Goal: Task Accomplishment & Management: Complete application form

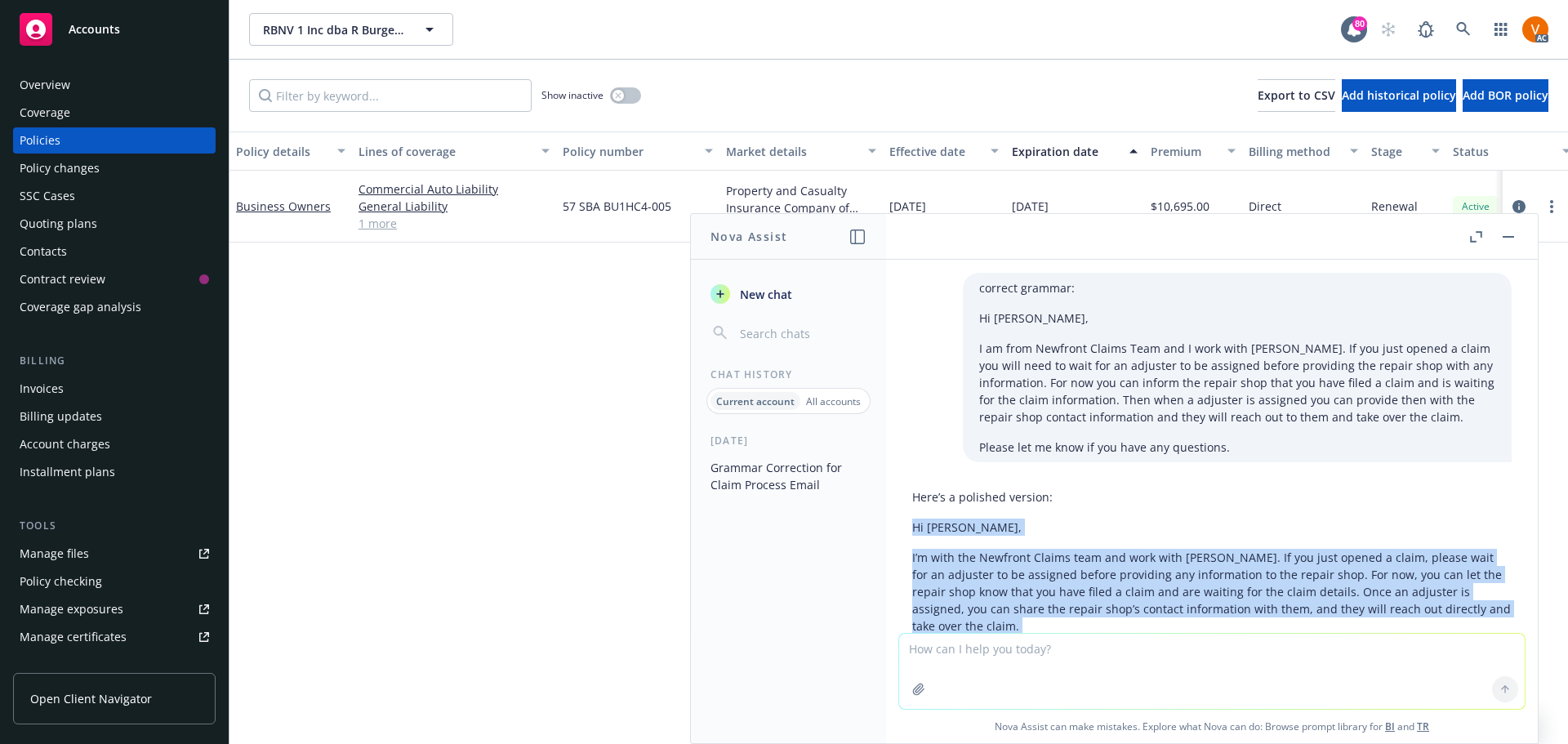
scroll to position [93, 0]
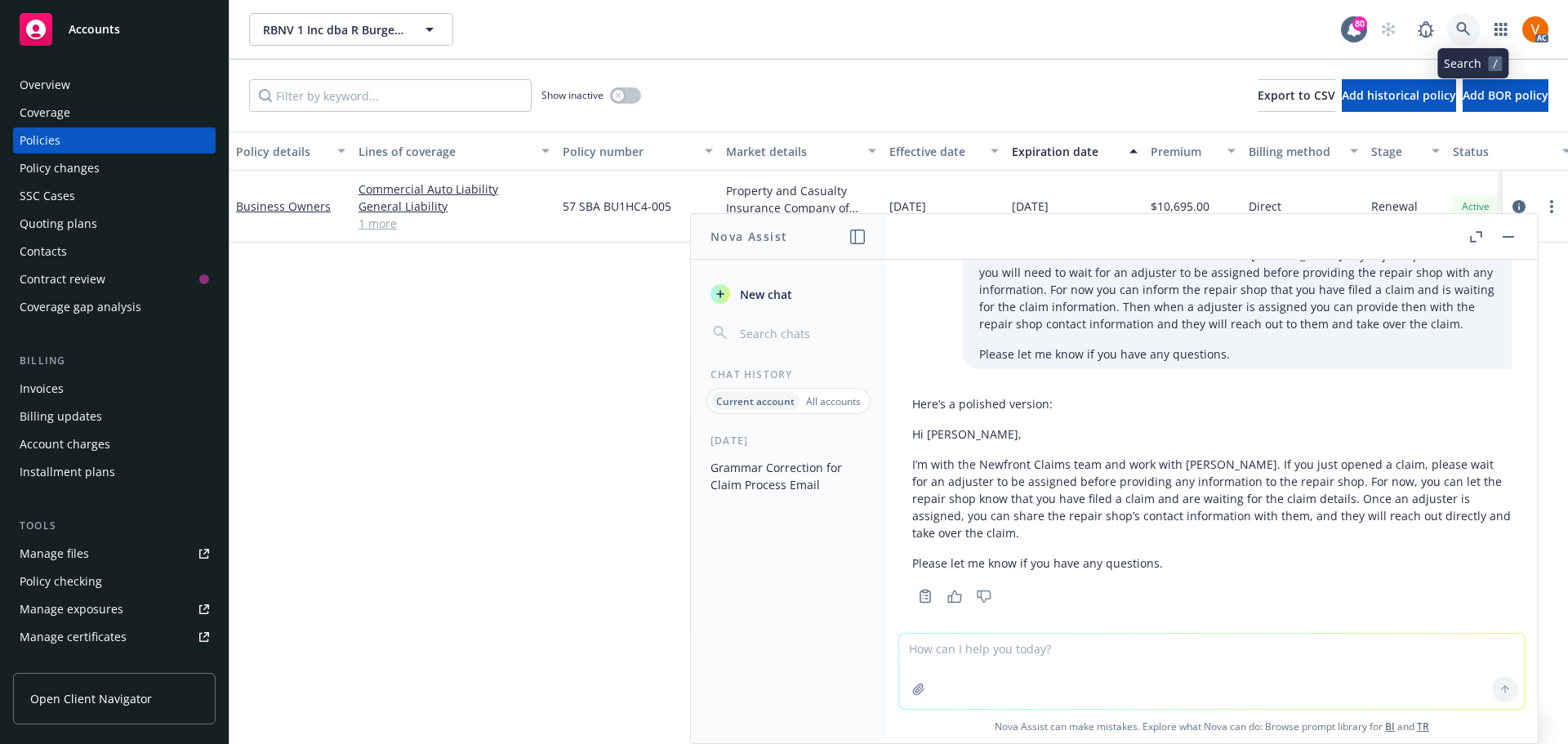
click at [1471, 26] on icon at bounding box center [1463, 29] width 15 height 15
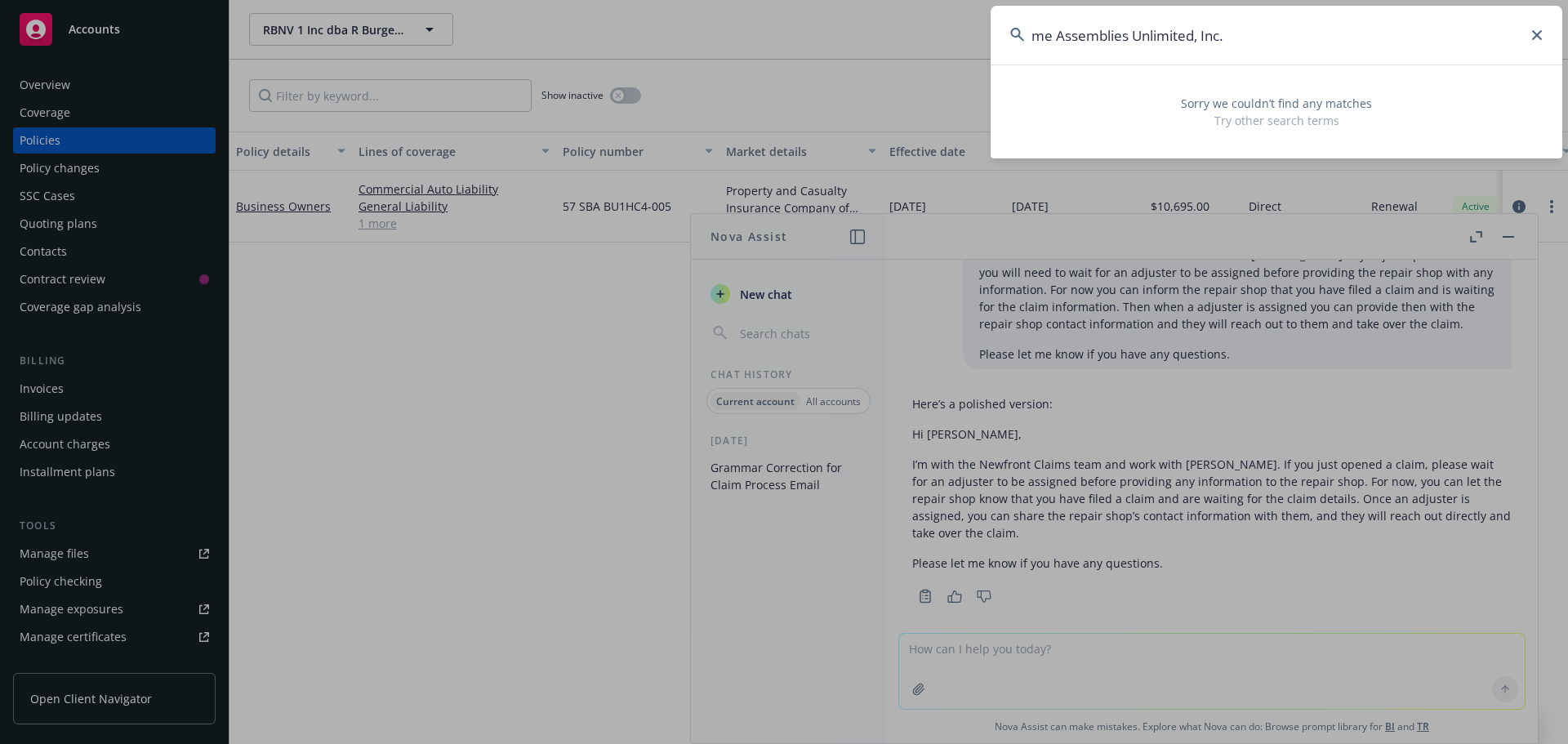
drag, startPoint x: 1056, startPoint y: 41, endPoint x: 971, endPoint y: 38, distance: 85.1
click at [972, 39] on div "me Assemblies Unlimited, Inc. Sorry we couldn’t find any matches Try other sear…" at bounding box center [784, 372] width 1568 height 744
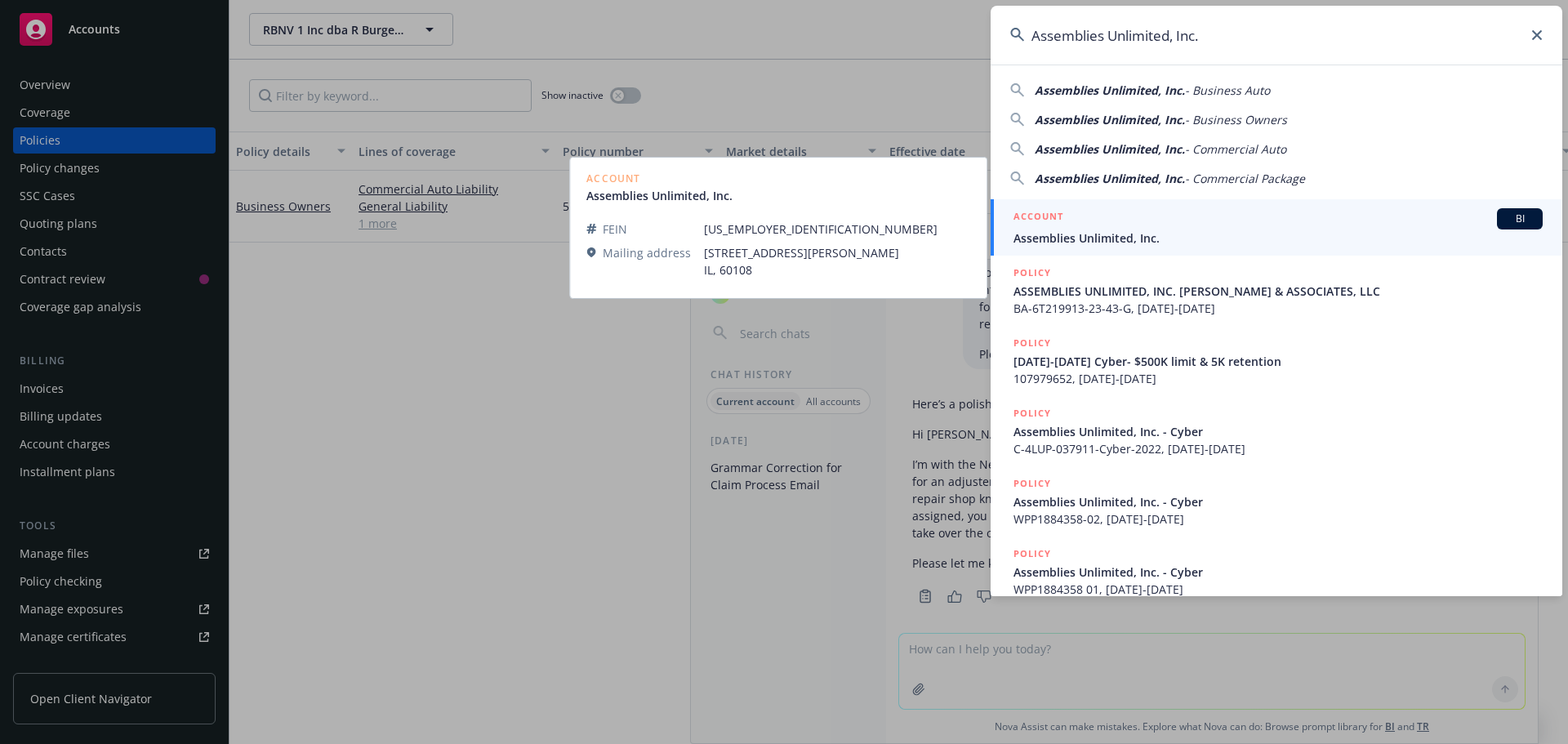
type input "Assemblies Unlimited, Inc."
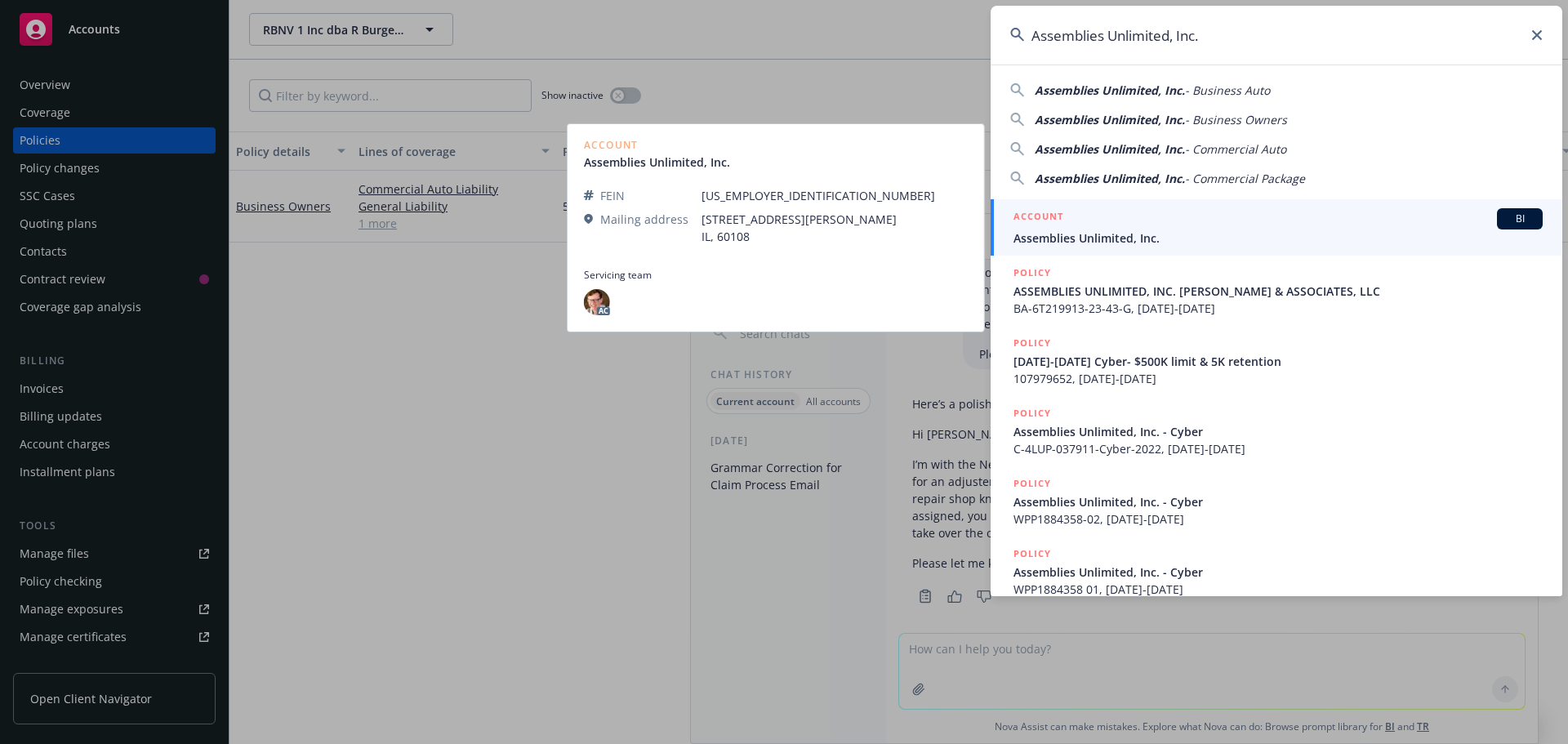
click at [1053, 232] on span "Assemblies Unlimited, Inc." at bounding box center [1278, 238] width 529 height 17
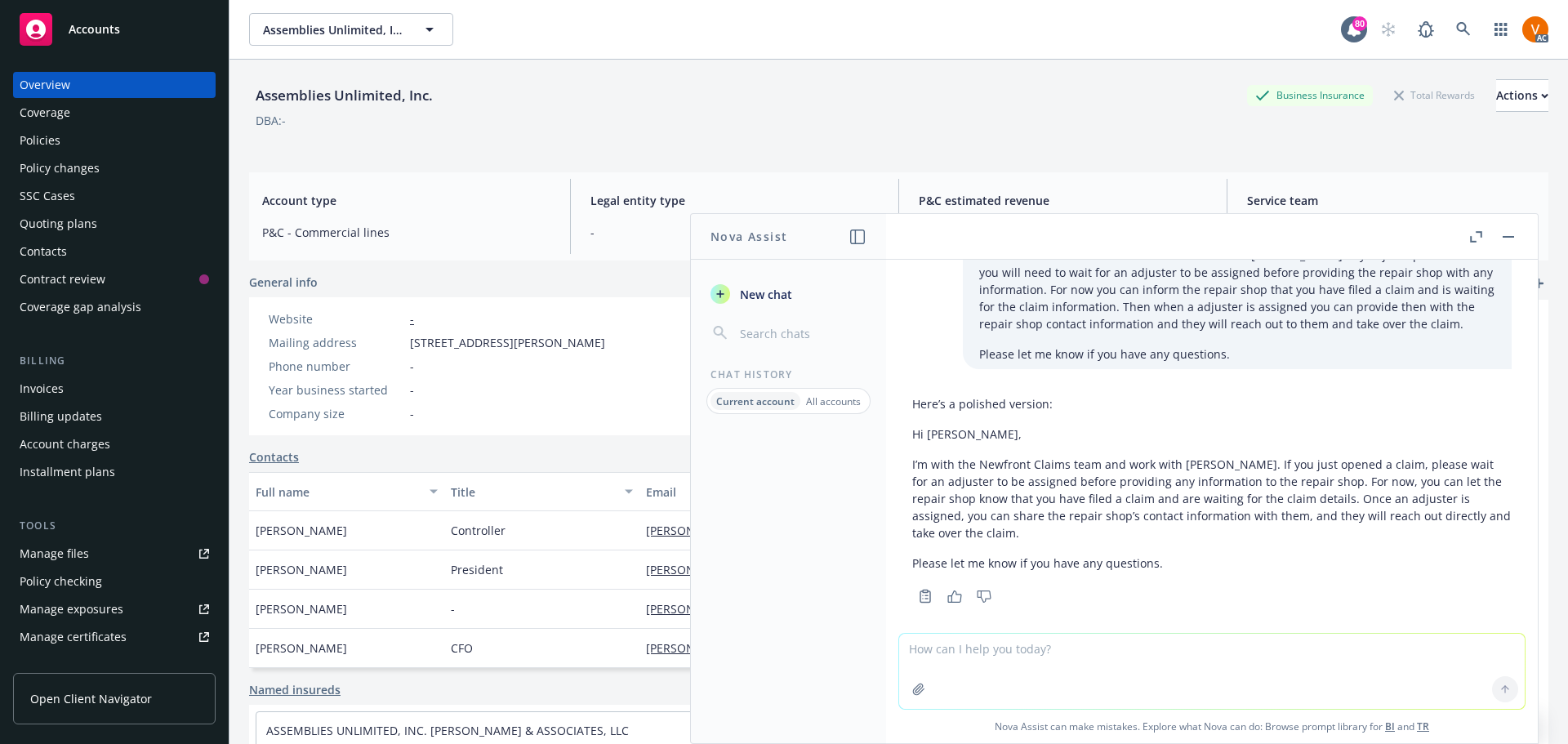
click at [132, 127] on div "Policies" at bounding box center [115, 140] width 190 height 27
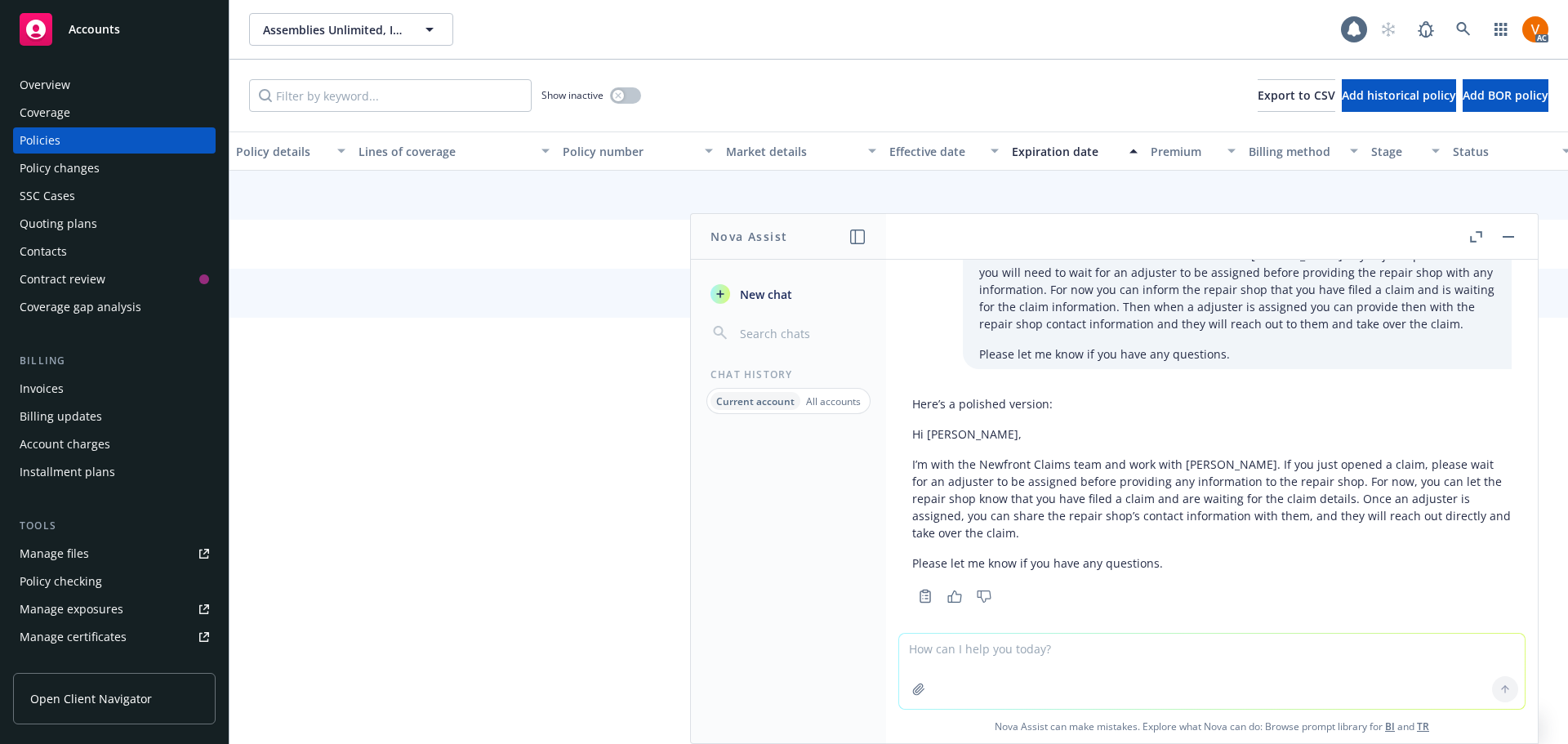
click at [1518, 232] on button "button" at bounding box center [1508, 237] width 20 height 20
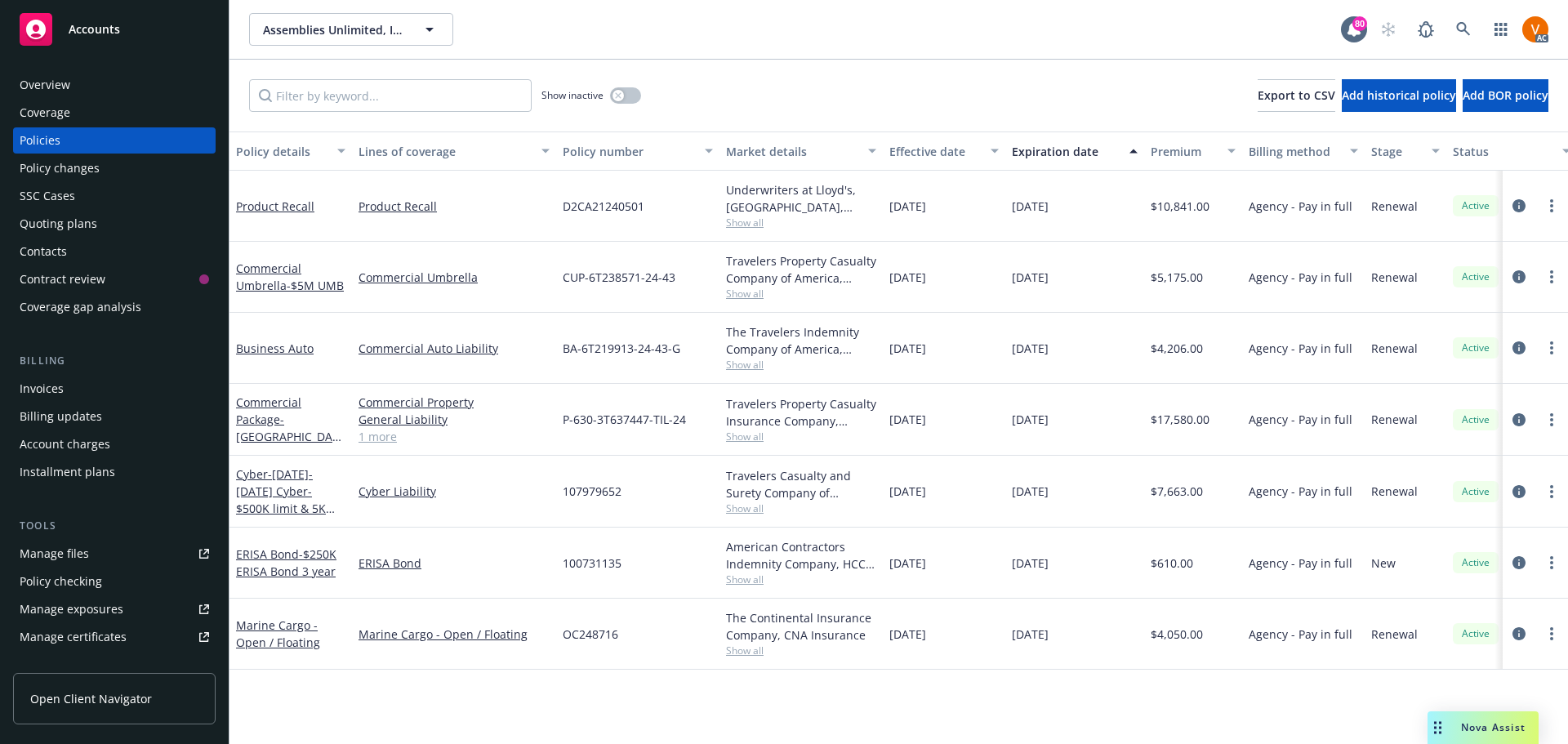
click at [383, 428] on link "1 more" at bounding box center [454, 437] width 192 height 17
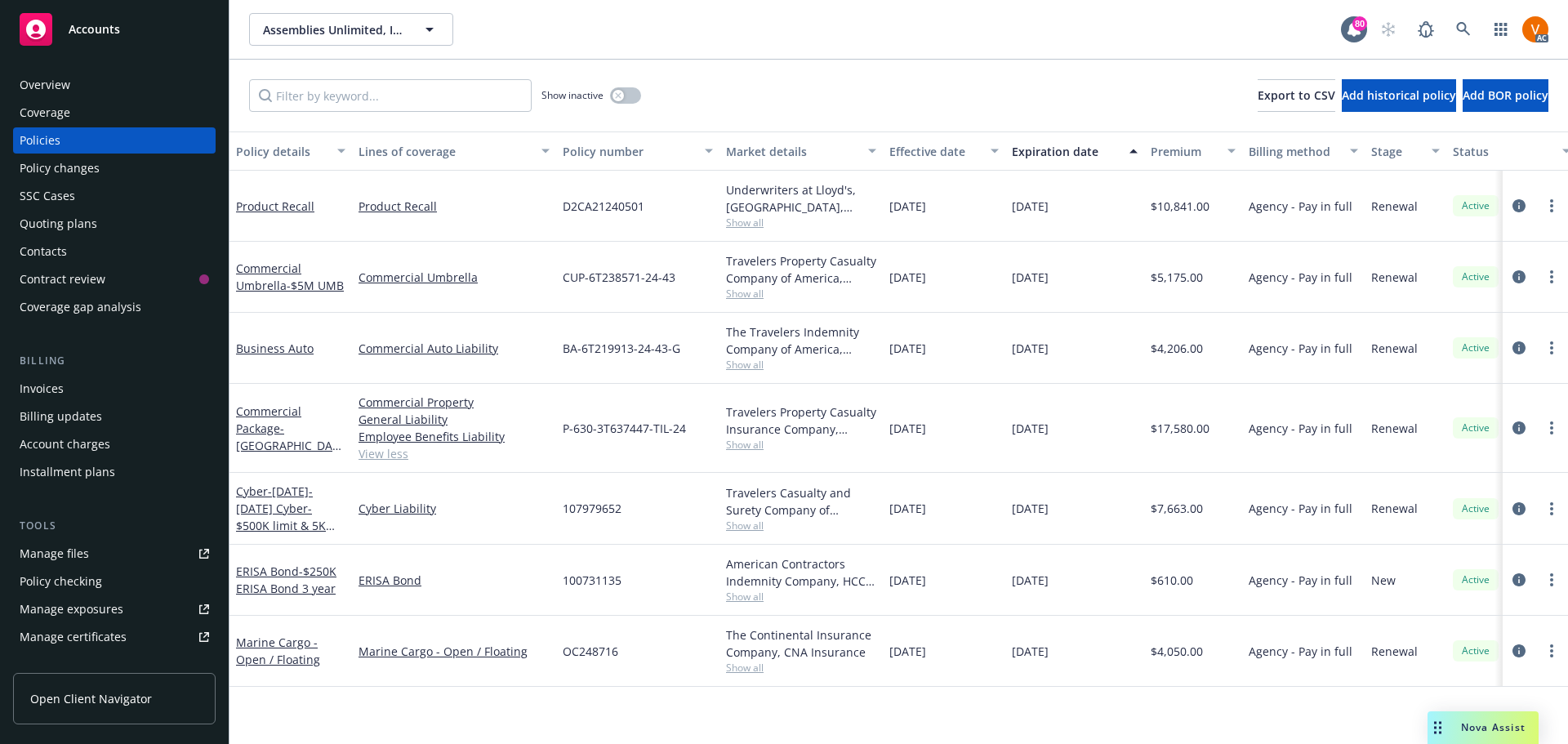
click at [70, 80] on div "Overview" at bounding box center [115, 85] width 190 height 27
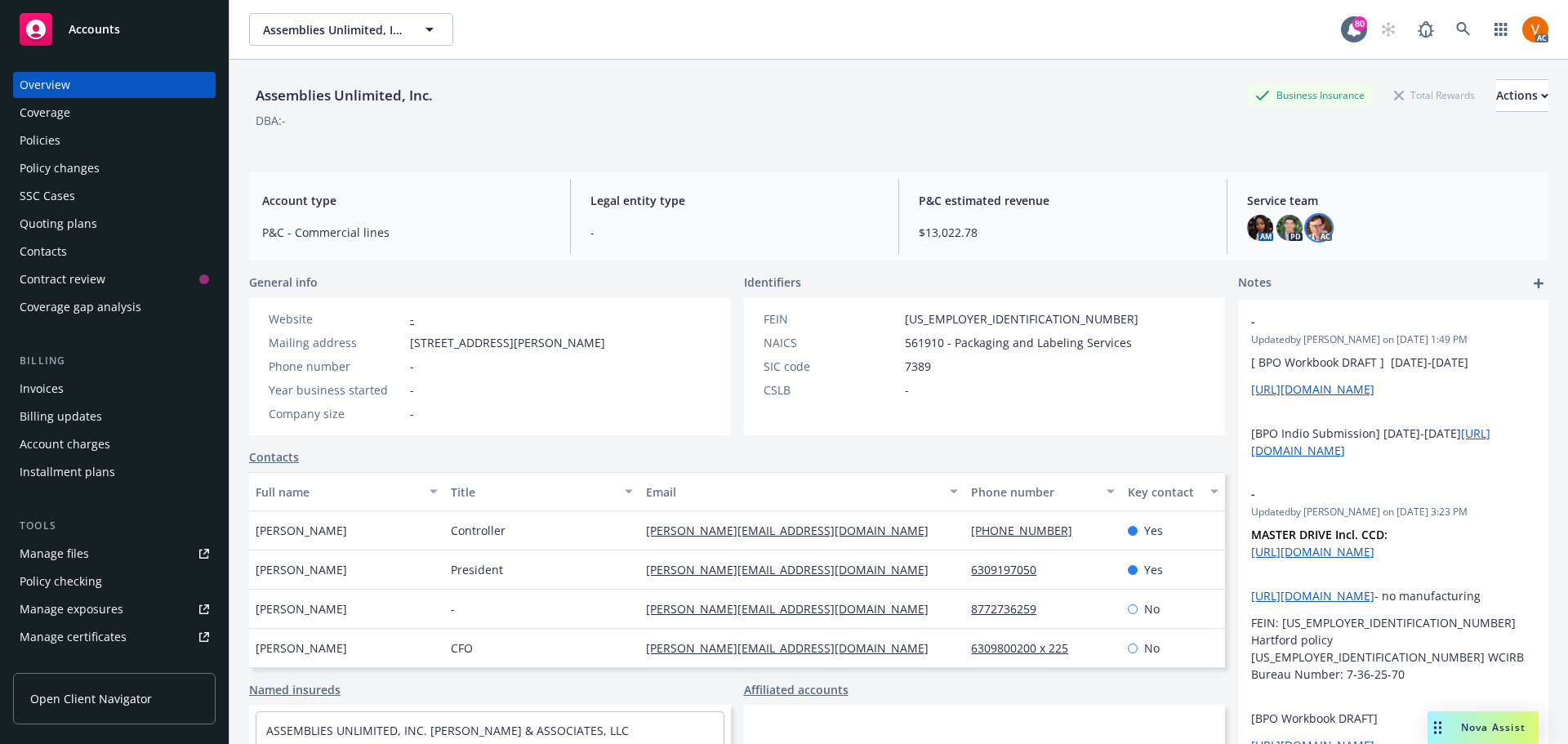
click at [1308, 227] on img at bounding box center [1319, 227] width 27 height 27
click at [1277, 224] on img at bounding box center [1289, 227] width 27 height 27
click at [56, 127] on div "Policies" at bounding box center [40, 140] width 41 height 27
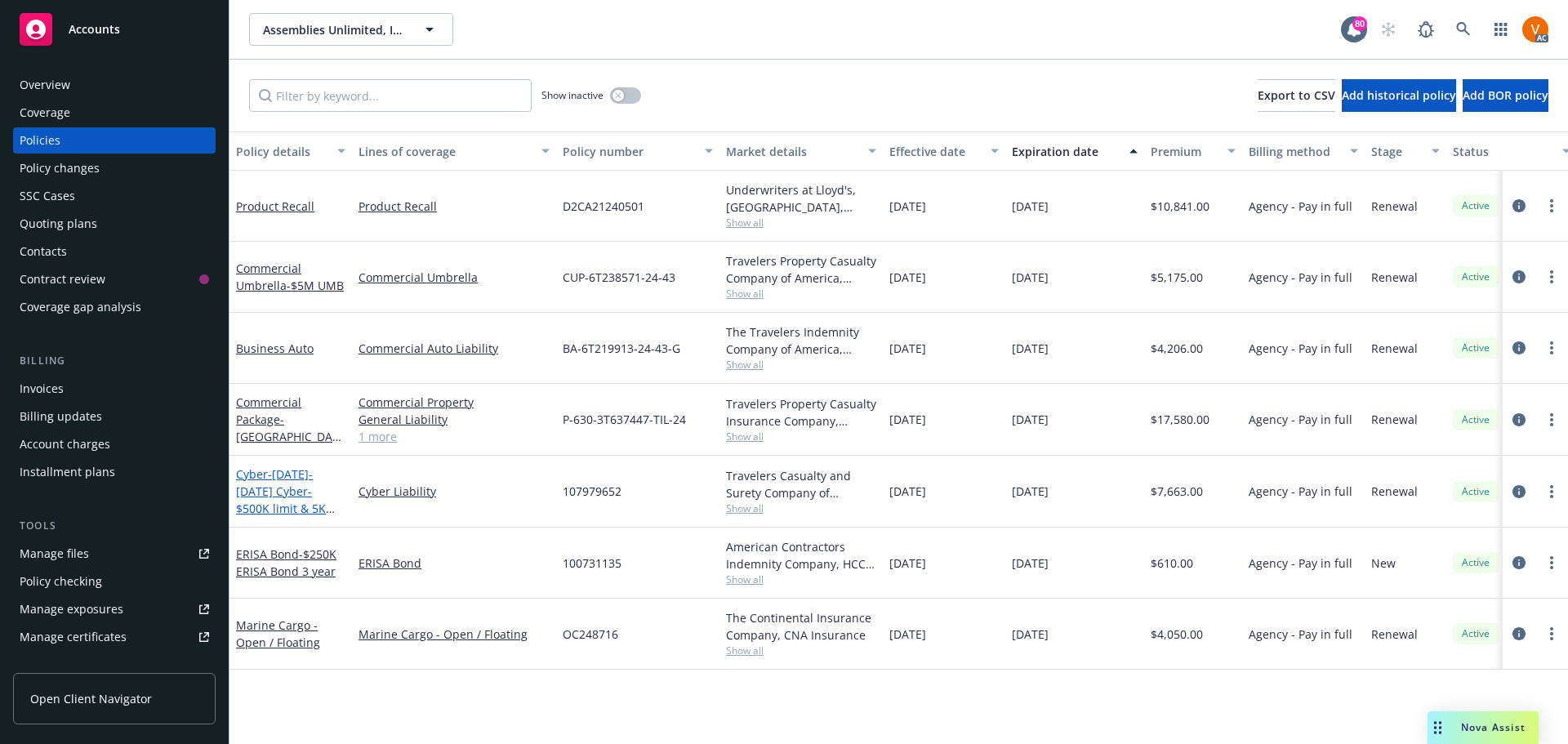
click at [284, 466] on span "- 2025-2025 Cyber- $500K limit & 5K retention" at bounding box center [286, 499] width 99 height 67
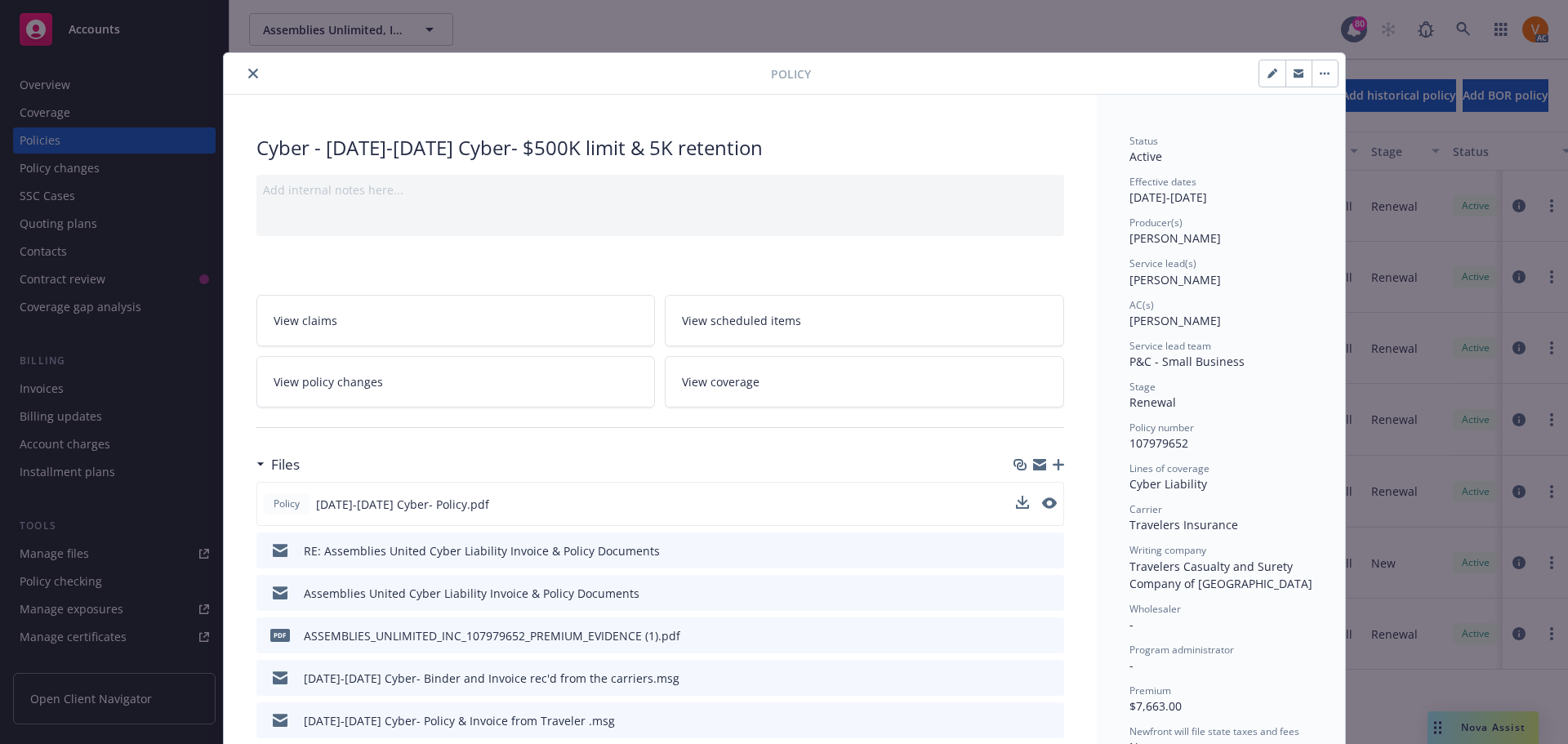
click at [1017, 496] on button at bounding box center [1022, 505] width 13 height 17
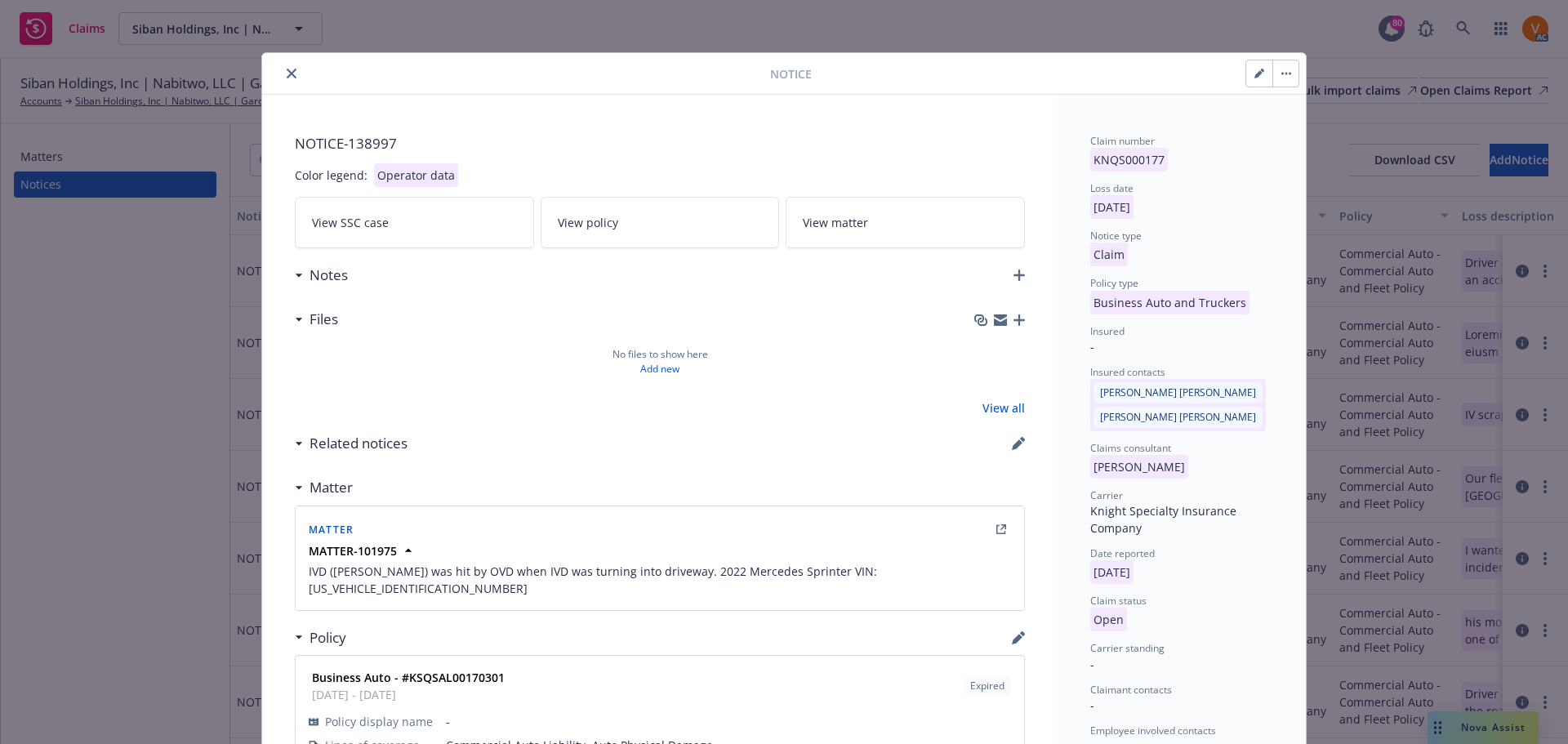
click at [1255, 72] on icon "button" at bounding box center [1259, 73] width 9 height 9
select select "BUSINESS_AUTO_AND_TRUCKERS"
select select "open"
select select "CLAIM"
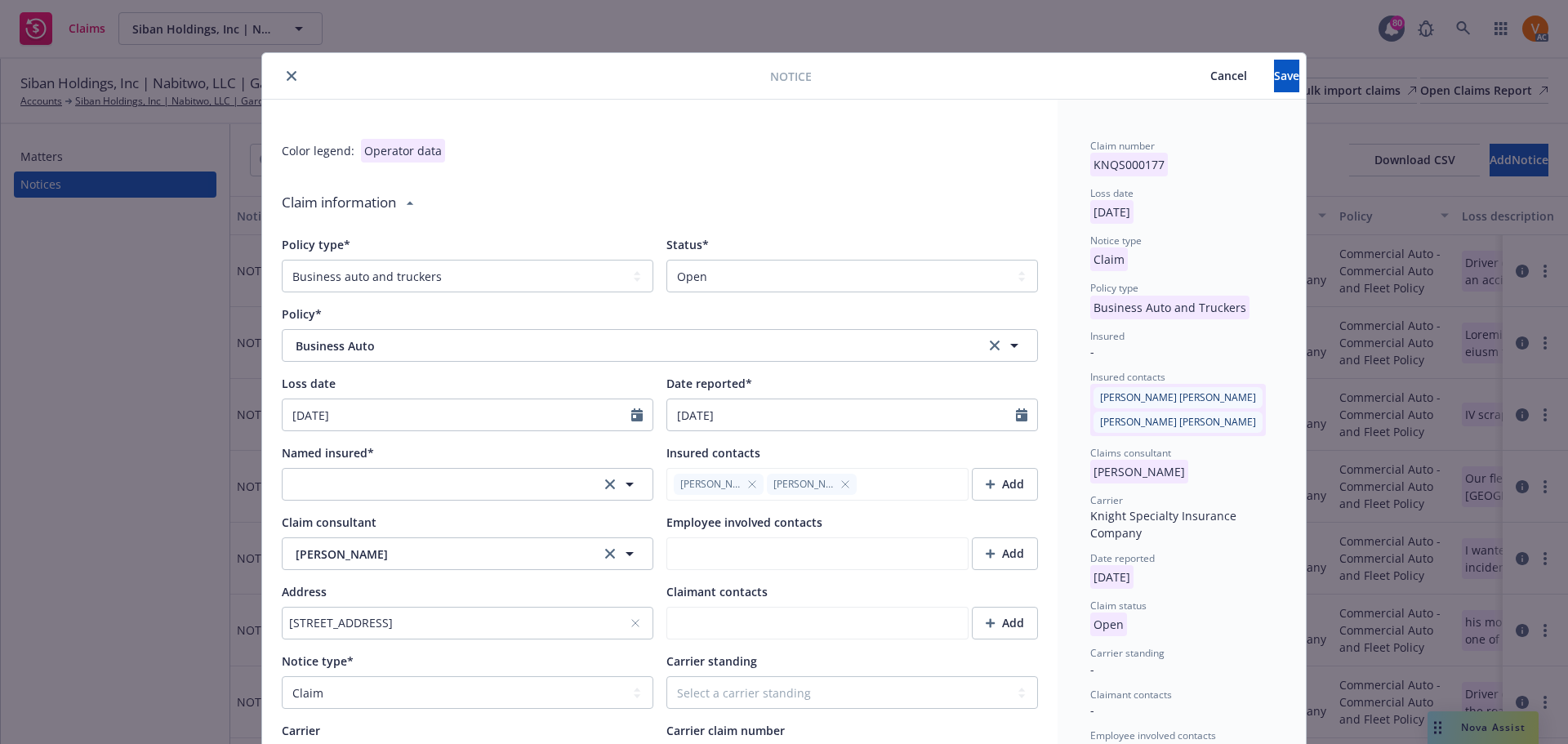
type textarea "x"
type textarea "IVD (Elias Alvarez) was hit by OVD when IVD was turning into driveway. 2022 Mer…"
click at [911, 260] on select "Select a status Closed Open" at bounding box center [852, 276] width 372 height 32
select select "closed"
click at [667, 260] on select "Select a status Closed Open" at bounding box center [852, 276] width 372 height 32
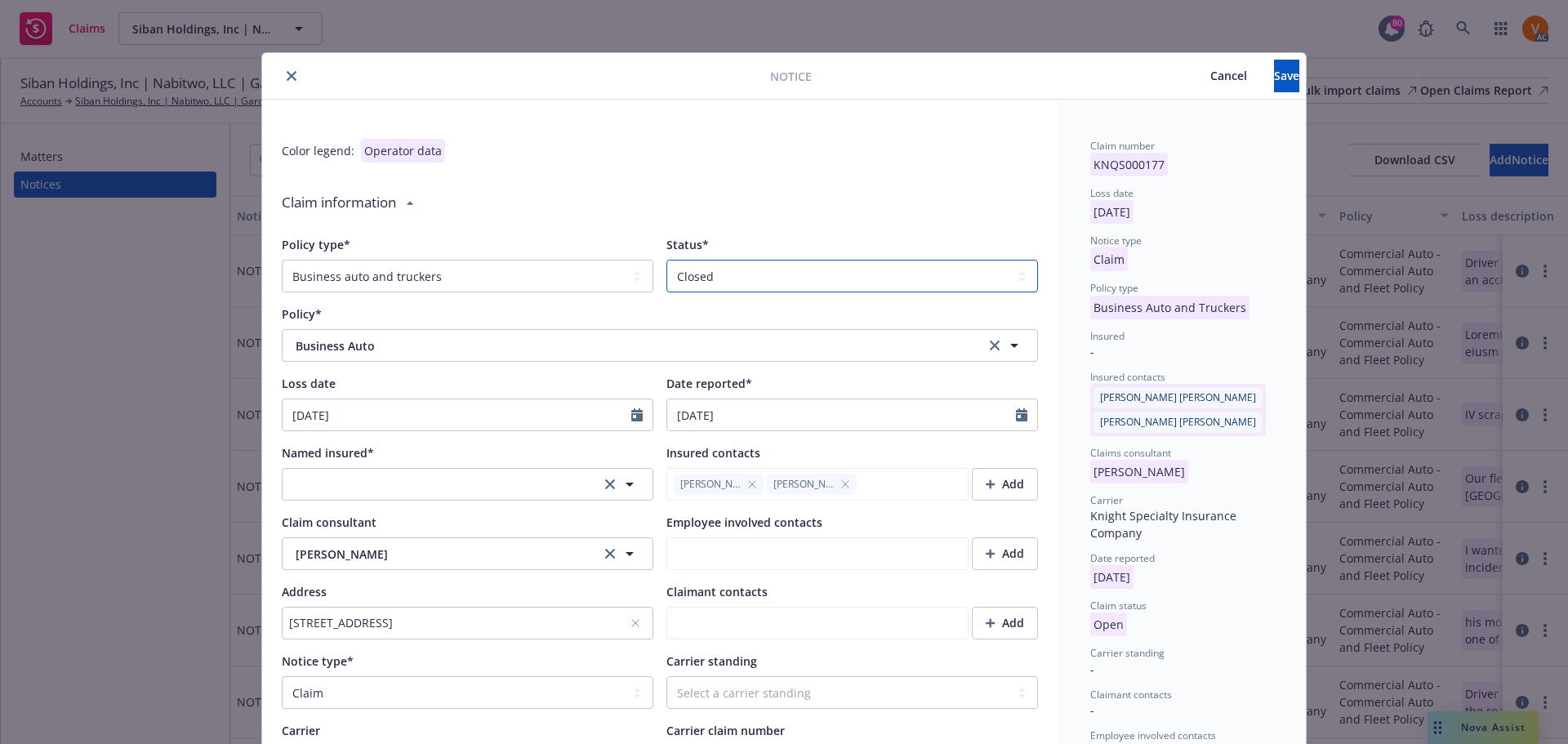
type textarea "x"
type textarea "IVD (Elias Alvarez) was hit by OVD when IVD was turning into driveway. 2022 Mer…"
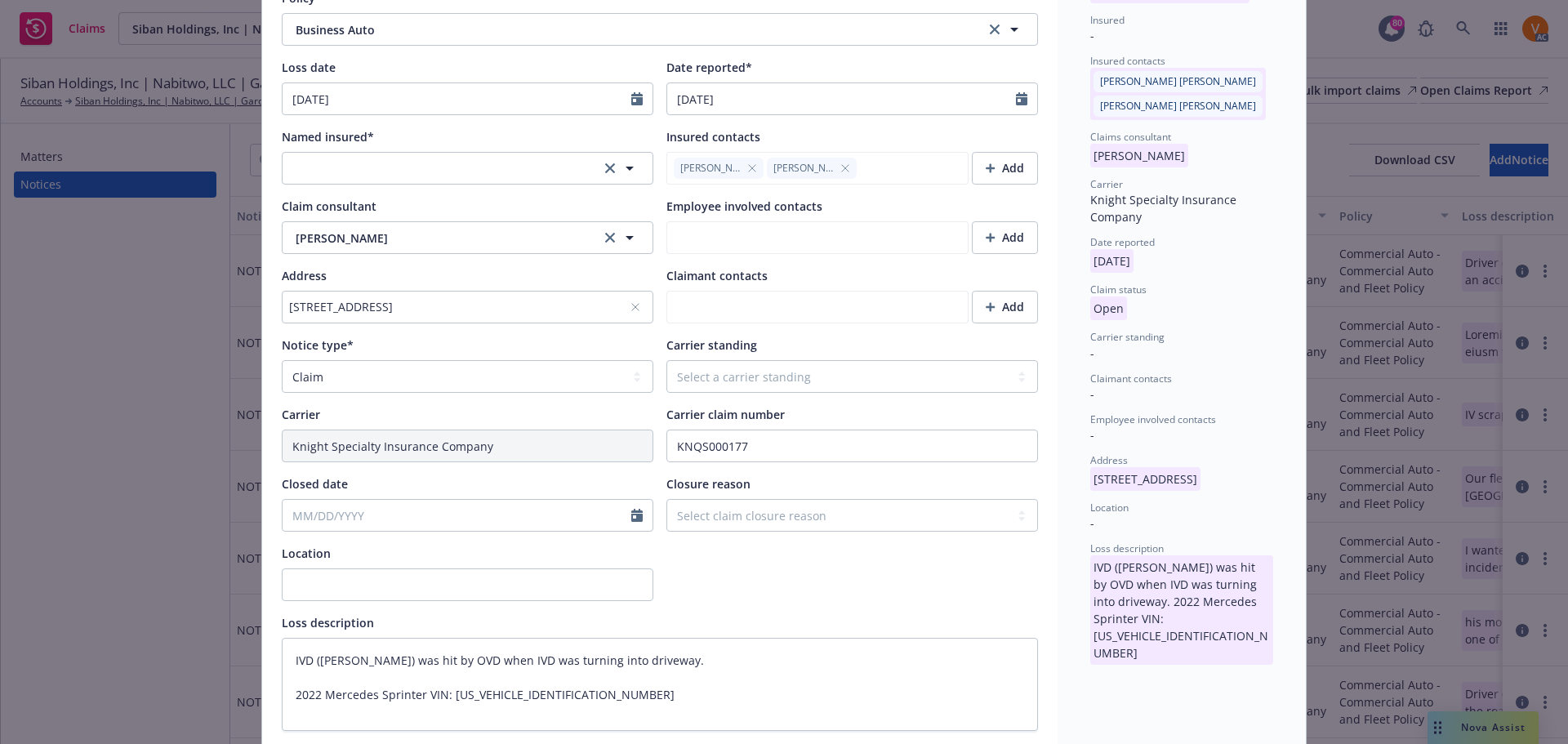
scroll to position [327, 0]
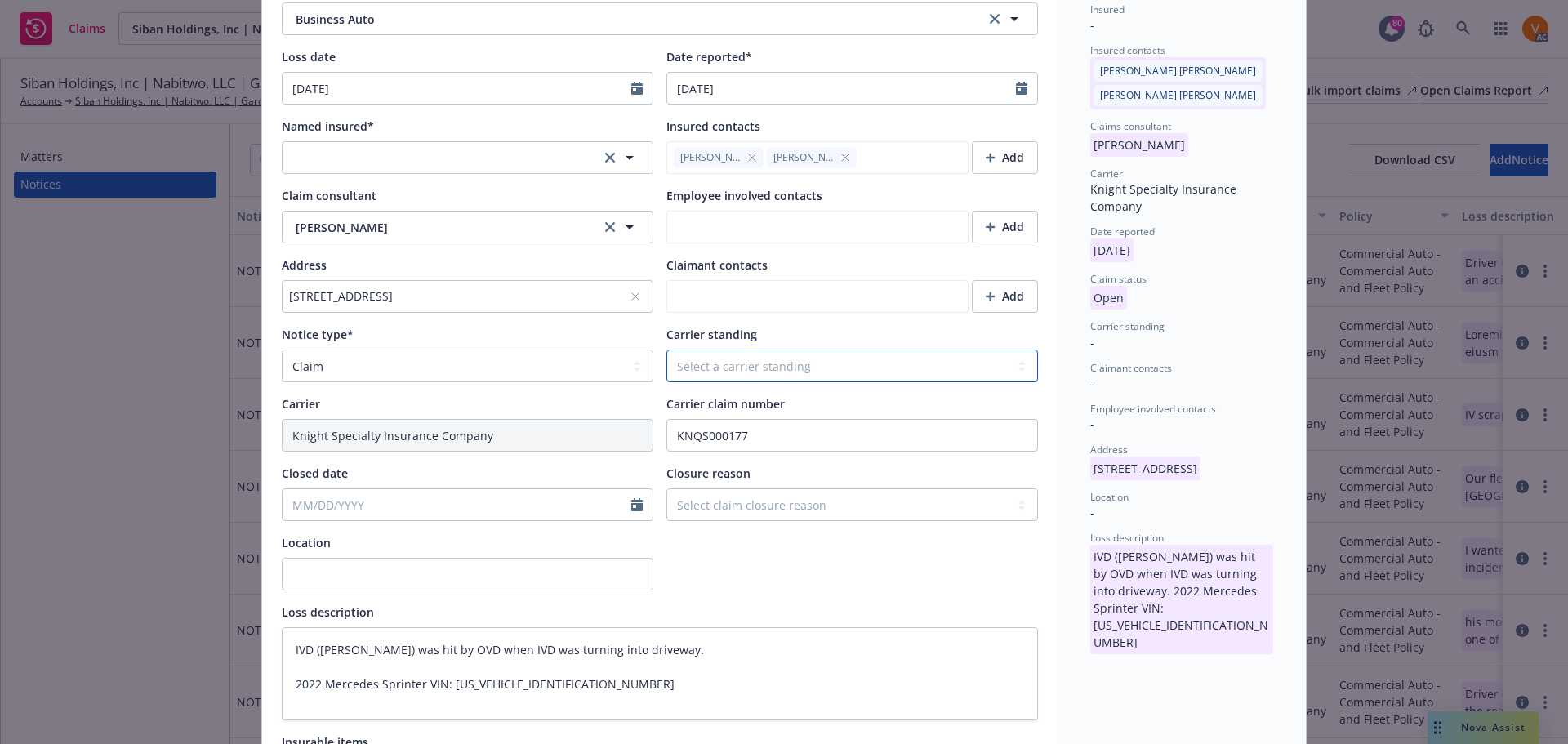
click at [781, 350] on select "Select a carrier standing Closed Not submitted Open Reopened Subrogated Withdra…" at bounding box center [852, 366] width 372 height 32
select select "CLOSED"
click at [667, 350] on select "Select a carrier standing Closed Not submitted Open Reopened Subrogated Withdra…" at bounding box center [852, 366] width 372 height 32
type textarea "x"
type textarea "IVD (Elias Alvarez) was hit by OVD when IVD was turning into driveway. 2022 Mer…"
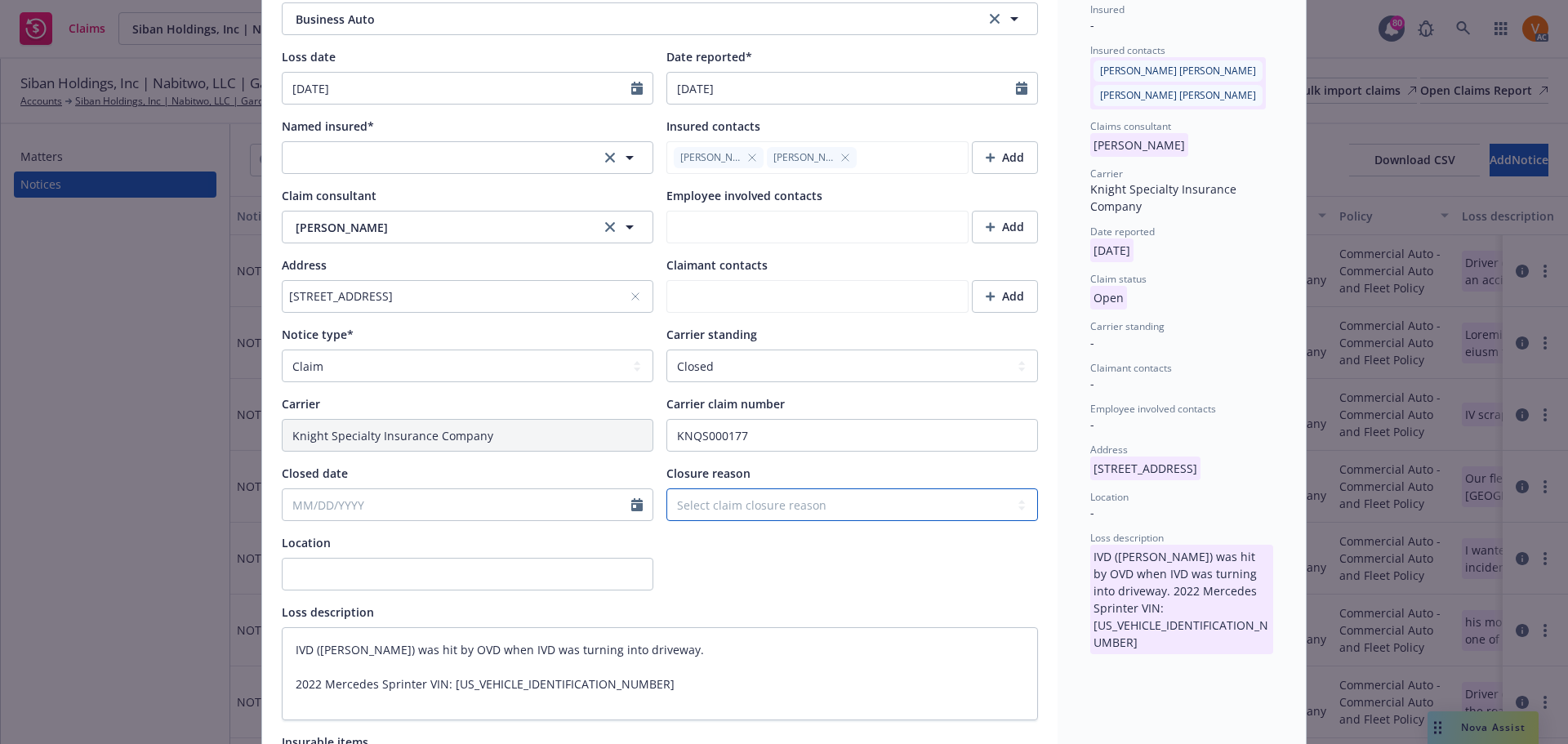
click at [768, 488] on select "Select claim closure reason Administrative closure Closed Closed no liability f…" at bounding box center [852, 505] width 372 height 32
select select "settled"
click at [667, 488] on select "Select claim closure reason Administrative closure Closed Closed no liability f…" at bounding box center [852, 505] width 372 height 32
type textarea "x"
type textarea "IVD (Elias Alvarez) was hit by OVD when IVD was turning into driveway. 2022 Mer…"
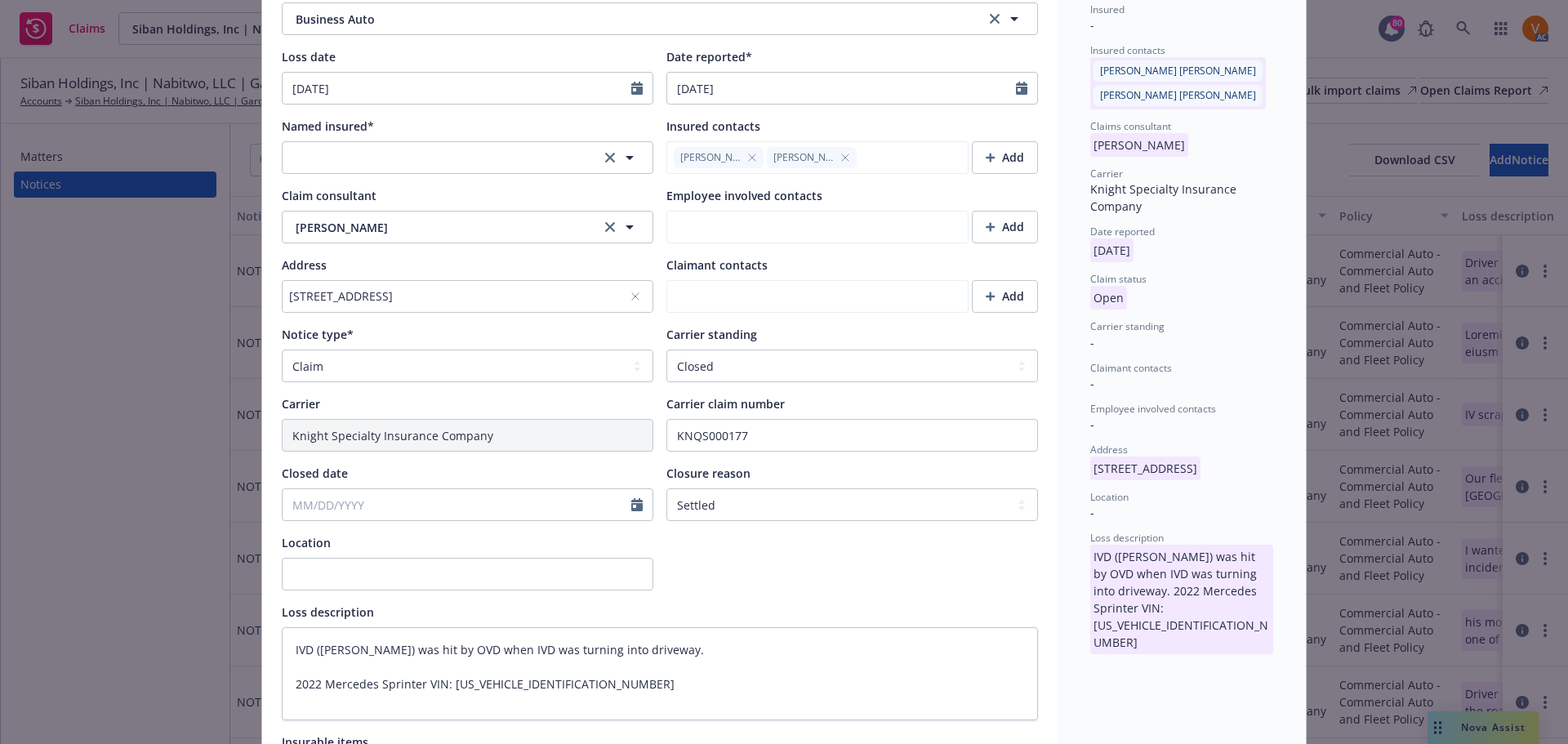
click at [640, 489] on div at bounding box center [641, 505] width 21 height 31
click at [631, 489] on div at bounding box center [641, 505] width 21 height 31
select select "9"
click at [587, 489] on input "Closed date" at bounding box center [457, 505] width 349 height 31
click at [322, 605] on span "15" at bounding box center [321, 607] width 25 height 21
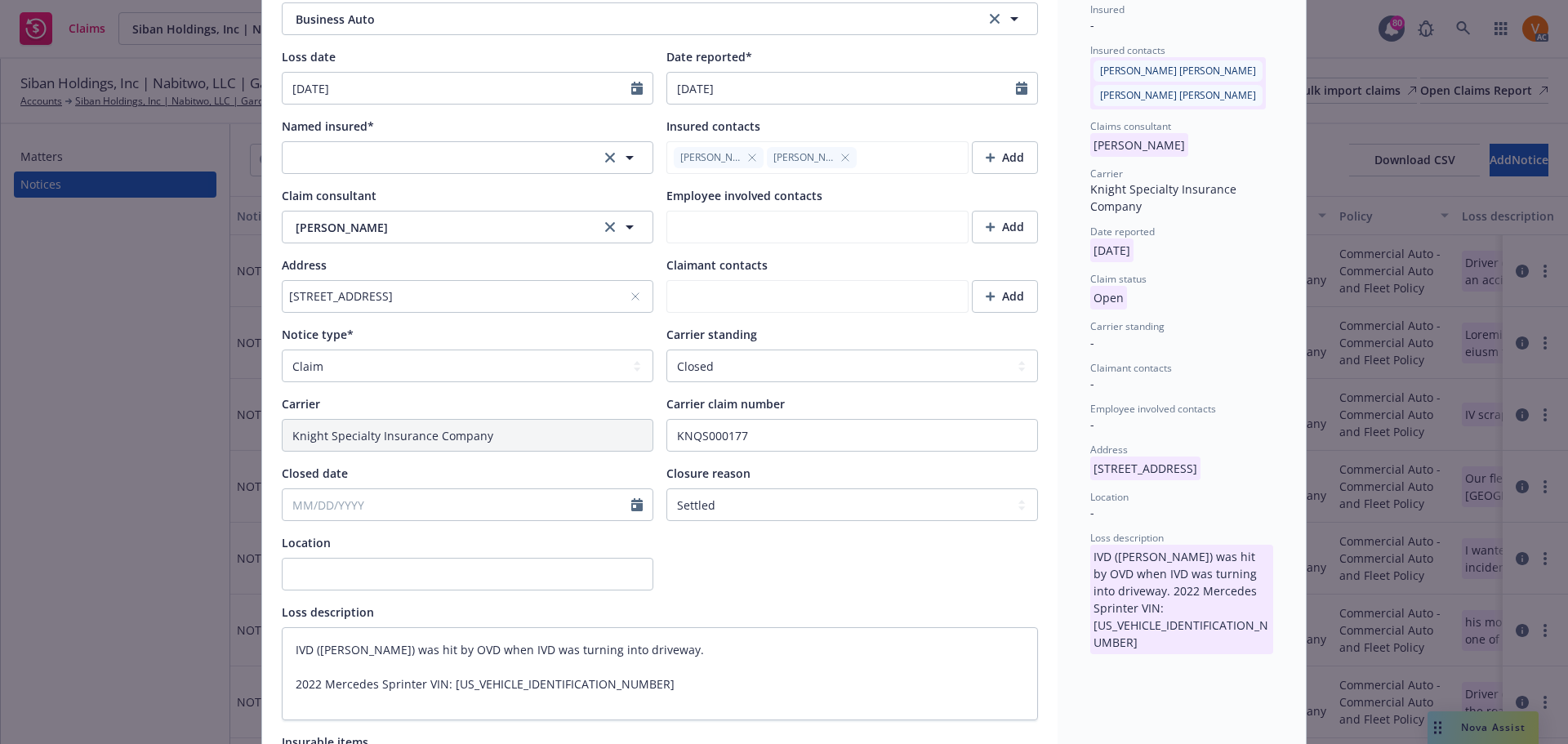
type textarea "x"
type input "09/15/2025"
type textarea "IVD (Elias Alvarez) was hit by OVD when IVD was turning into driveway. 2022 Mer…"
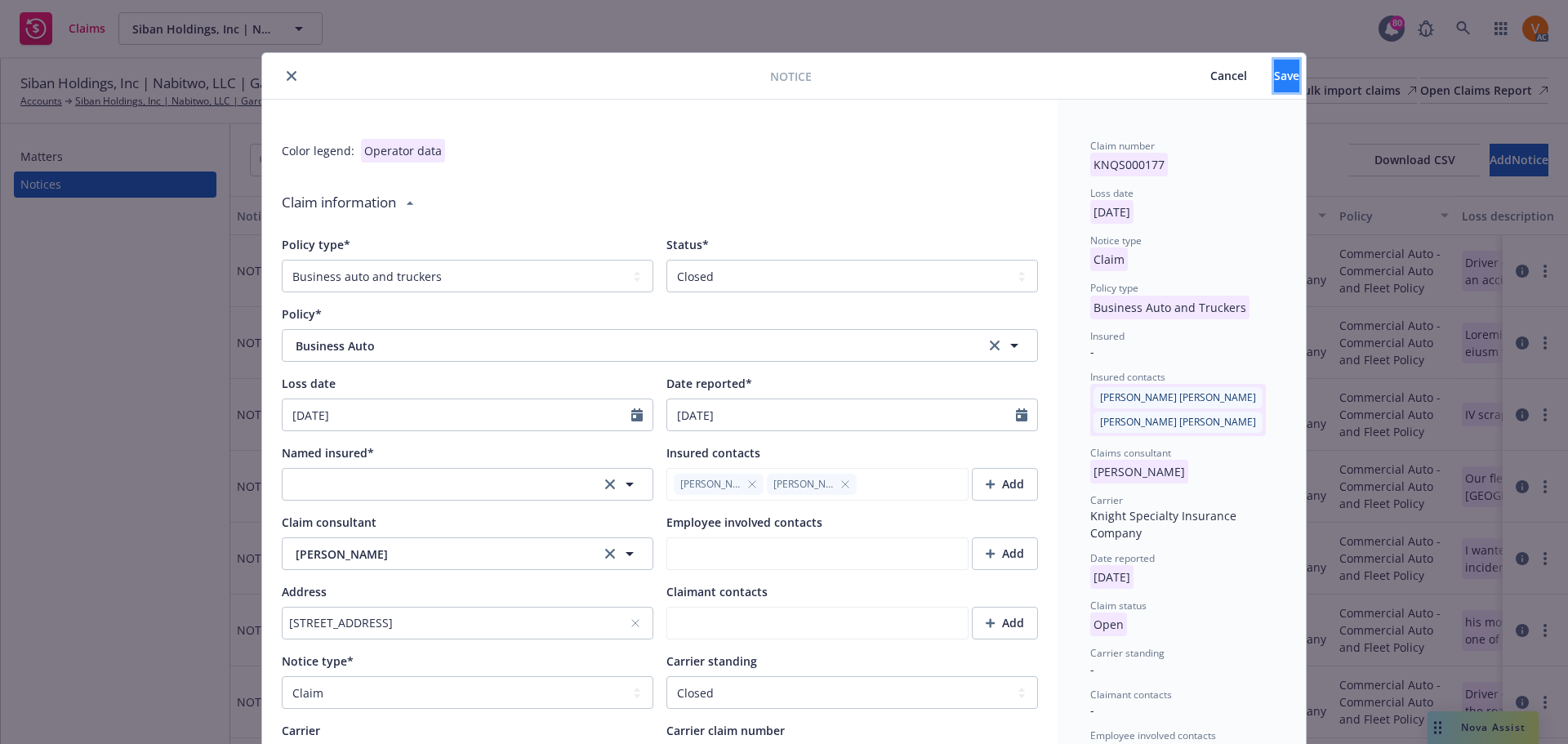
click at [1274, 81] on span "Save" at bounding box center [1287, 75] width 26 height 15
type textarea "x"
type textarea "IVD (Elias Alvarez) was hit by OVD when IVD was turning into driveway. 2022 Mer…"
type textarea "x"
type textarea "IVD (Elias Alvarez) was hit by OVD when IVD was turning into driveway. 2022 Mer…"
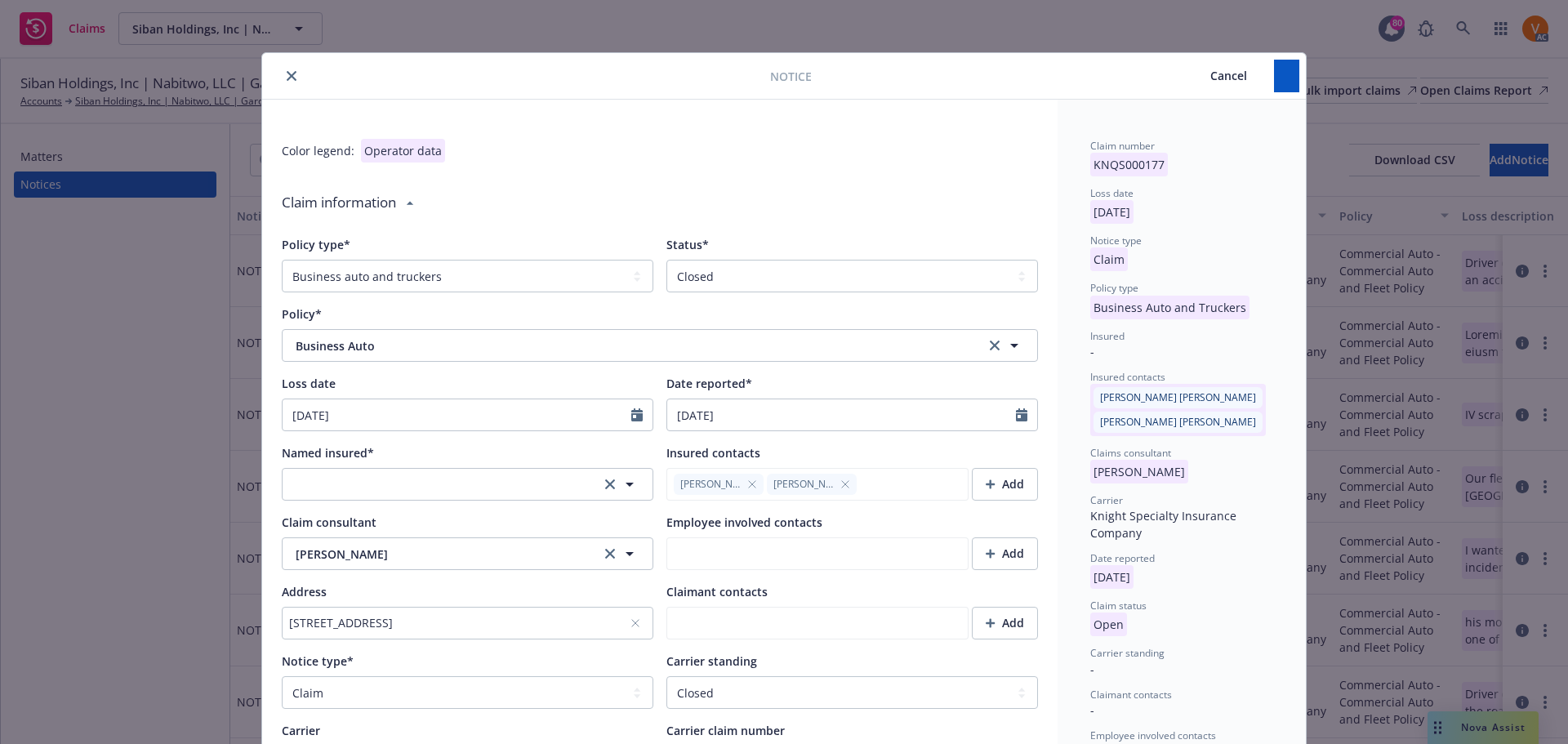
type textarea "x"
type textarea "IVD (Elias Alvarez) was hit by OVD when IVD was turning into driveway. 2022 Mer…"
type textarea "x"
type textarea "IVD (Elias Alvarez) was hit by OVD when IVD was turning into driveway. 2022 Mer…"
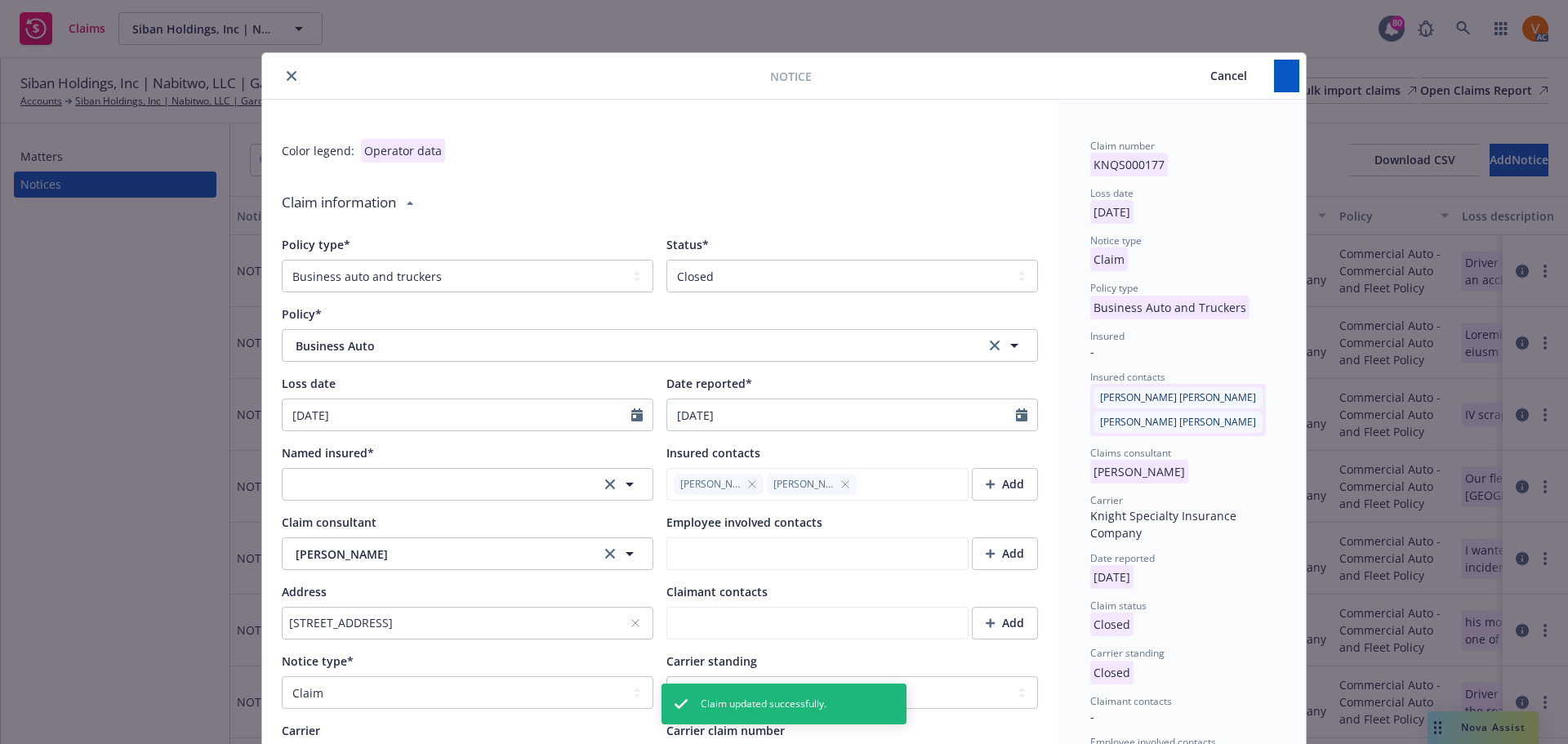
type textarea "x"
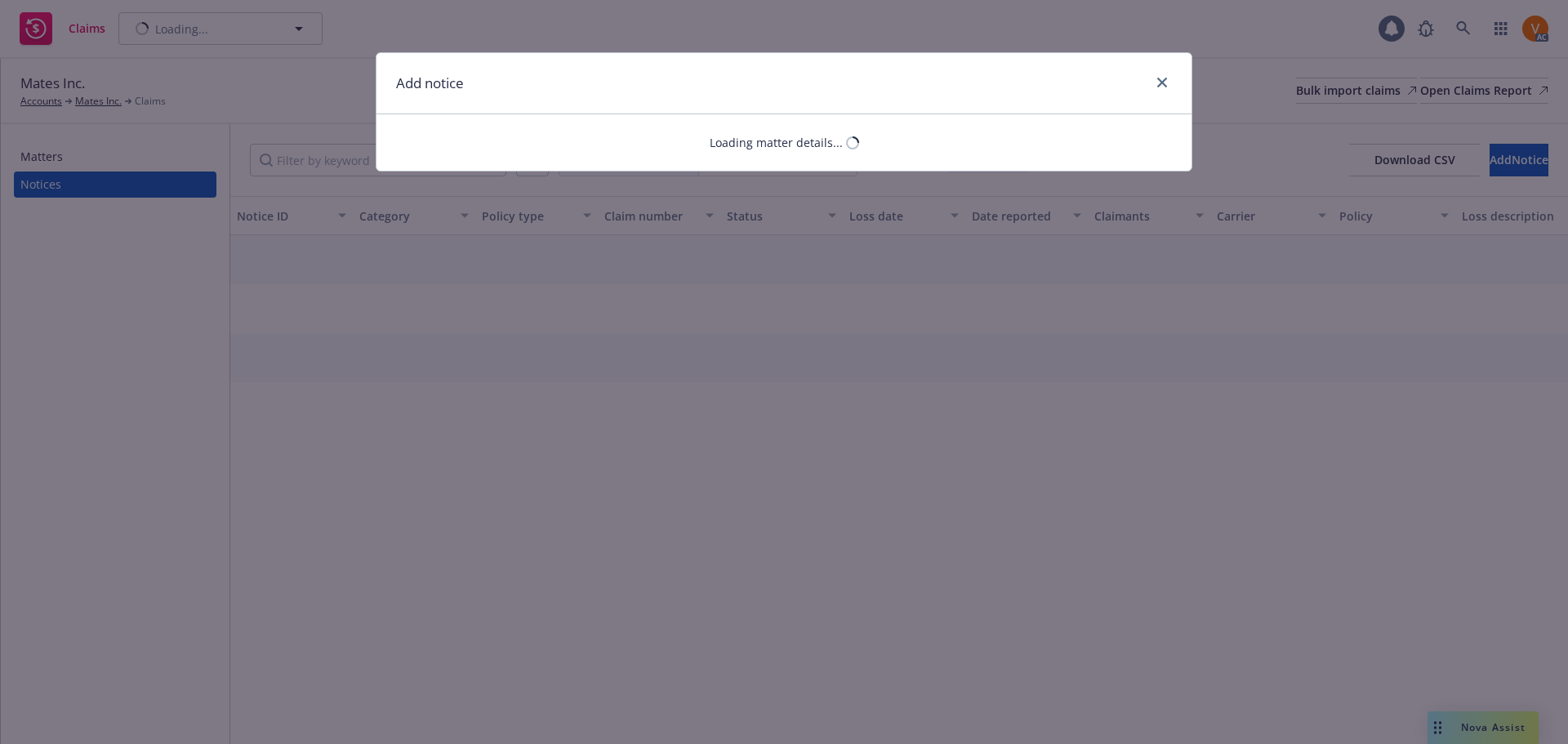
select select "AUTO"
select select "open"
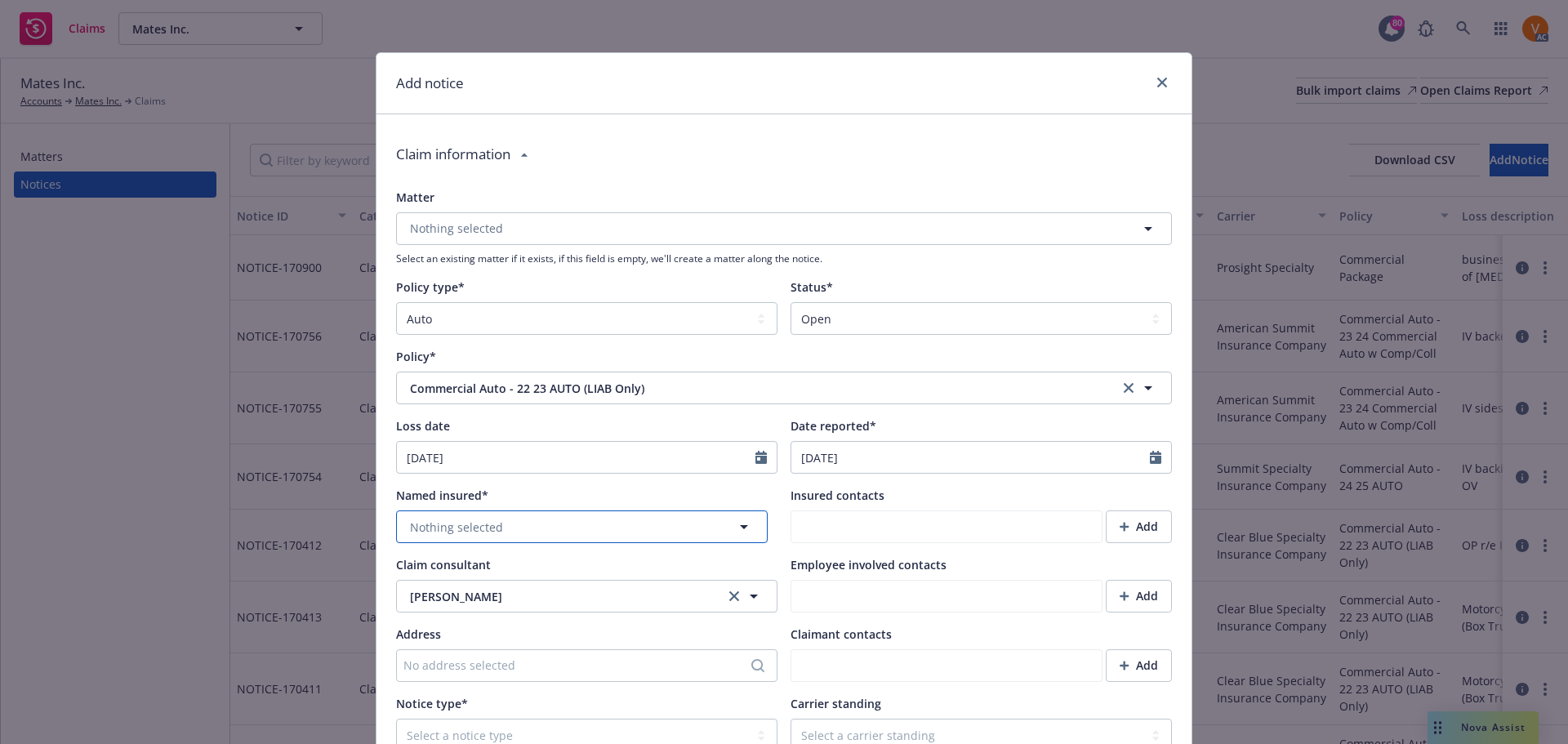
click at [461, 511] on button "Nothing selected" at bounding box center [581, 527] width 372 height 32
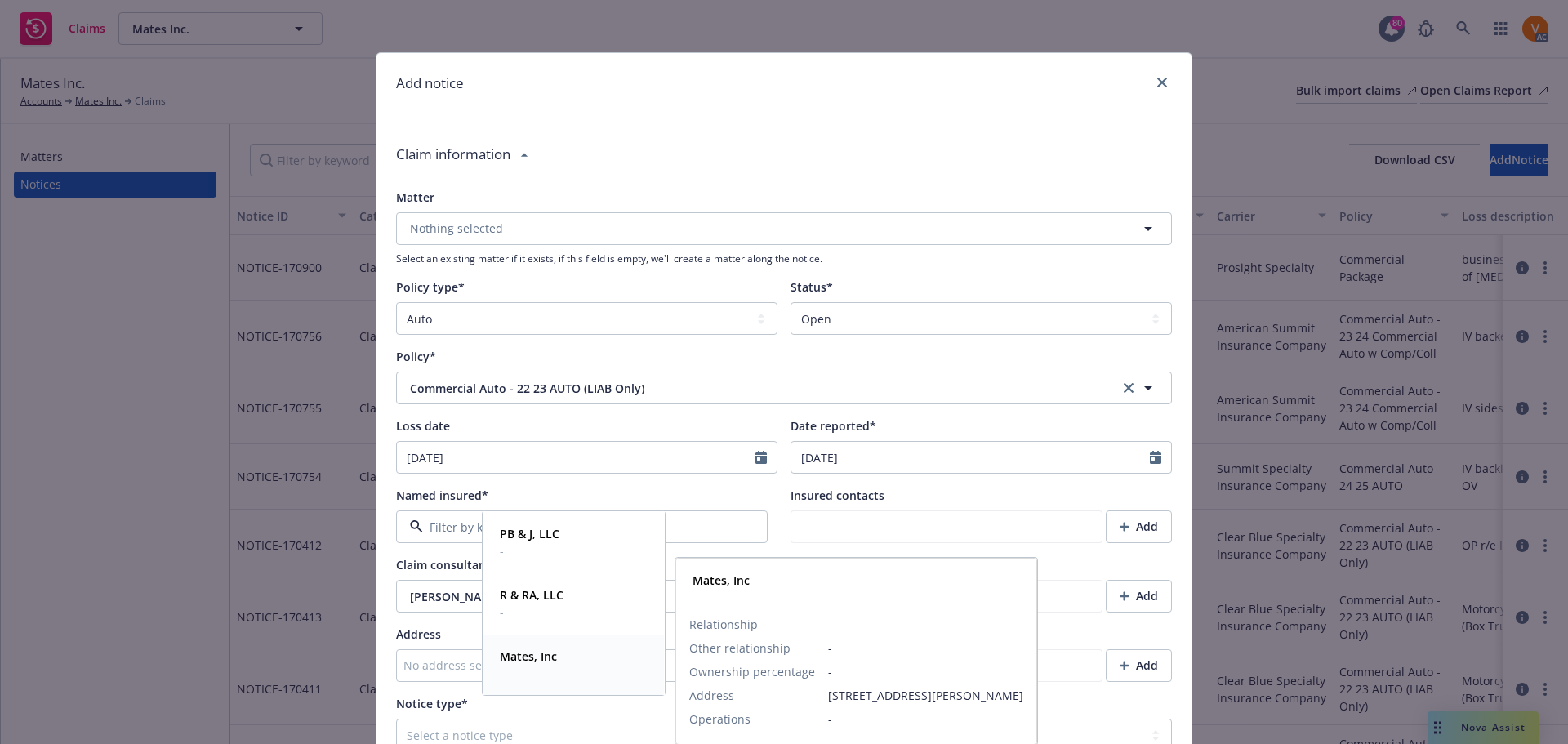
click at [551, 660] on strong "Mates, Inc" at bounding box center [528, 657] width 57 height 15
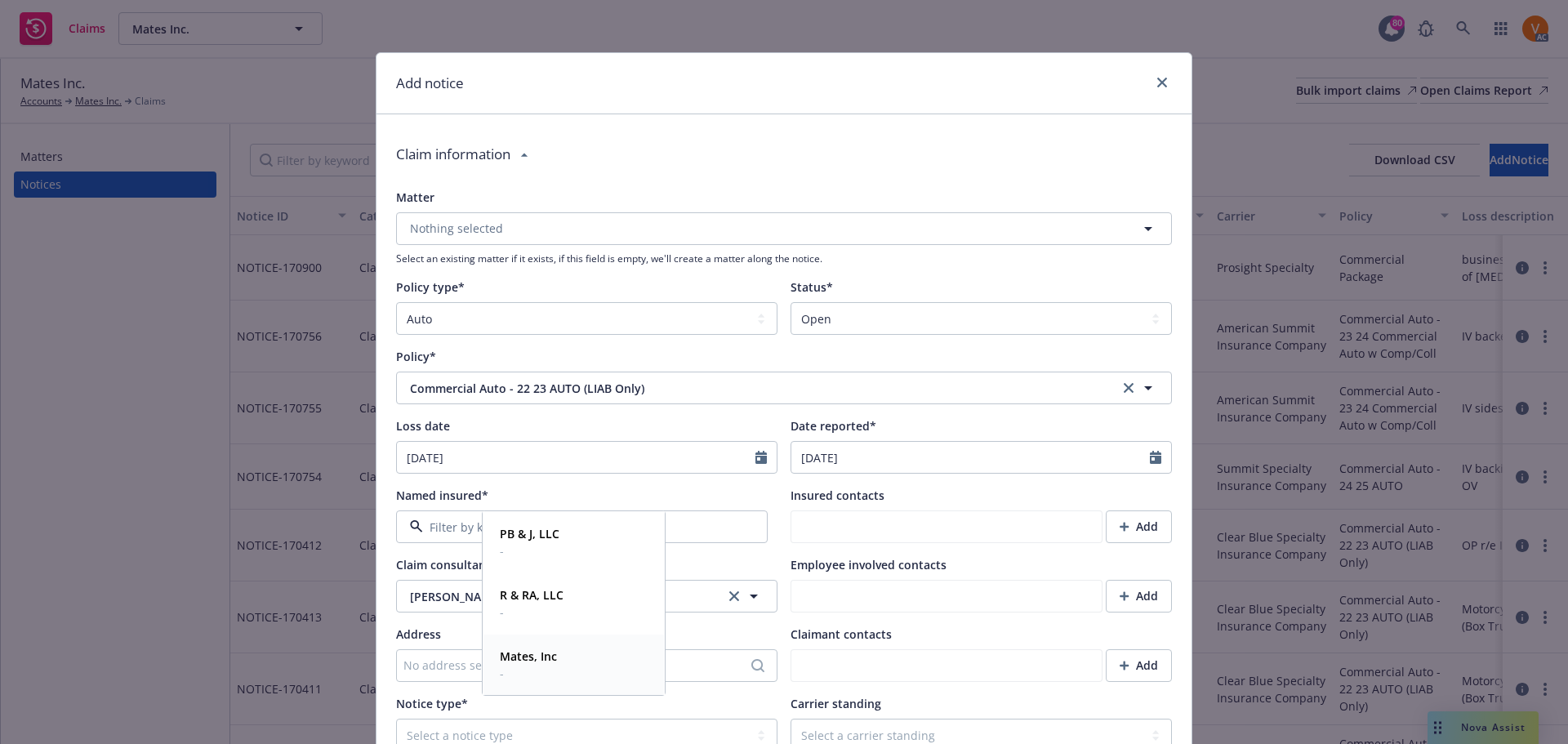
type textarea "x"
click at [608, 719] on select "Select a notice type Claim Incident/Occurence/Circumstance" at bounding box center [587, 735] width 381 height 32
select select "CLAIM"
click at [396, 719] on select "Select a notice type Claim Incident/Occurence/Circumstance" at bounding box center [587, 735] width 381 height 32
type textarea "x"
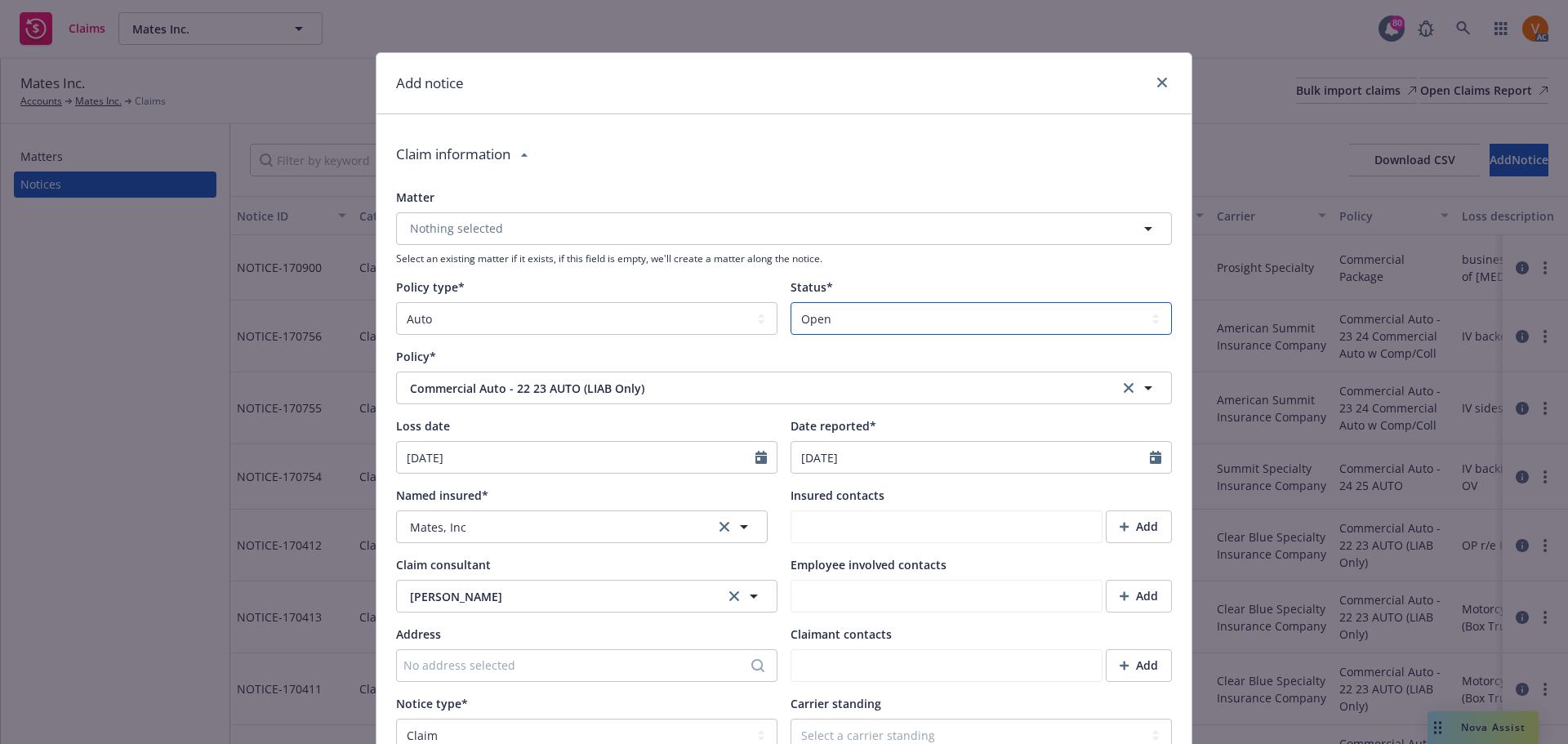
click at [881, 302] on select "Select a status Closed Open" at bounding box center [981, 318] width 381 height 32
select select "closed"
click at [791, 302] on select "Select a status Closed Open" at bounding box center [981, 318] width 381 height 32
type textarea "x"
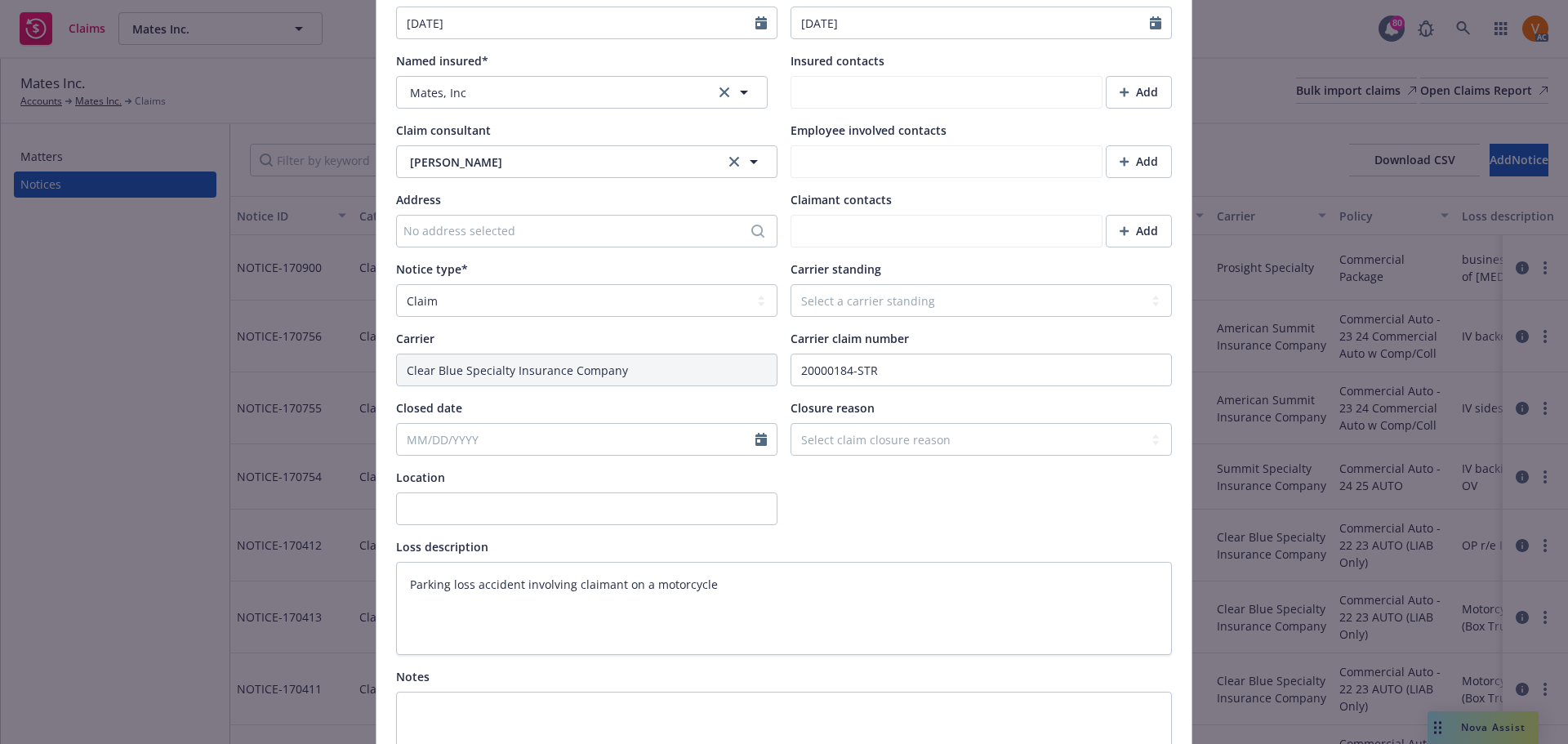
scroll to position [490, 0]
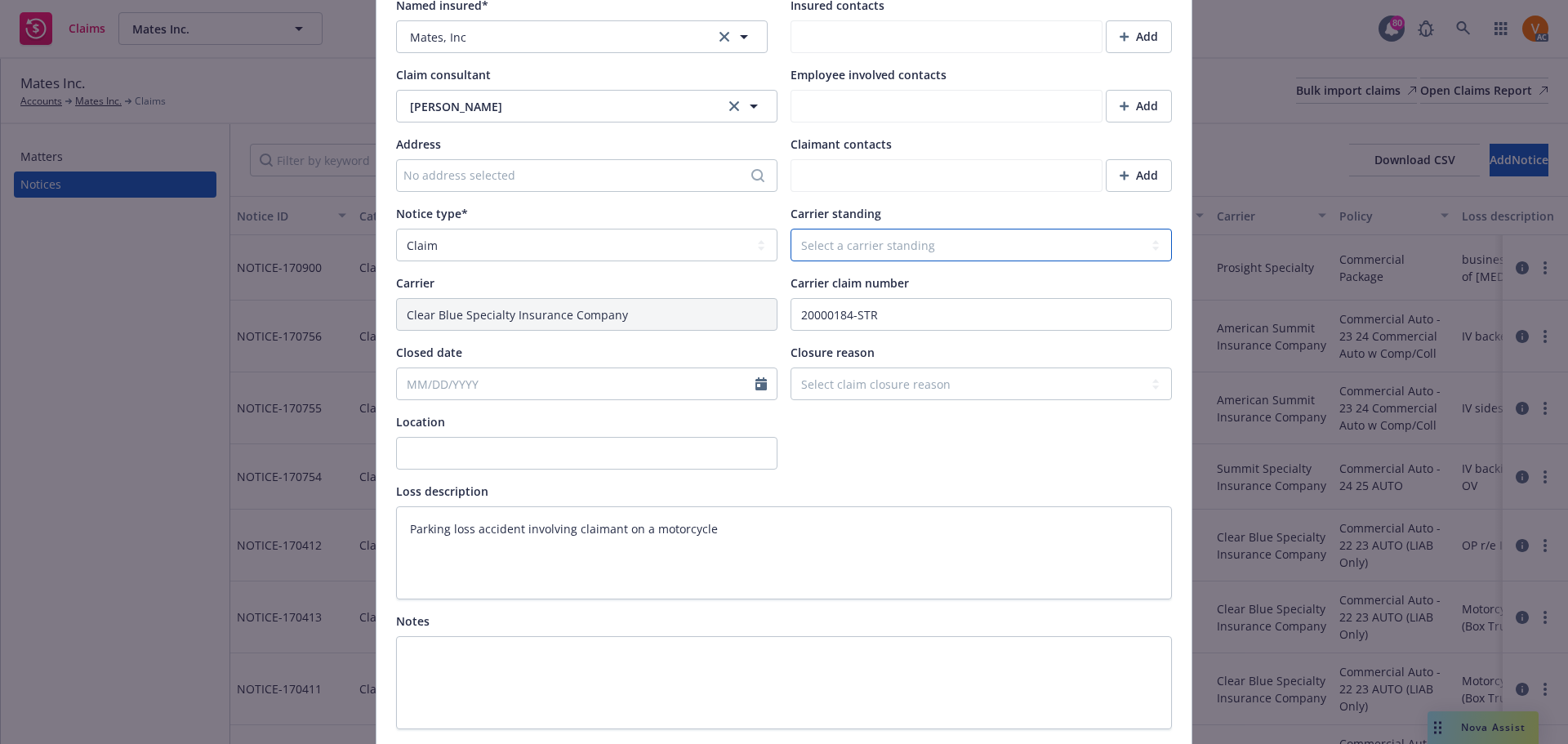
click at [843, 228] on select "Select a carrier standing Closed Not submitted Open Reopened Subrogated Withdra…" at bounding box center [981, 245] width 381 height 32
select select "CLOSED"
click at [791, 228] on select "Select a carrier standing Closed Not submitted Open Reopened Subrogated Withdra…" at bounding box center [981, 245] width 381 height 32
type textarea "x"
click at [816, 368] on select "Select claim closure reason Administrative closure Closed Closed no liability f…" at bounding box center [981, 384] width 381 height 32
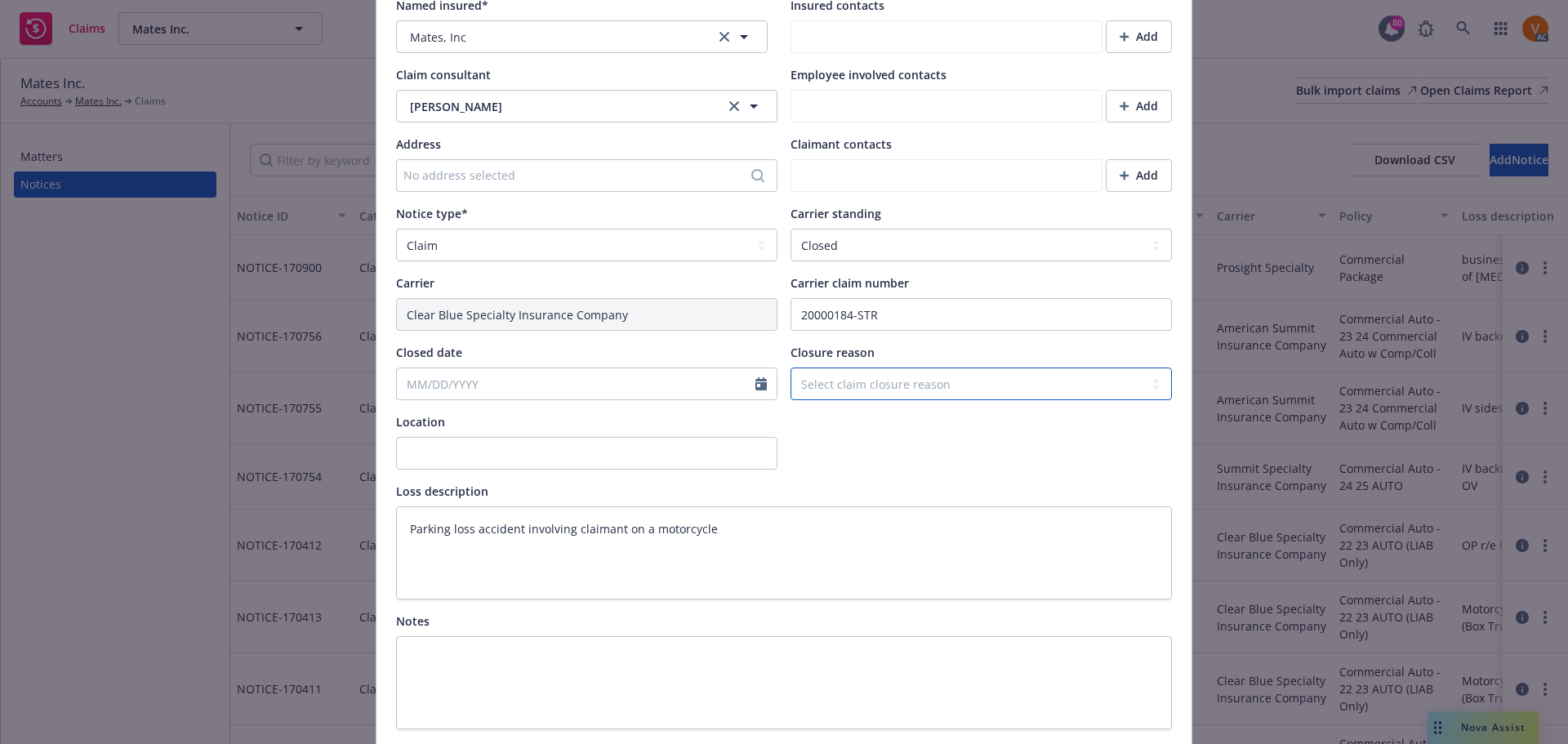
select select "settled"
click at [791, 368] on select "Select claim closure reason Administrative closure Closed Closed no liability f…" at bounding box center [981, 384] width 381 height 32
type textarea "x"
click at [540, 369] on input "Closed date" at bounding box center [575, 384] width 358 height 31
select select "9"
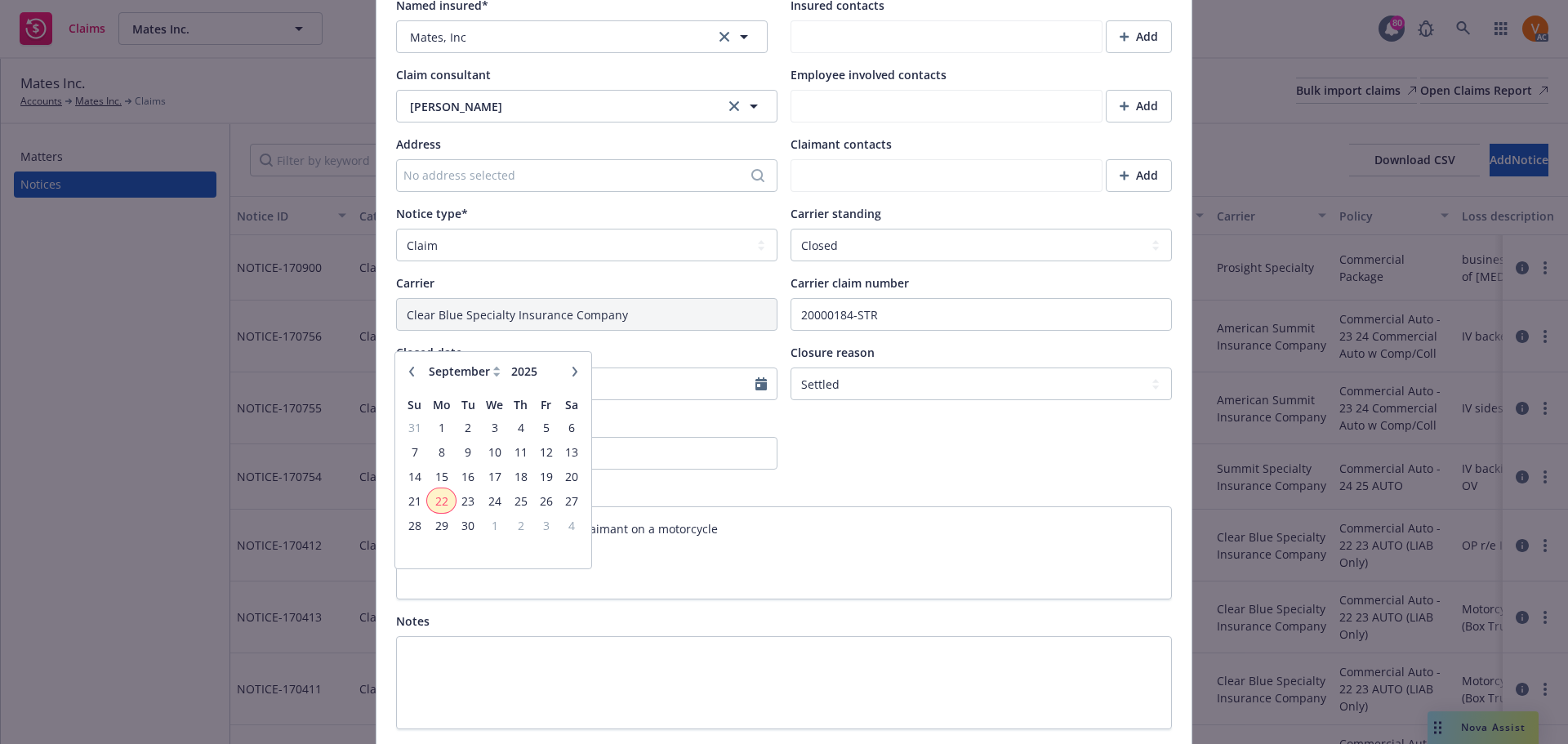
click at [432, 503] on span "22" at bounding box center [441, 501] width 25 height 21
type textarea "x"
type input "09/22/2025"
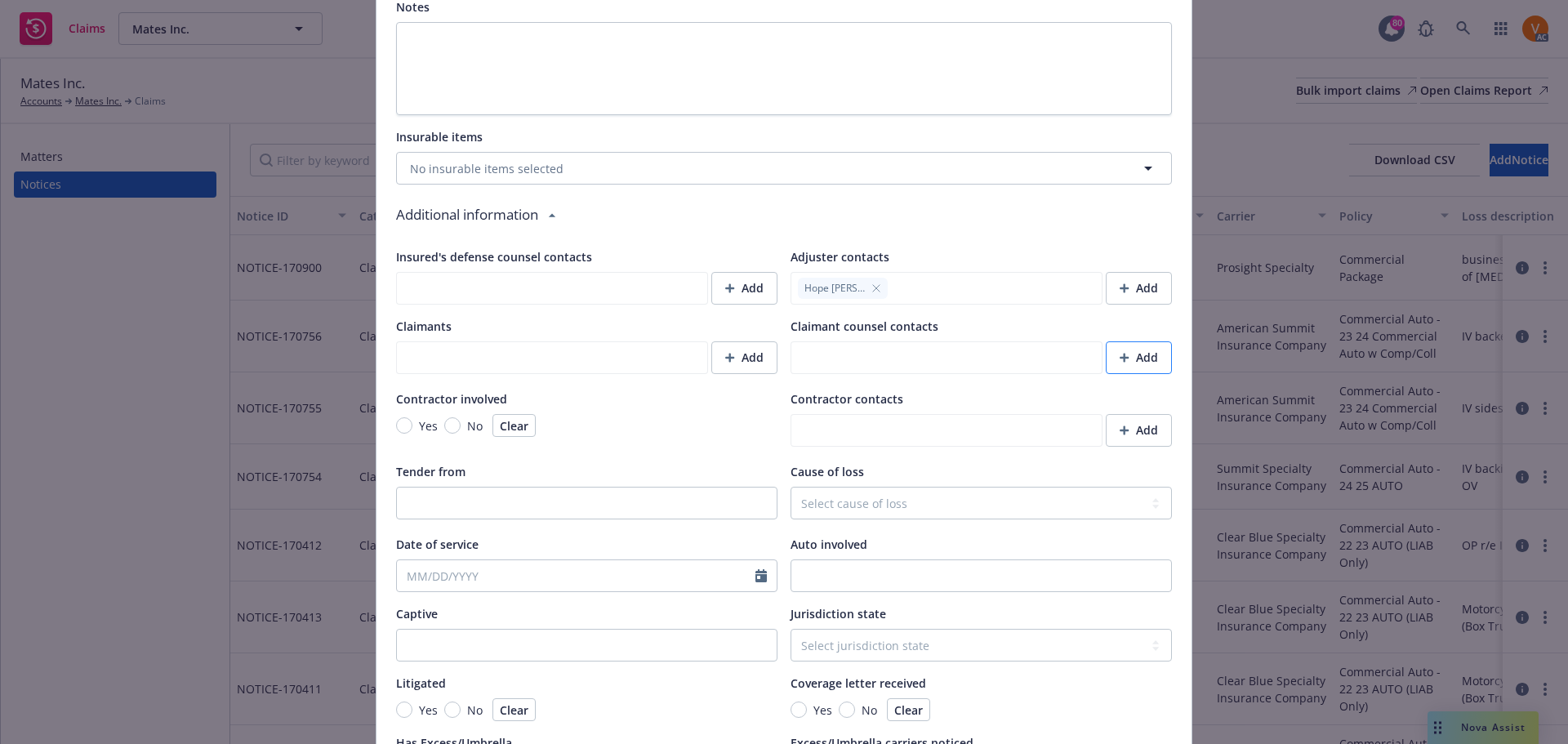
scroll to position [1261, 0]
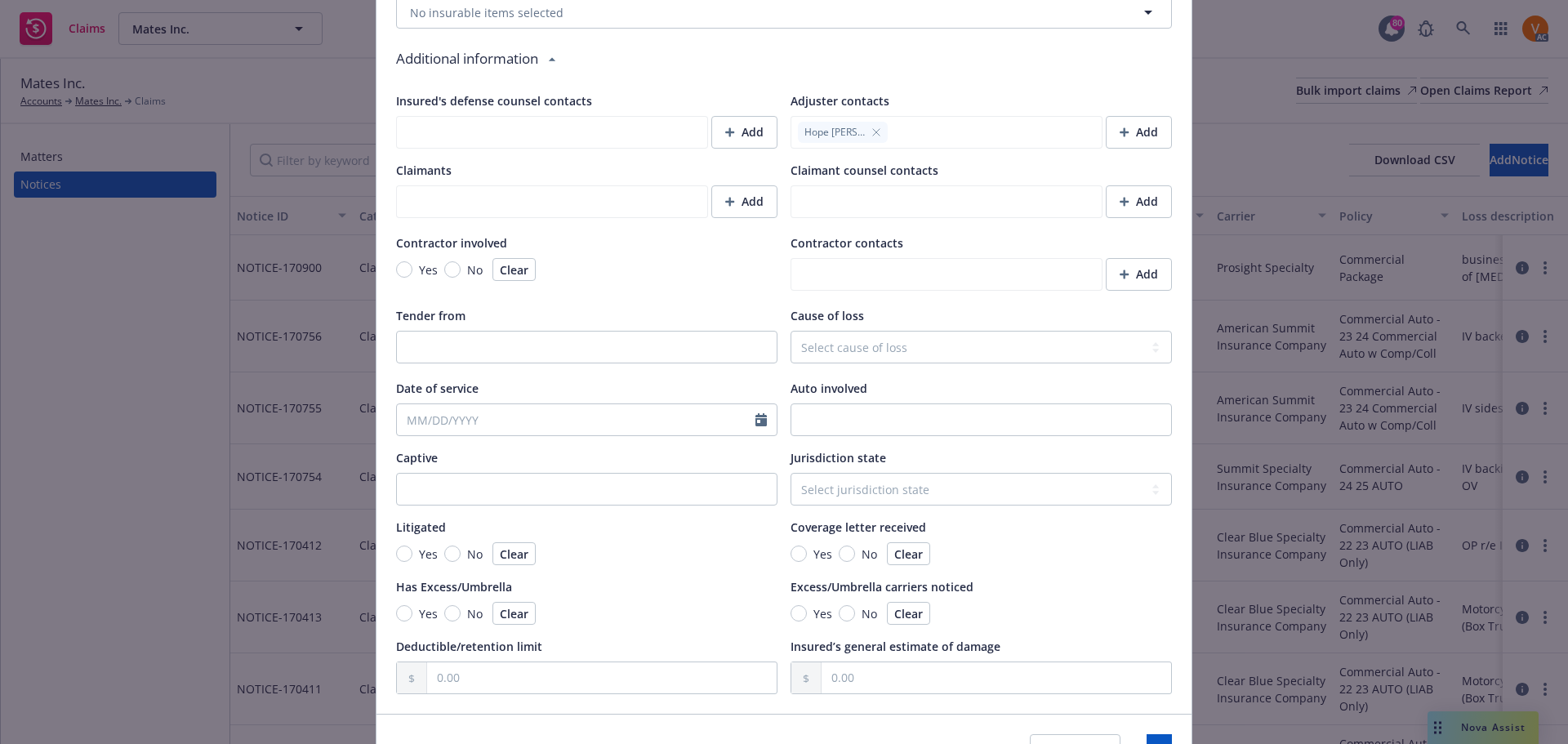
click at [1099, 714] on div "Cancel Save" at bounding box center [783, 750] width 815 height 73
click at [1147, 735] on button "Save" at bounding box center [1159, 751] width 26 height 32
click at [1147, 736] on button "Save" at bounding box center [1159, 753] width 26 height 32
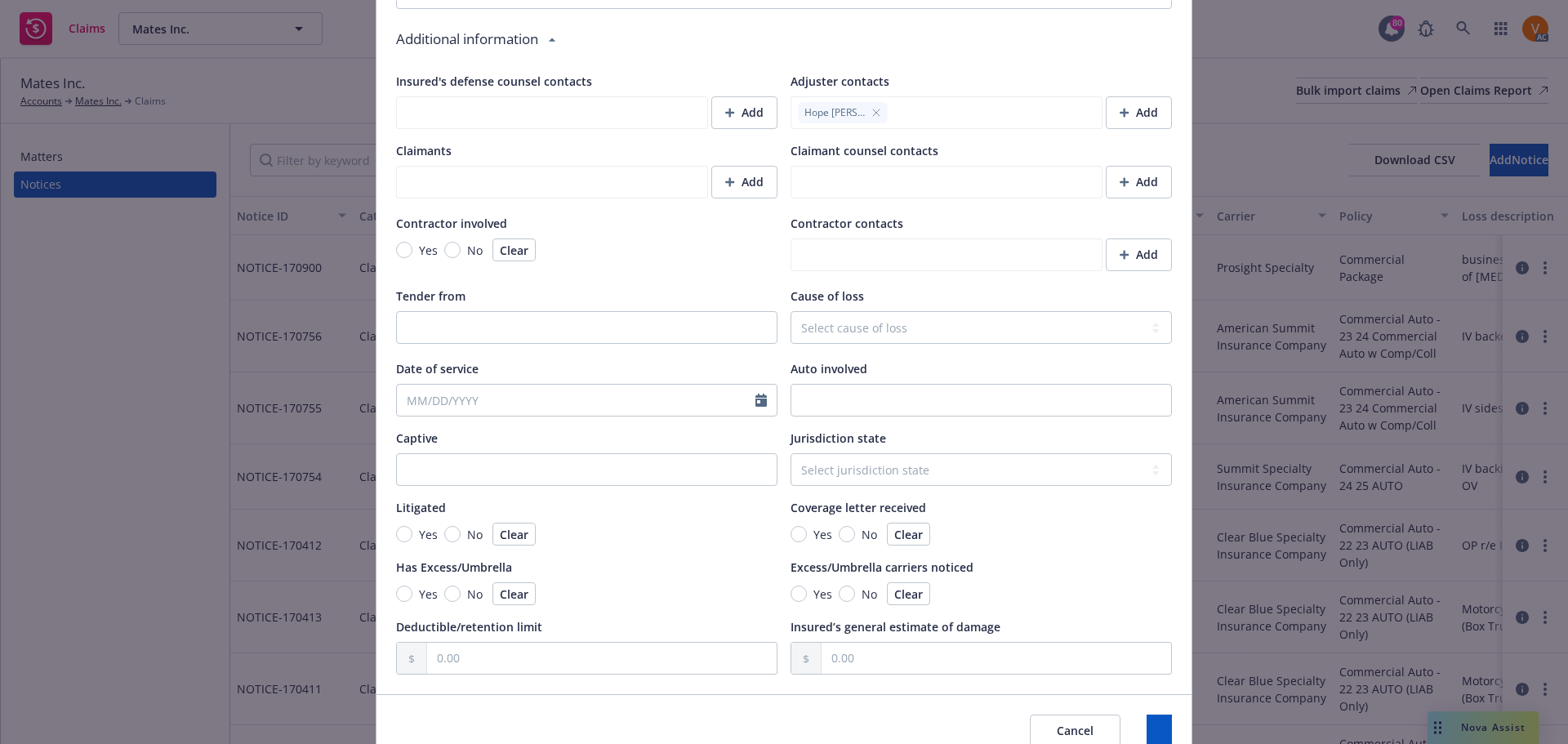
type textarea "x"
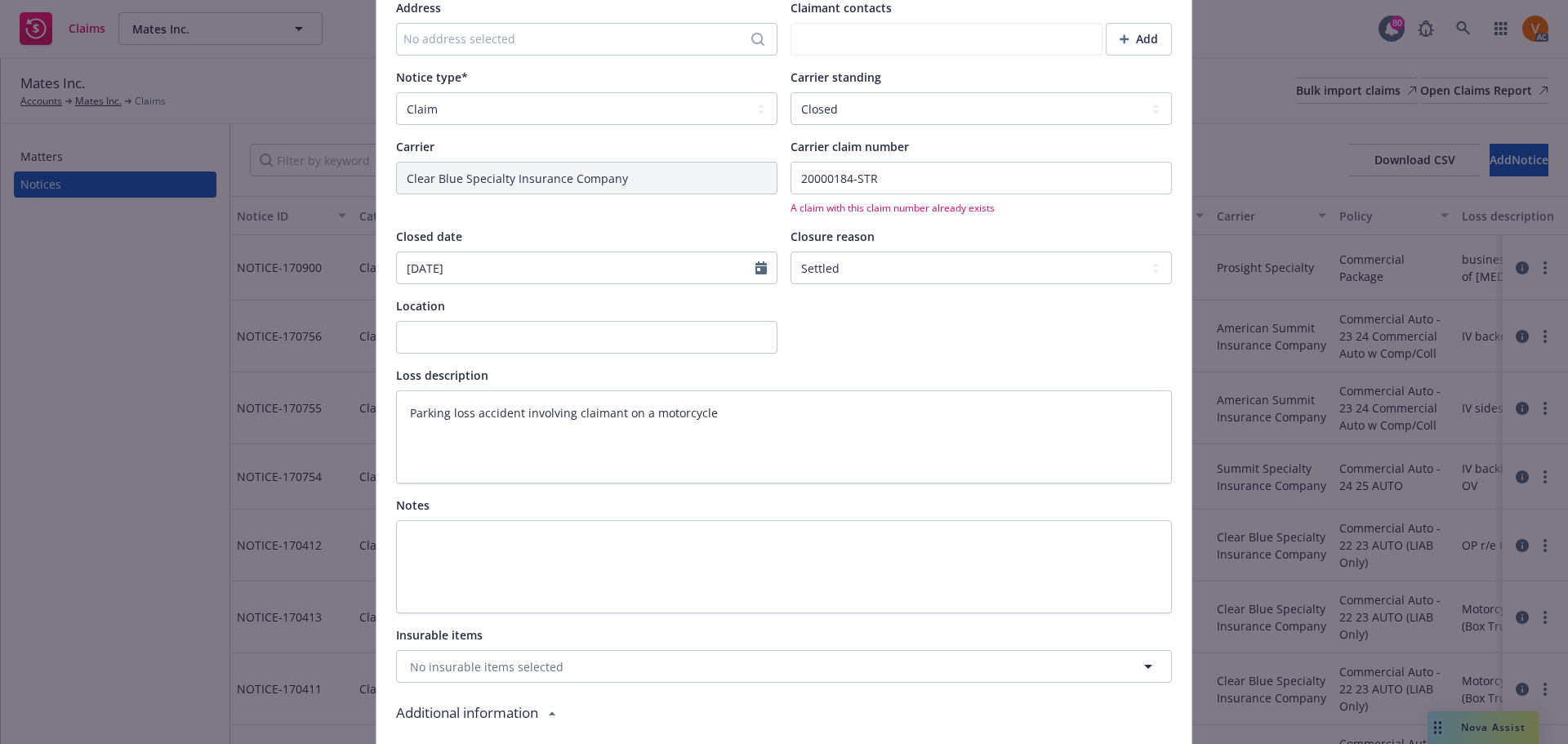
scroll to position [464, 0]
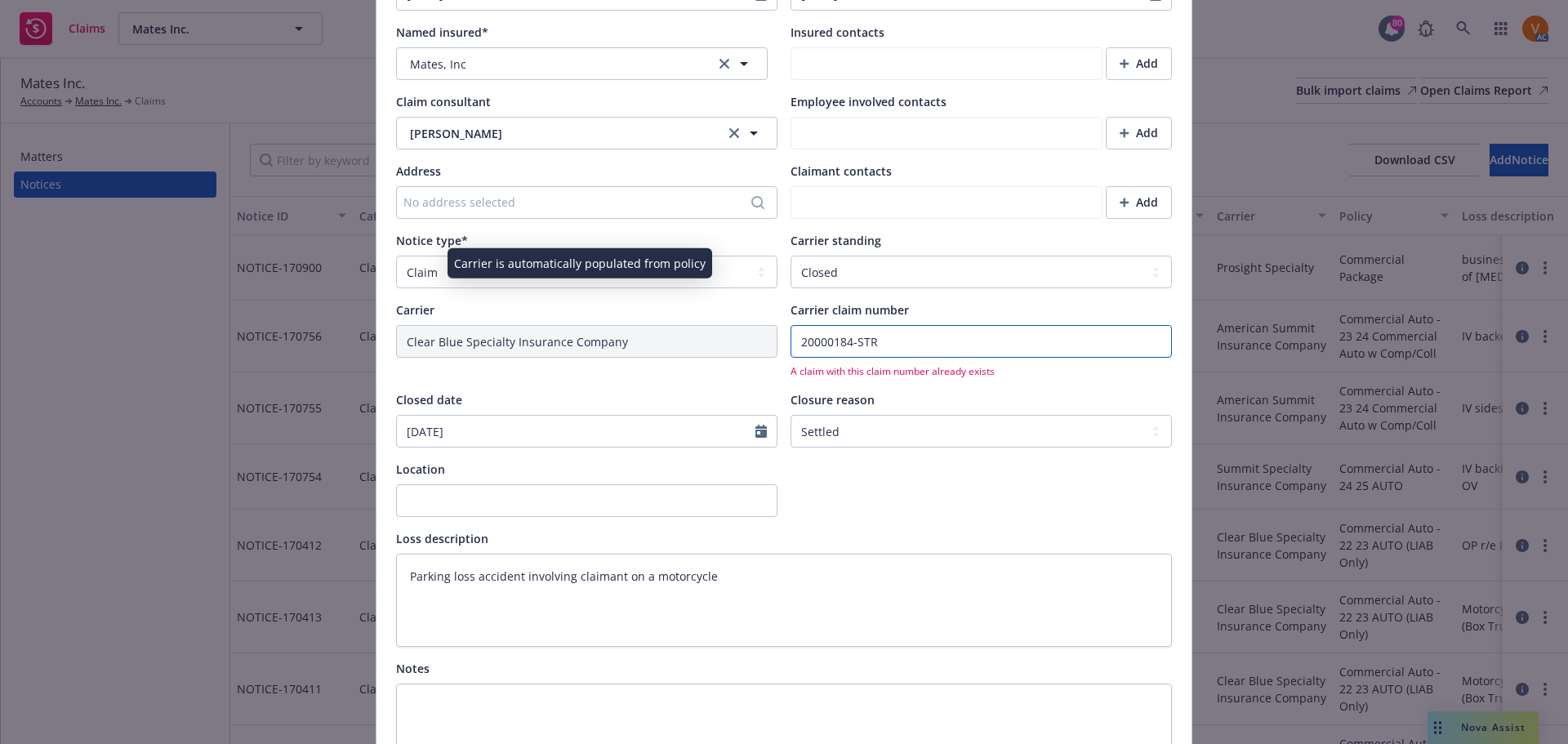
click at [757, 302] on div "Carrier Clear Blue Specialty Insurance Company Carrier claim number 20000184-ST…" at bounding box center [784, 340] width 776 height 77
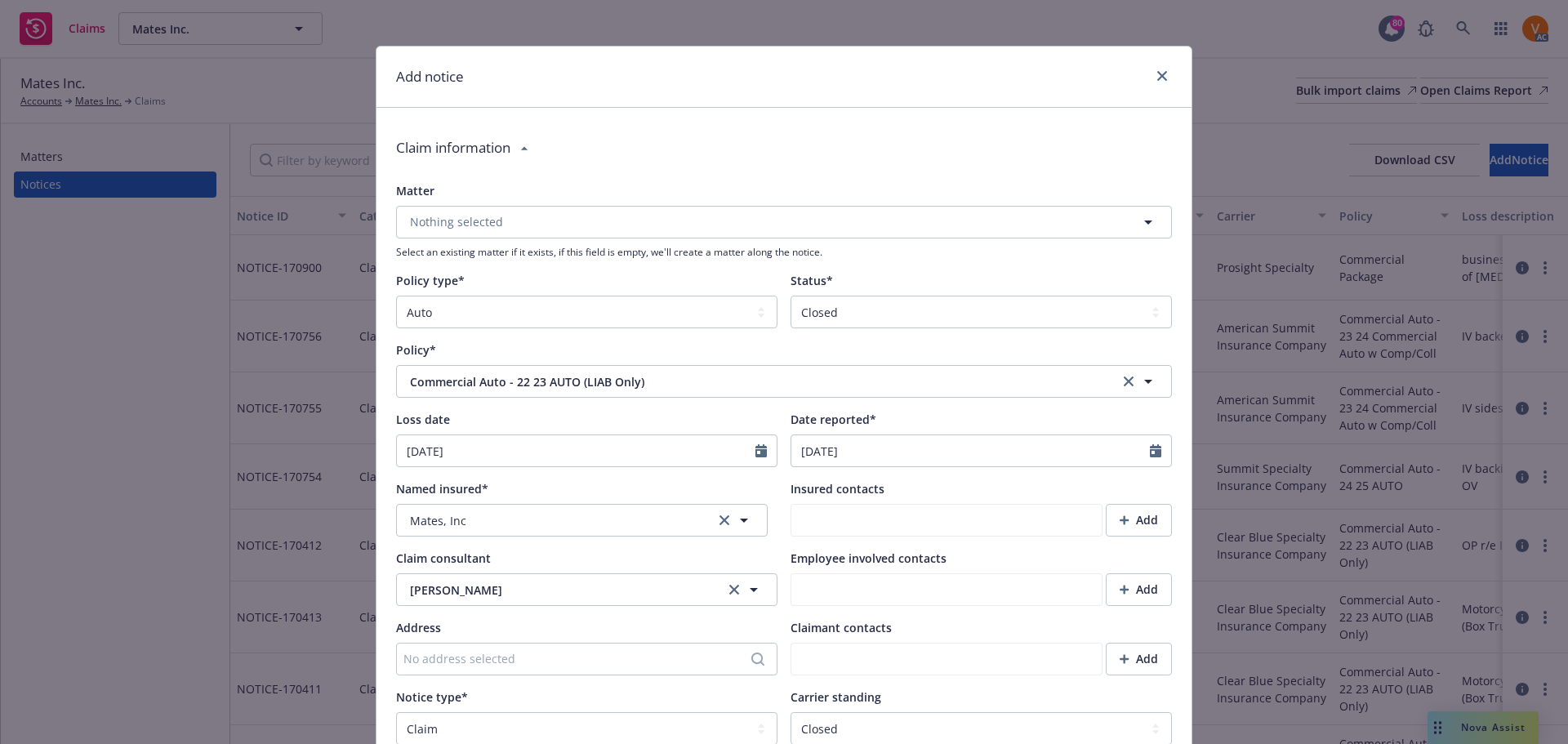
scroll to position [0, 0]
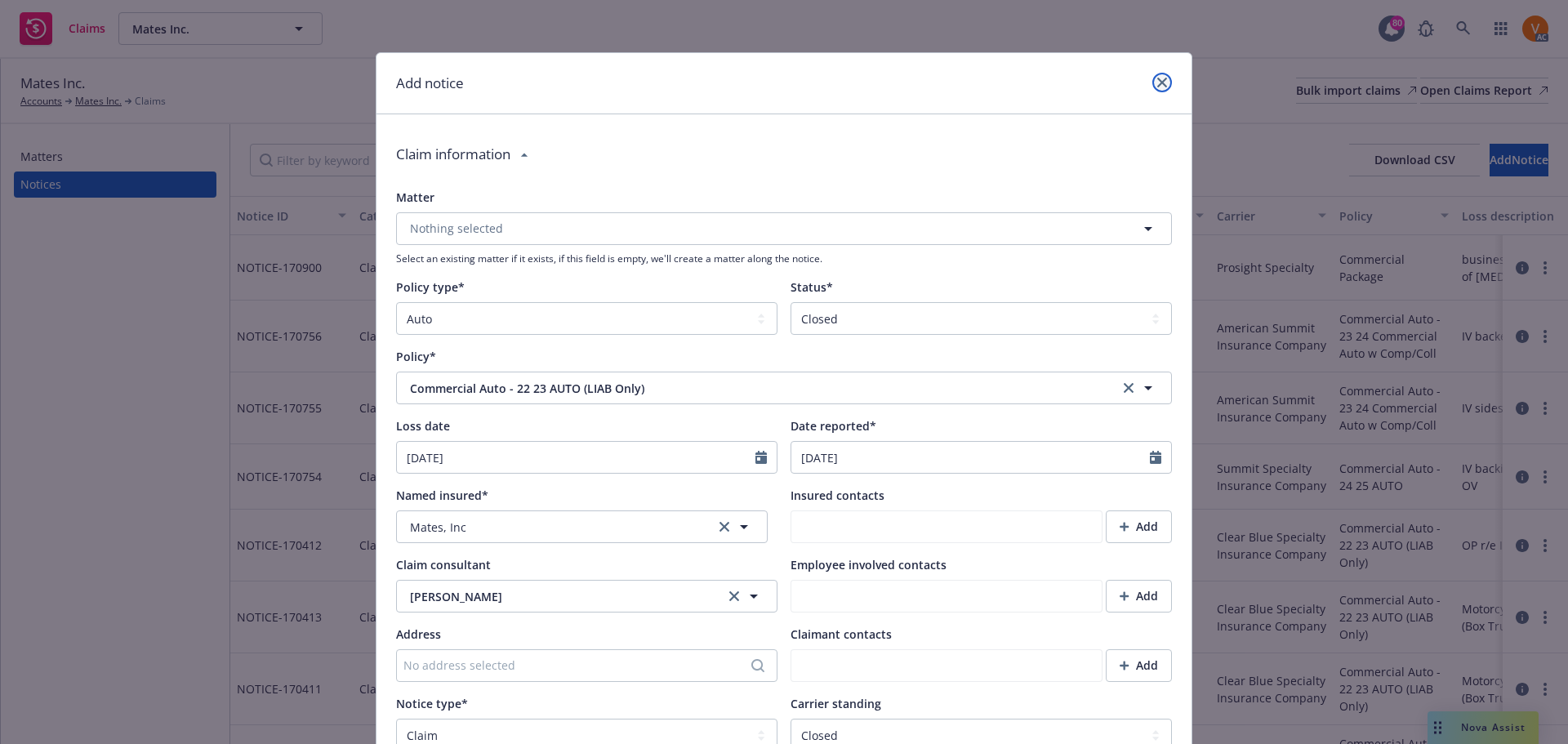
click at [1158, 87] on link "close" at bounding box center [1162, 82] width 20 height 20
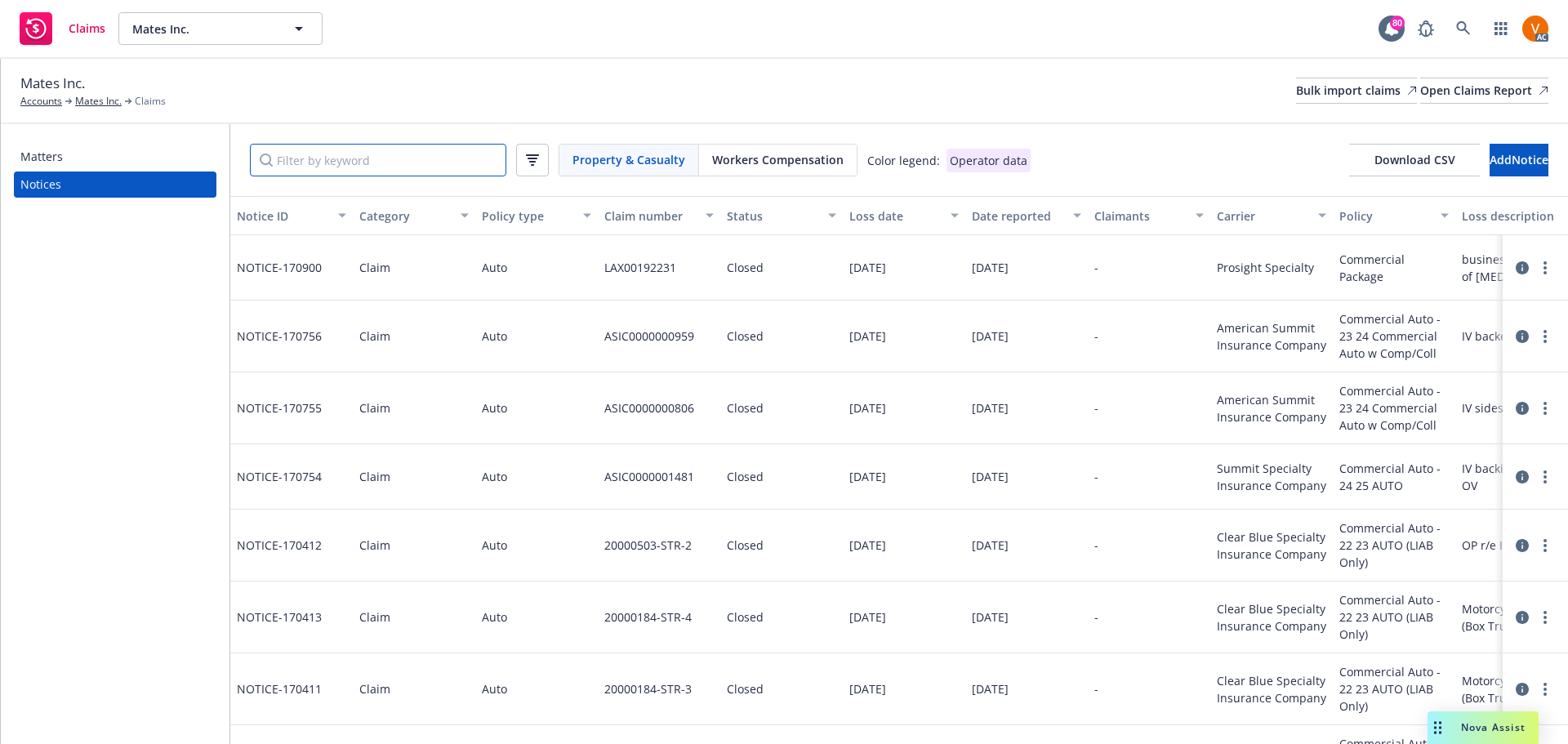
click at [445, 152] on input "Filter by keyword" at bounding box center [378, 160] width 256 height 32
paste input "20000184-STR"
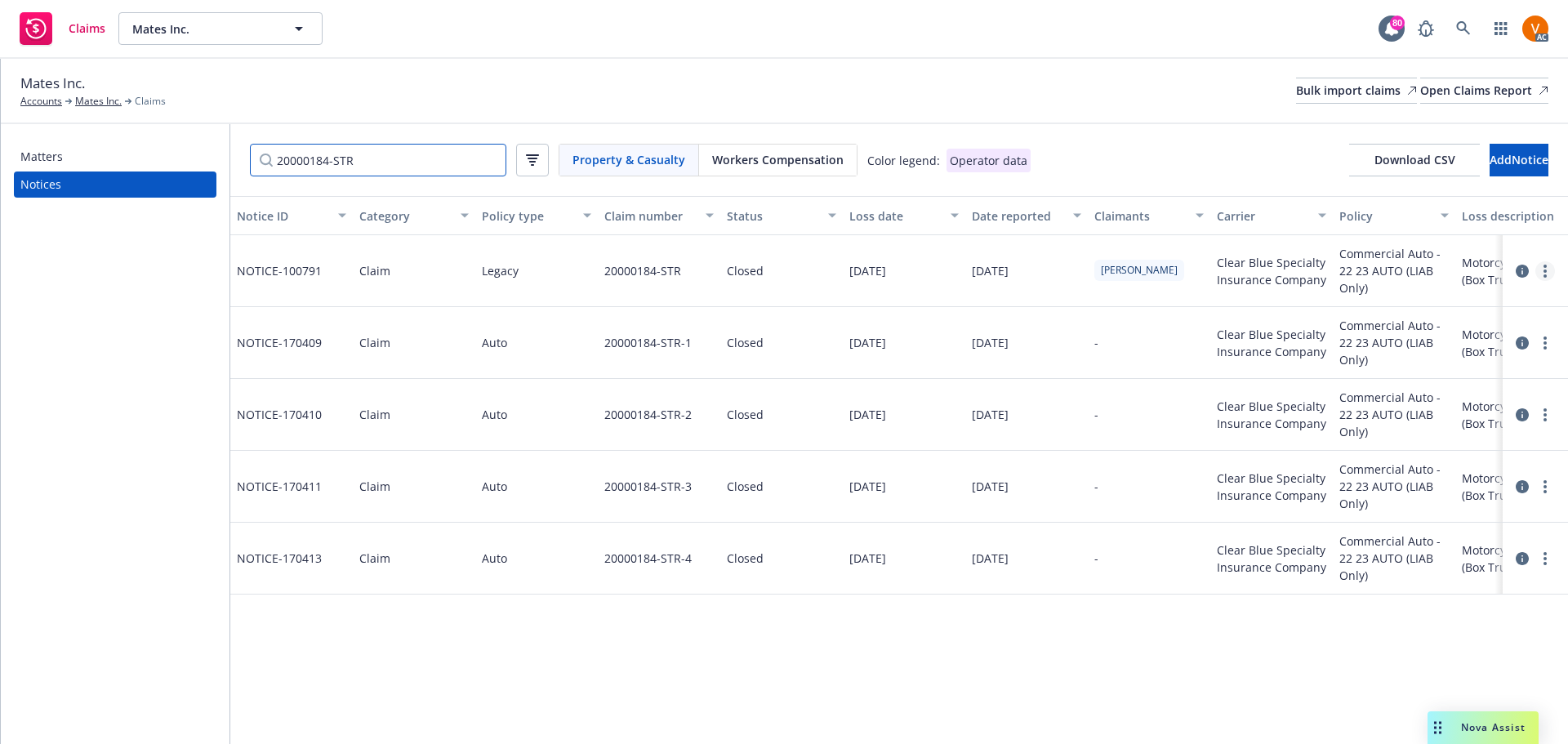
type input "20000184-STR"
click at [1551, 262] on link "more" at bounding box center [1545, 271] width 20 height 20
click at [1484, 284] on link "Delete" at bounding box center [1477, 290] width 156 height 32
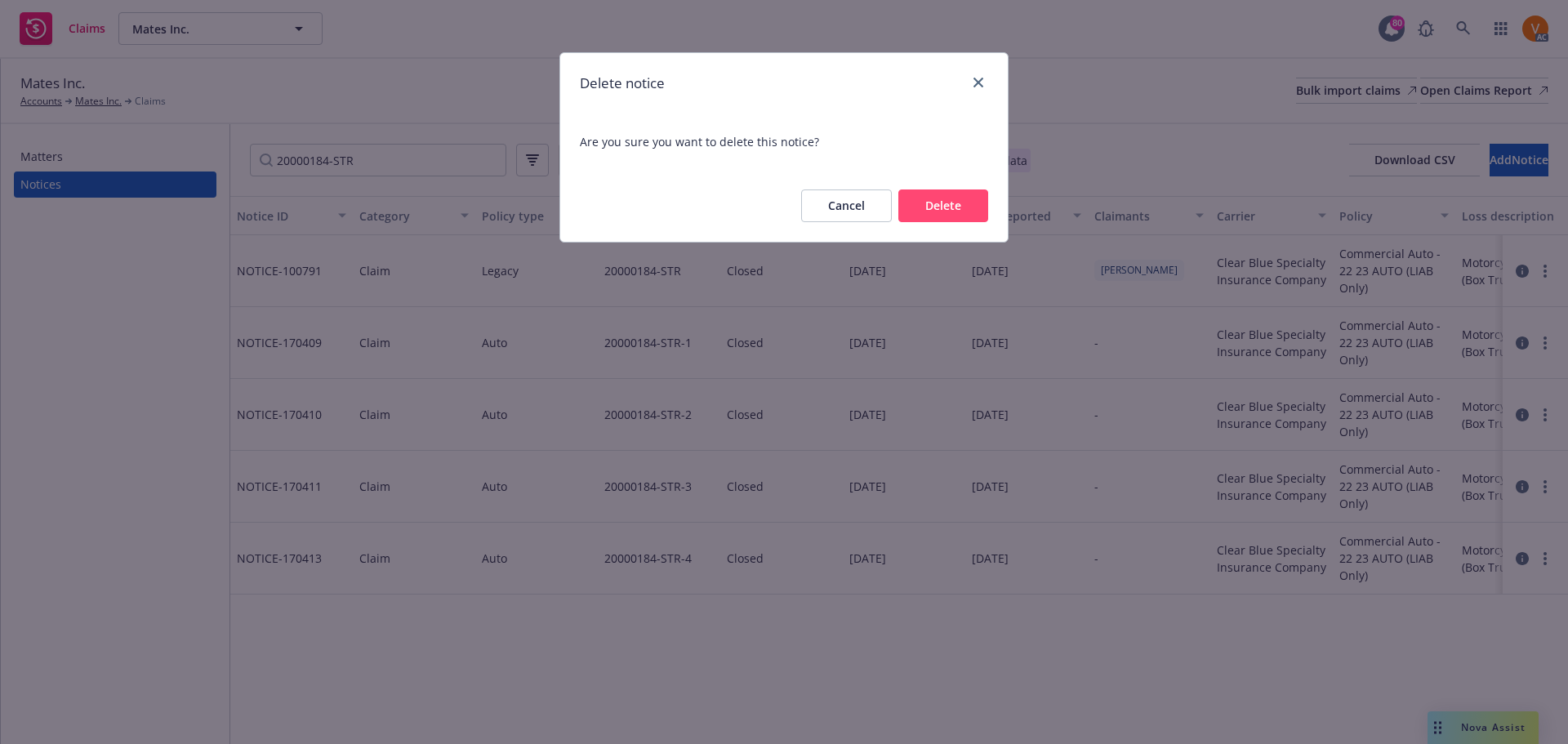
click at [934, 190] on button "Delete" at bounding box center [943, 206] width 90 height 32
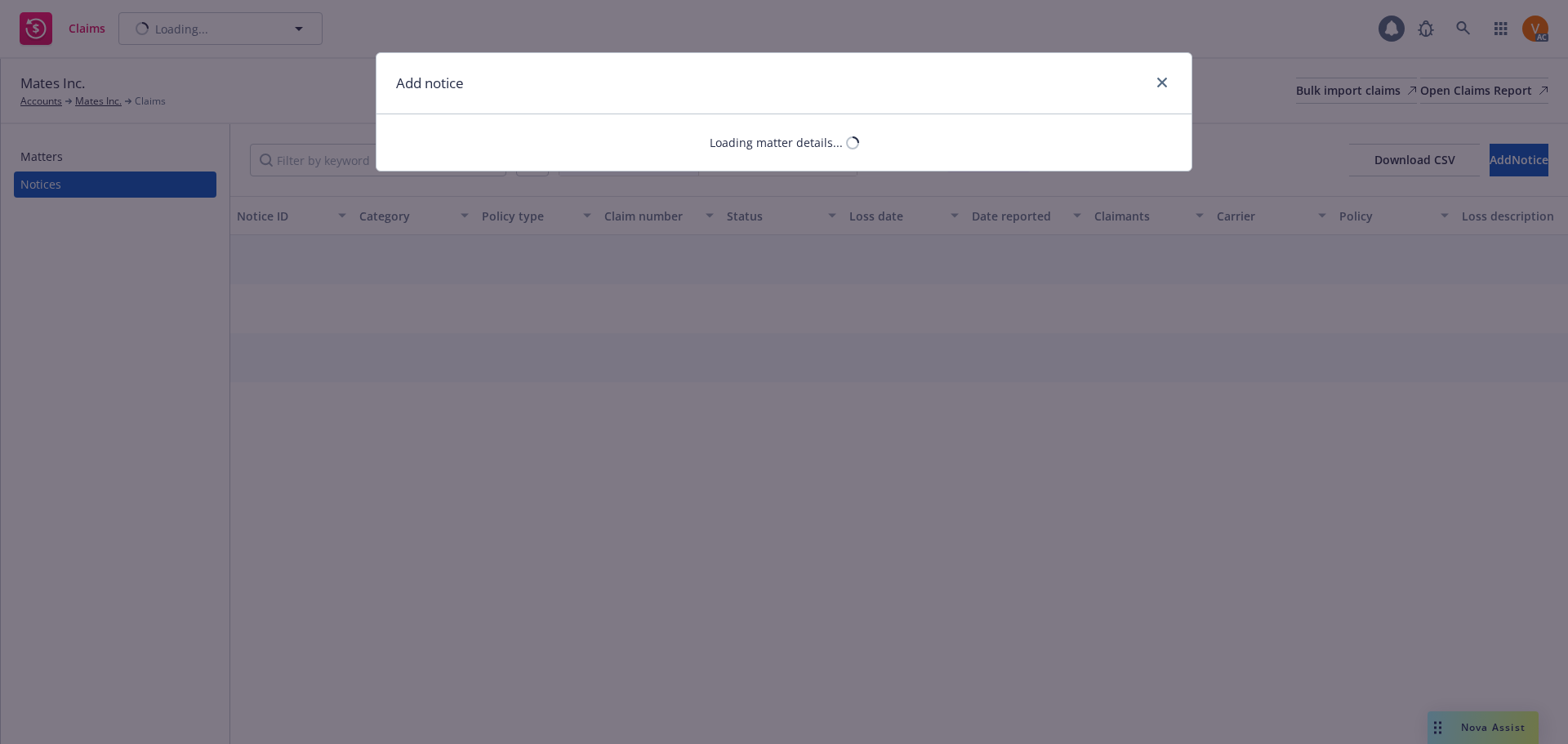
select select "AUTO"
select select "open"
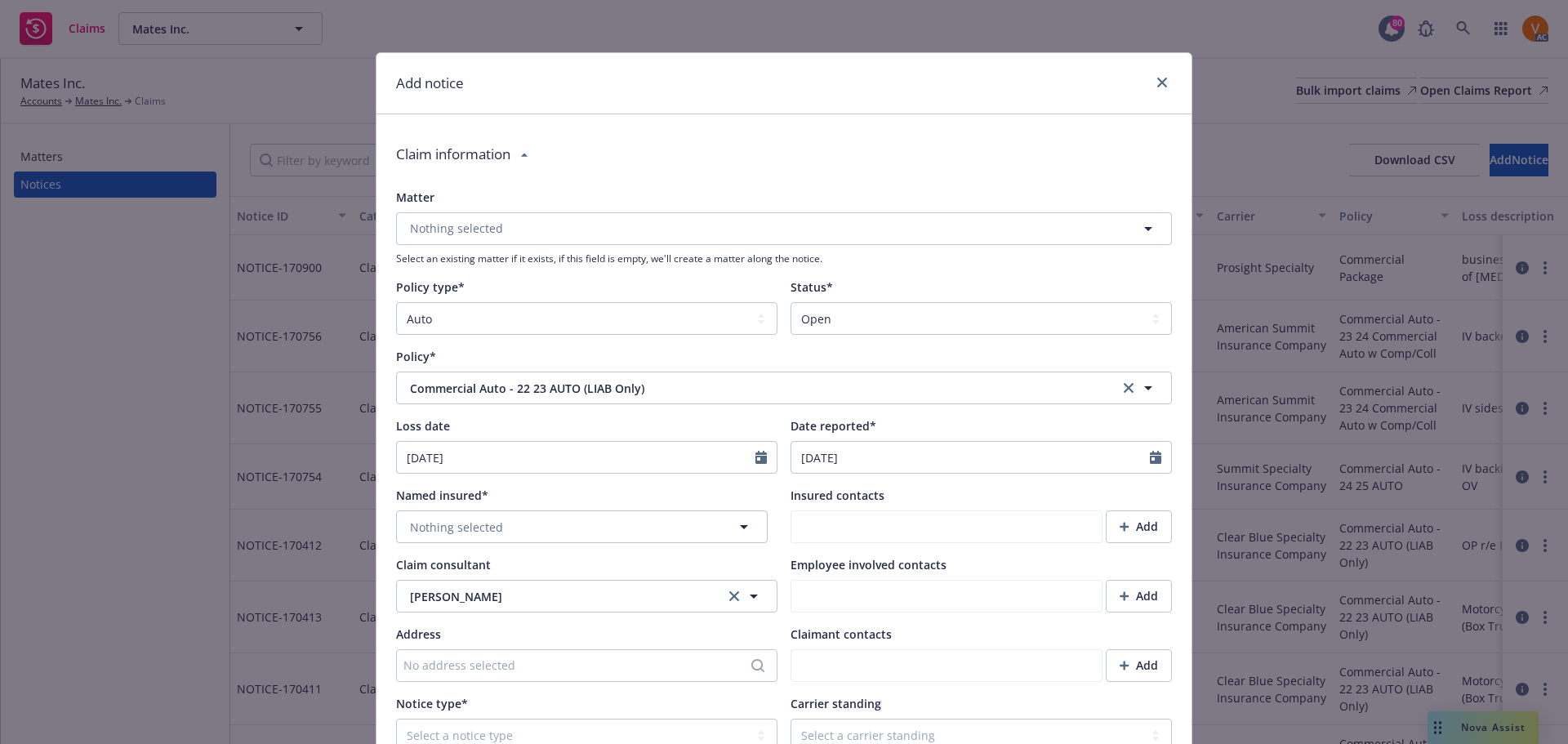
type textarea "x"
click at [847, 302] on select "Select a status Closed Open" at bounding box center [981, 318] width 381 height 32
select select "closed"
click at [791, 302] on select "Select a status Closed Open" at bounding box center [981, 318] width 381 height 32
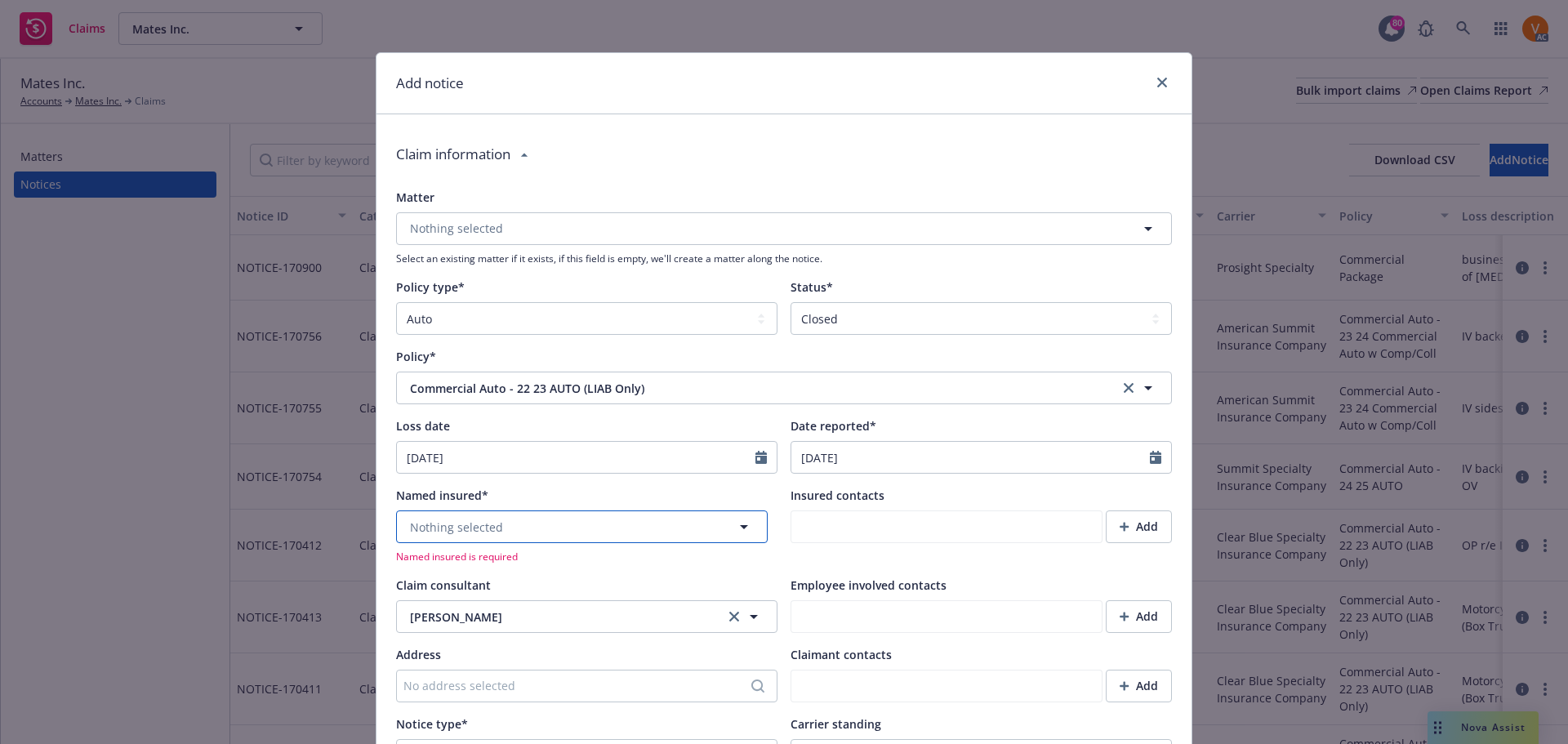
click at [582, 511] on button "Nothing selected" at bounding box center [581, 527] width 372 height 32
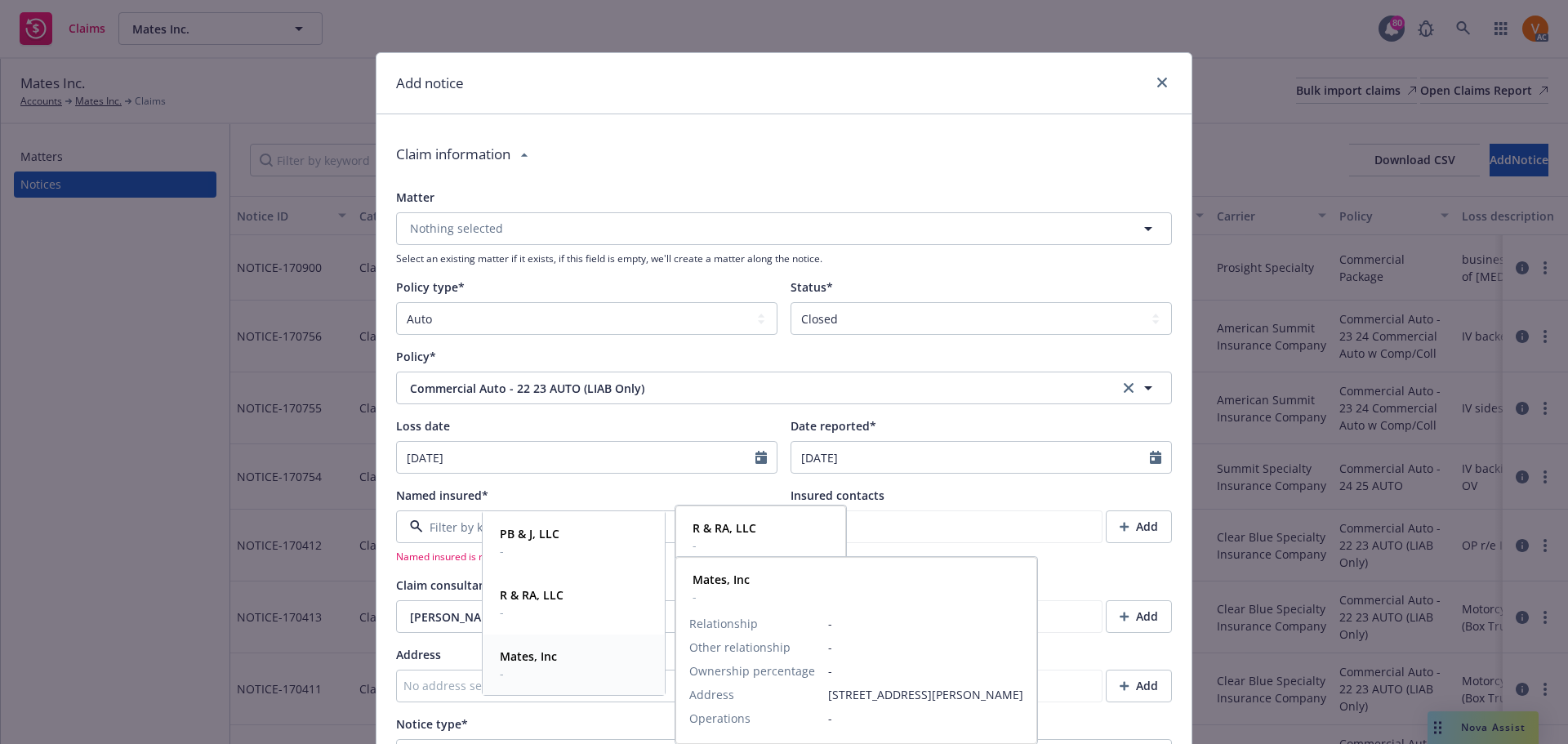
click at [506, 659] on strong "Mates, Inc" at bounding box center [528, 657] width 57 height 15
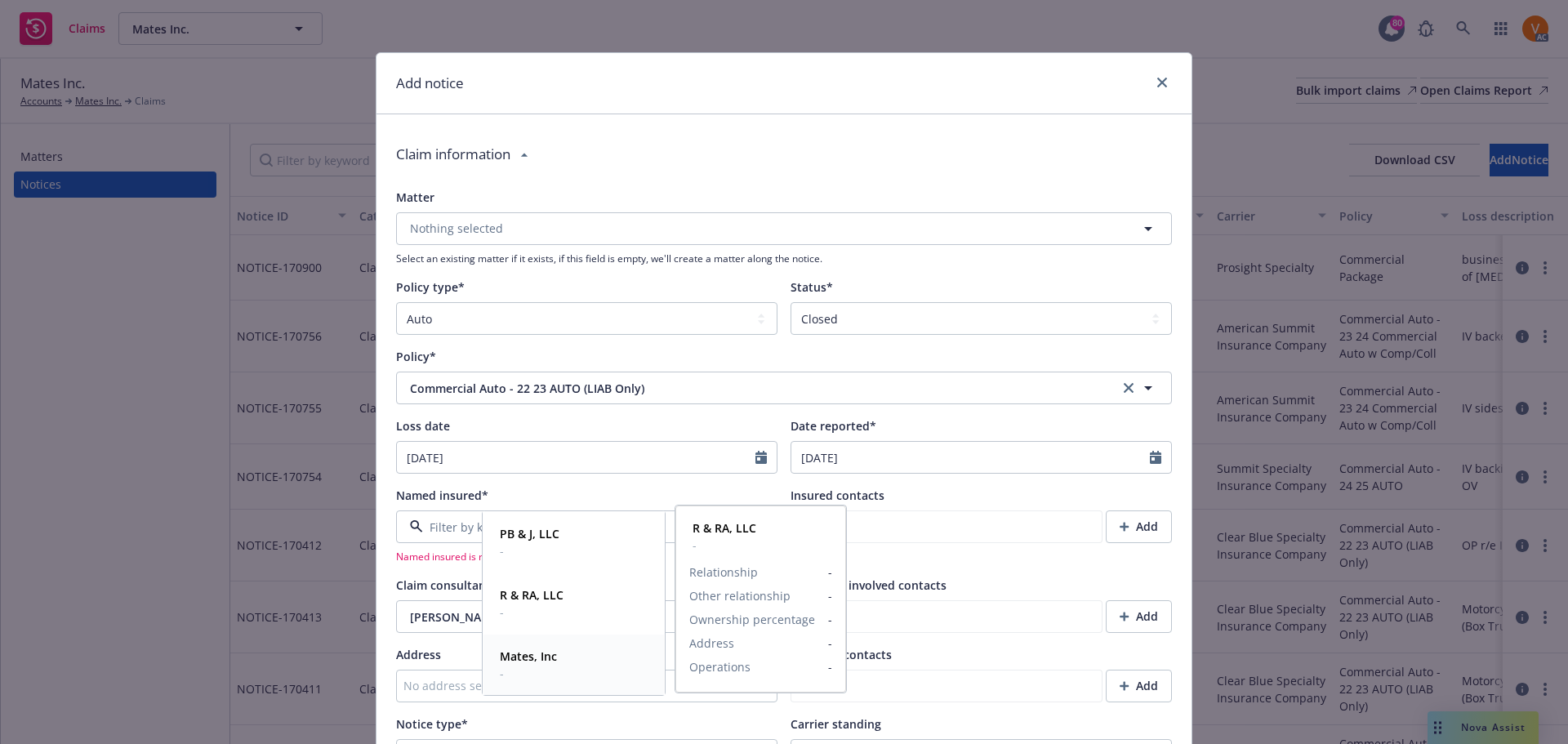
type textarea "x"
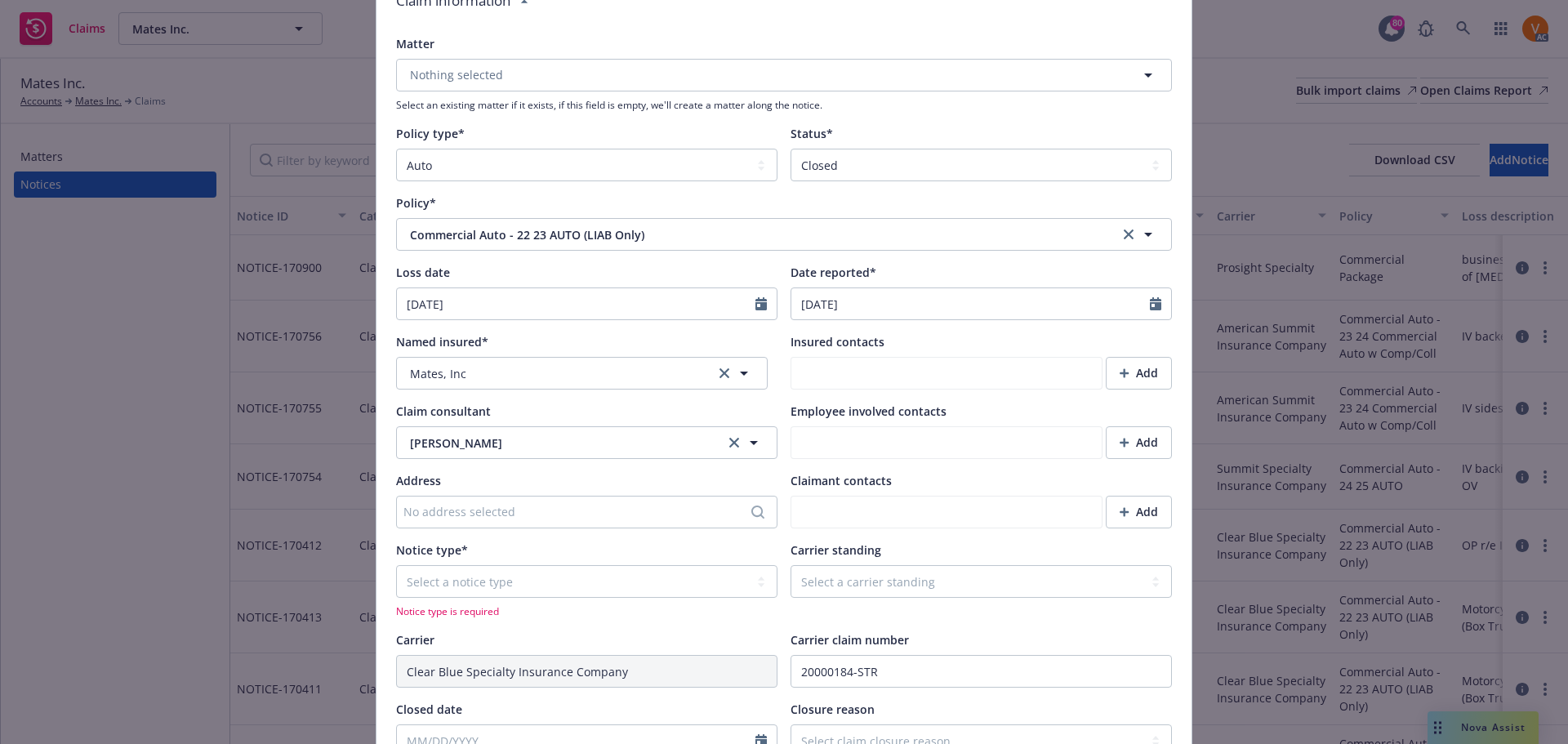
scroll to position [163, 0]
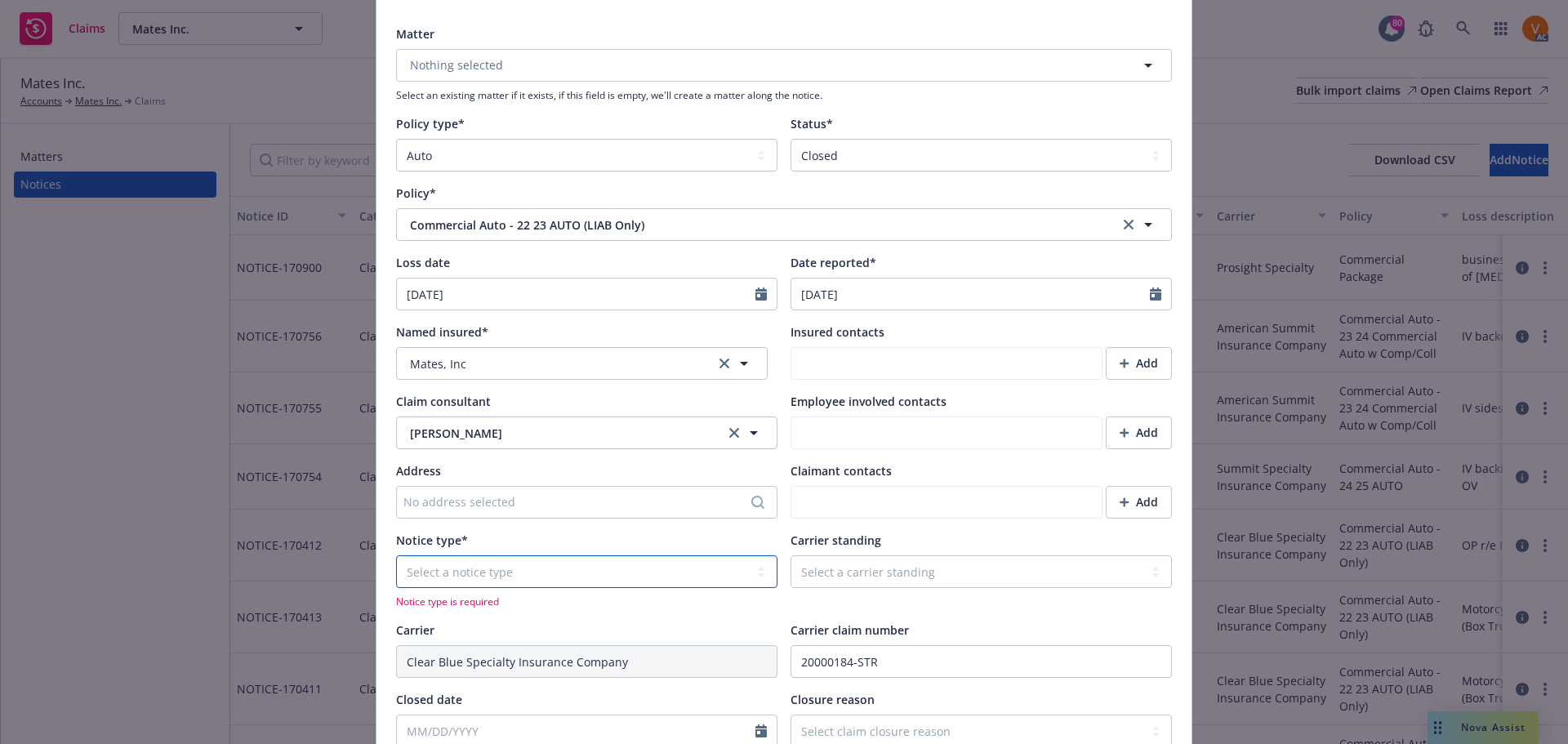
click at [590, 556] on select "Select a notice type Claim Incident/Occurence/Circumstance" at bounding box center [587, 572] width 381 height 32
select select "CLAIM"
click at [396, 556] on select "Select a notice type Claim Incident/Occurence/Circumstance" at bounding box center [587, 572] width 381 height 32
type textarea "x"
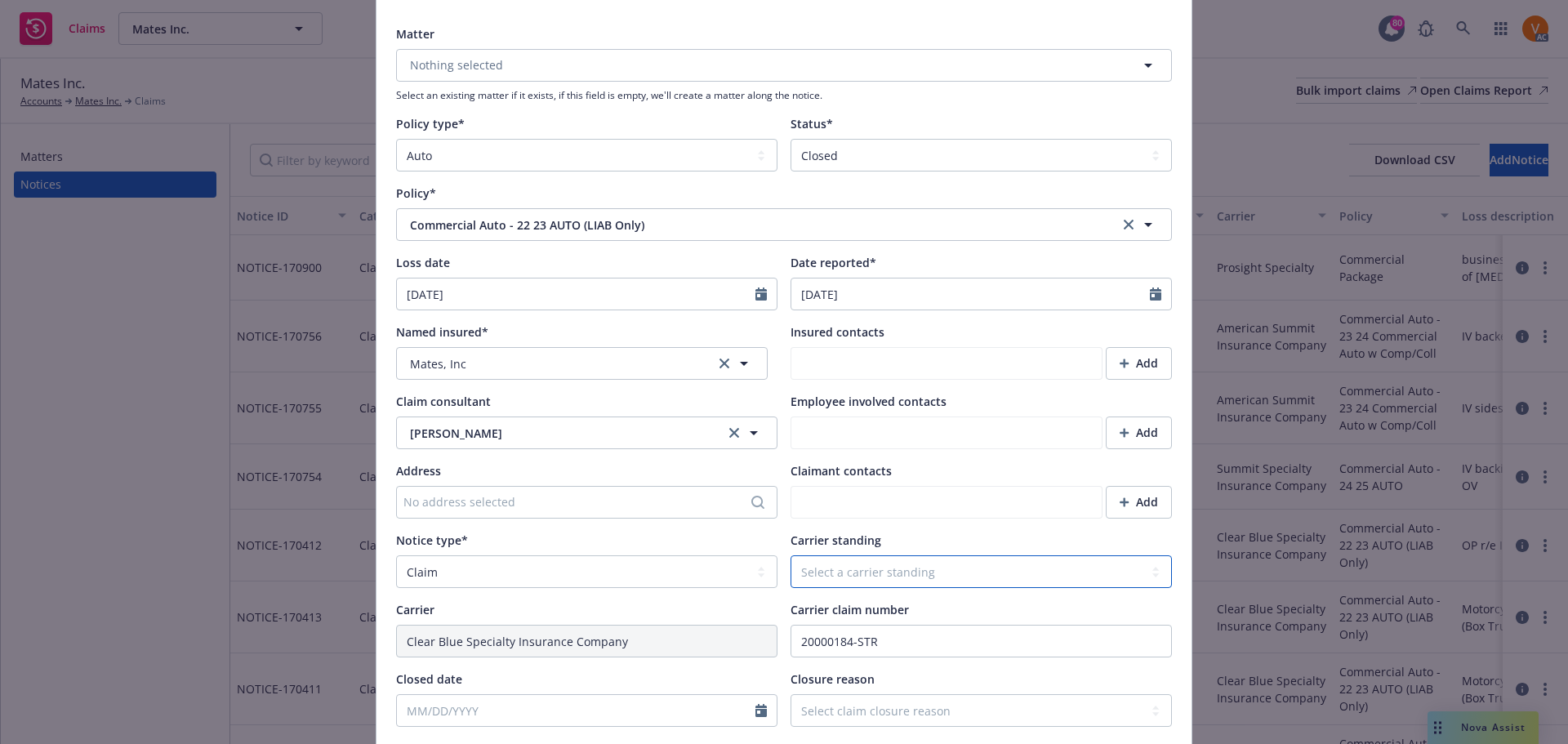
click at [866, 556] on select "Select a carrier standing Closed Not submitted Open Reopened Subrogated Withdra…" at bounding box center [981, 572] width 381 height 32
select select "CLOSED"
click at [791, 556] on select "Select a carrier standing Closed Not submitted Open Reopened Subrogated Withdra…" at bounding box center [981, 572] width 381 height 32
type textarea "x"
click at [845, 694] on select "Select claim closure reason Administrative closure Closed Closed no liability f…" at bounding box center [981, 711] width 381 height 32
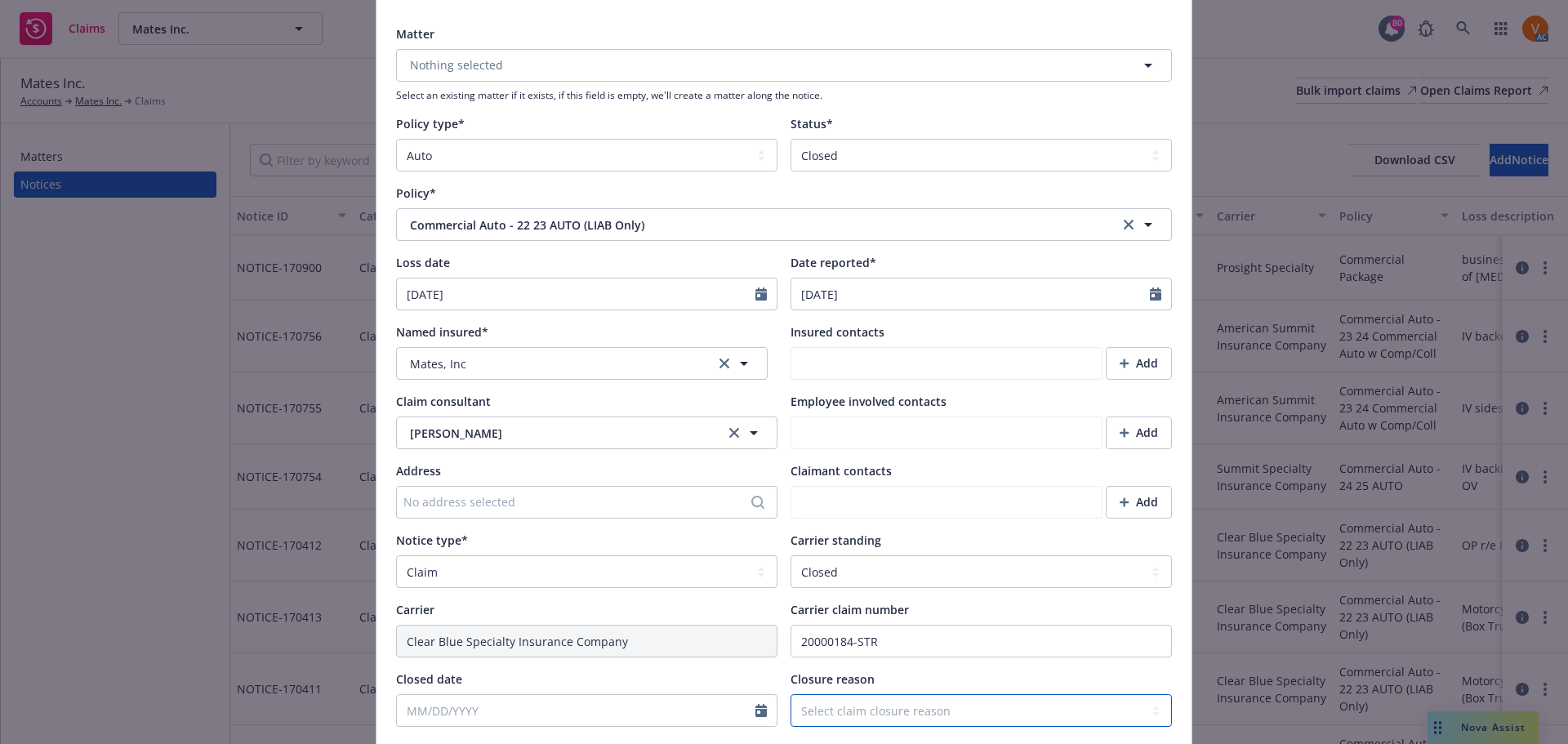
select select "settled"
click at [791, 694] on select "Select claim closure reason Administrative closure Closed Closed no liability f…" at bounding box center [981, 711] width 381 height 32
type textarea "x"
click at [659, 695] on input "Closed date" at bounding box center [575, 711] width 358 height 31
select select "9"
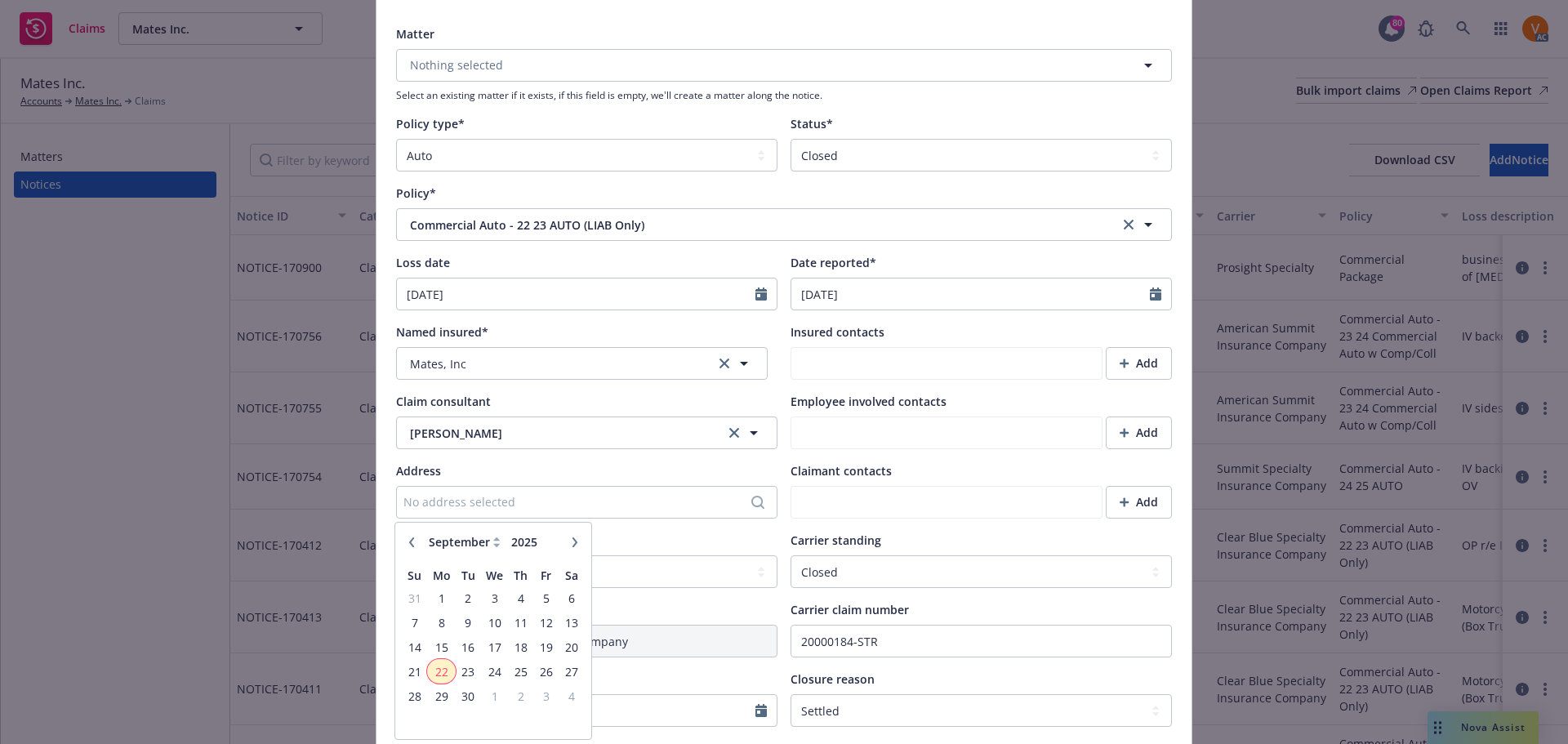
click at [436, 662] on span "22" at bounding box center [441, 672] width 25 height 21
type textarea "x"
type input "09/22/2025"
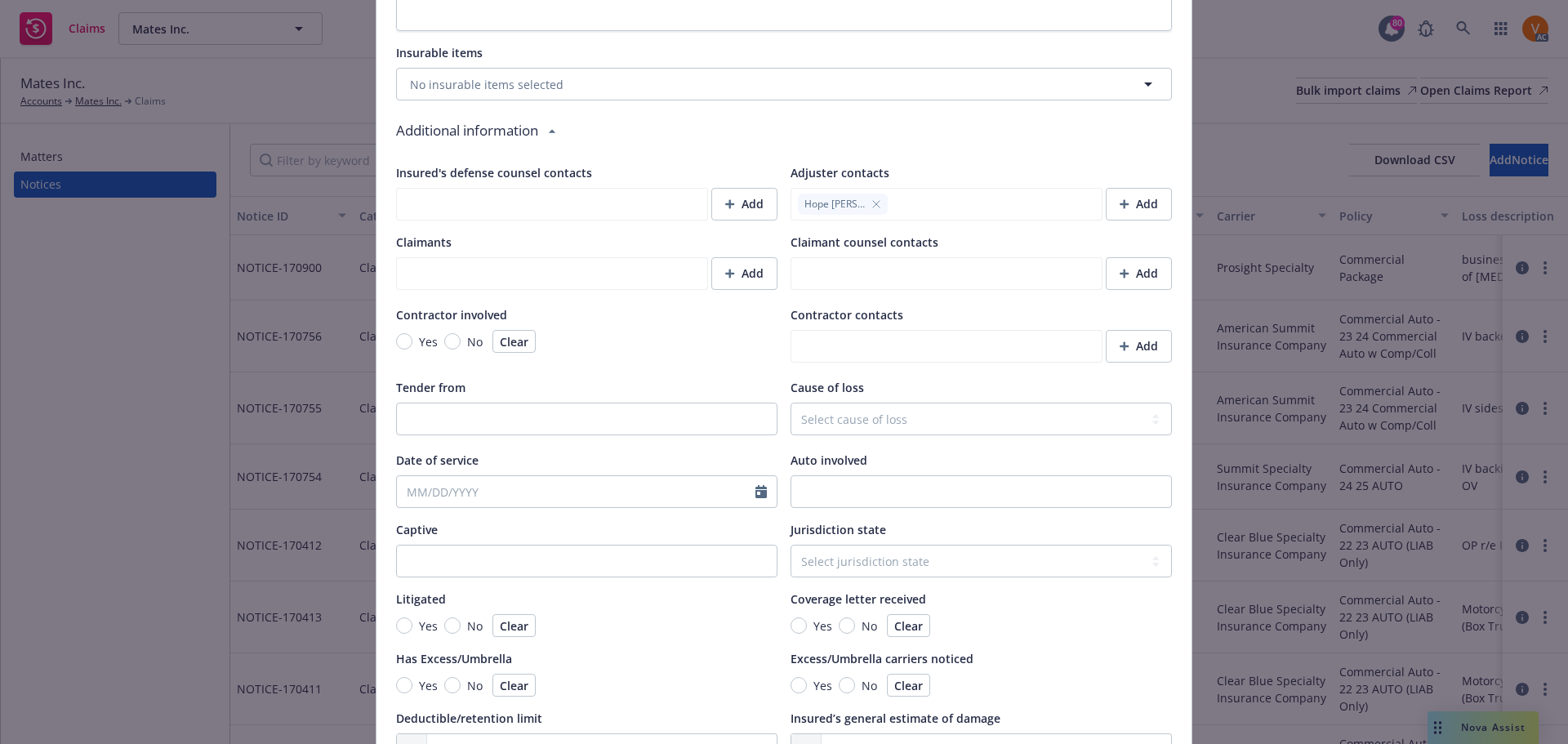
scroll to position [1261, 0]
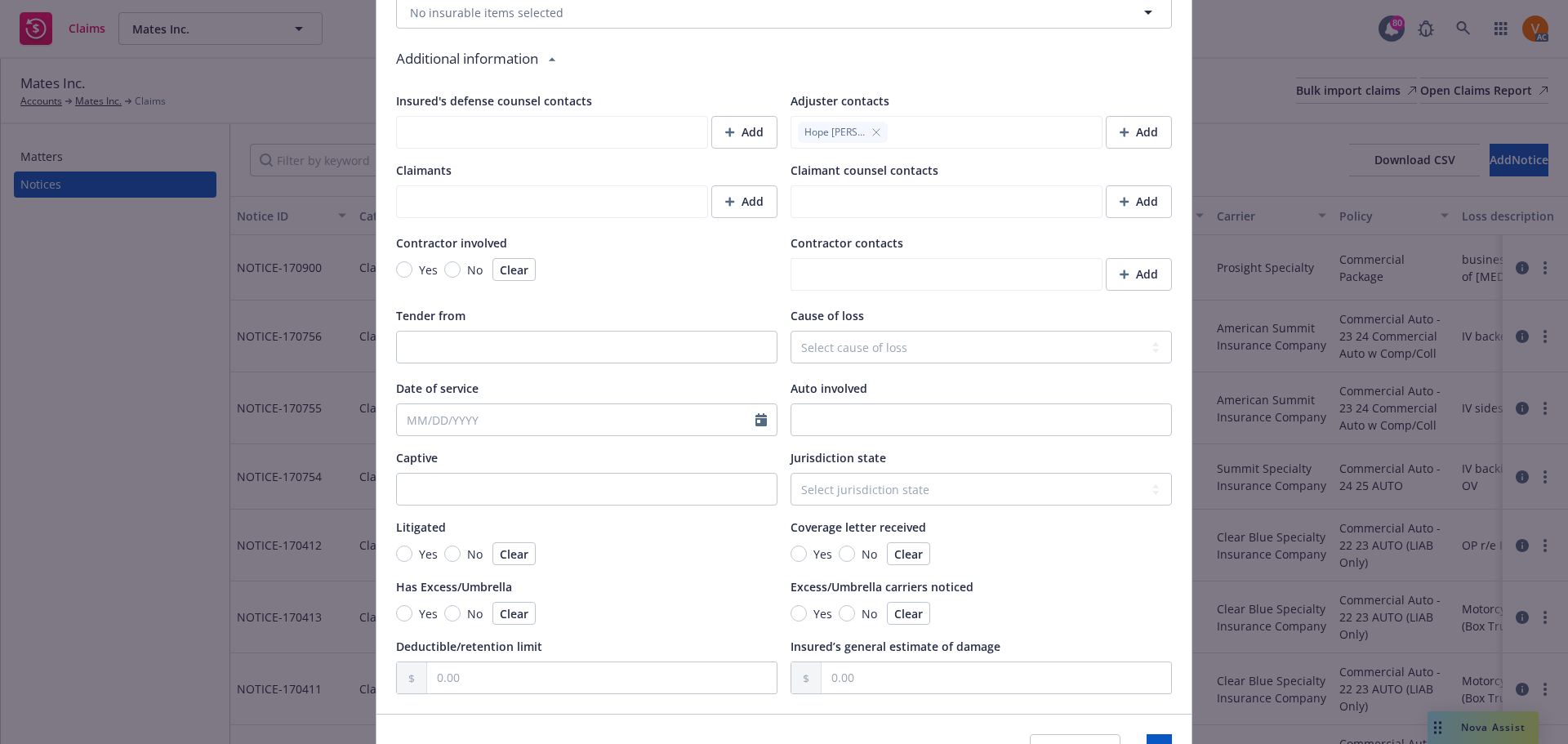
click at [1083, 735] on div "Cancel Save" at bounding box center [1101, 751] width 142 height 32
click at [1147, 735] on button "Save" at bounding box center [1159, 751] width 26 height 32
type textarea "x"
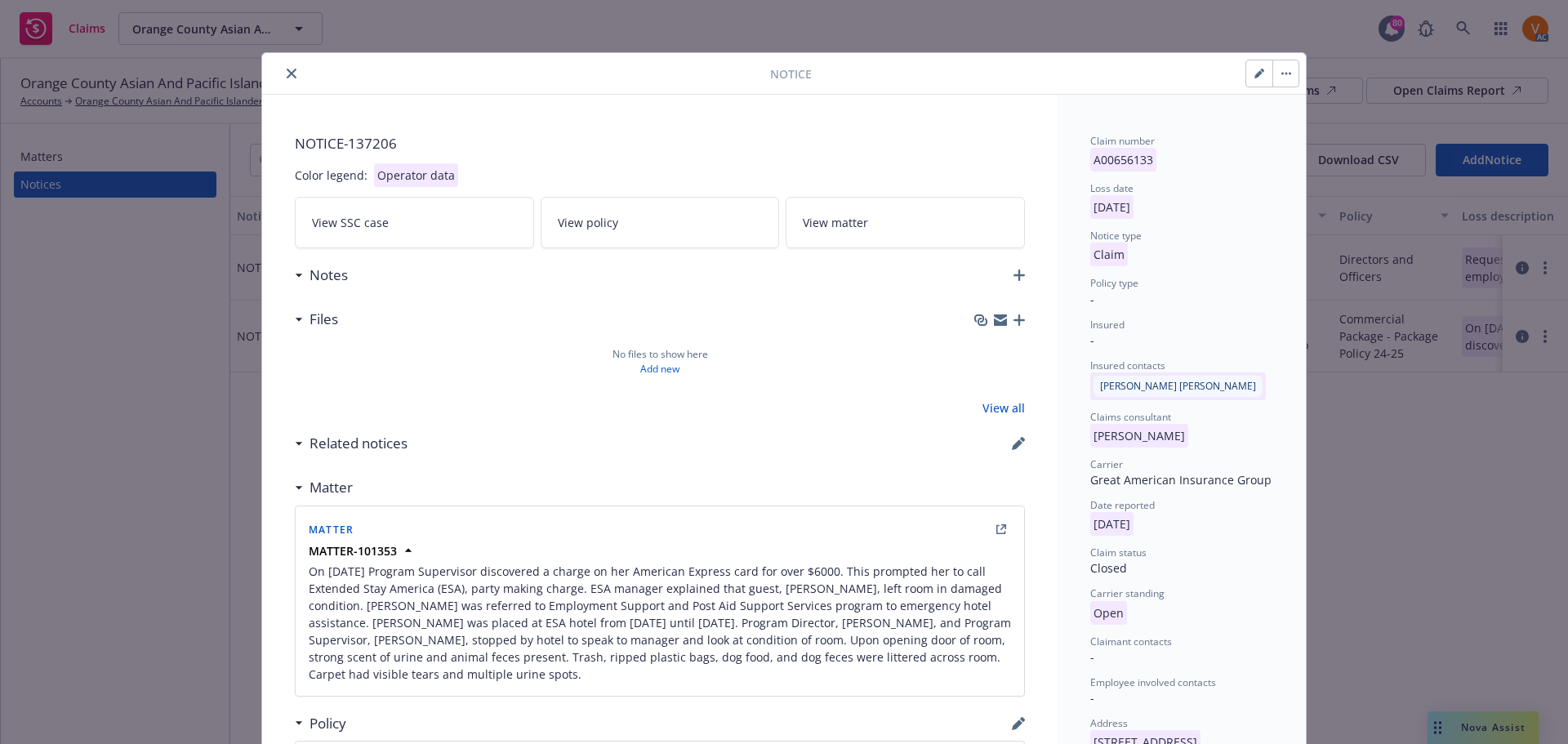
click at [1259, 71] on icon "button" at bounding box center [1259, 74] width 9 height 9
select select "closed"
select select "CLAIM"
select select "OPEN"
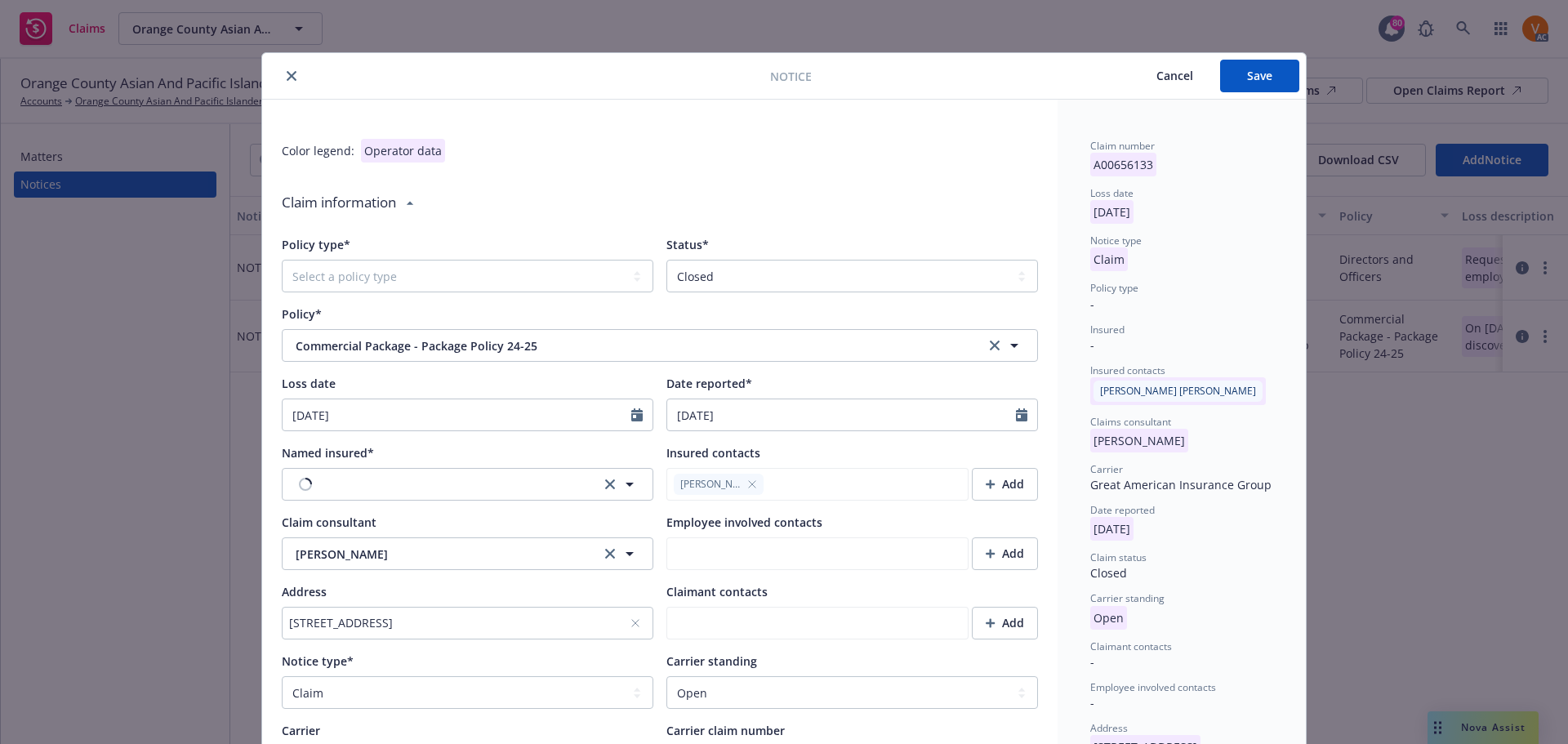
type textarea "x"
click at [822, 676] on select "Select a carrier standing Closed Not submitted Open Reopened Subrogated Withdra…" at bounding box center [852, 693] width 372 height 32
select select "CLOSED"
click at [667, 676] on select "Select a carrier standing Closed Not submitted Open Reopened Subrogated Withdra…" at bounding box center [852, 693] width 372 height 32
type textarea "x"
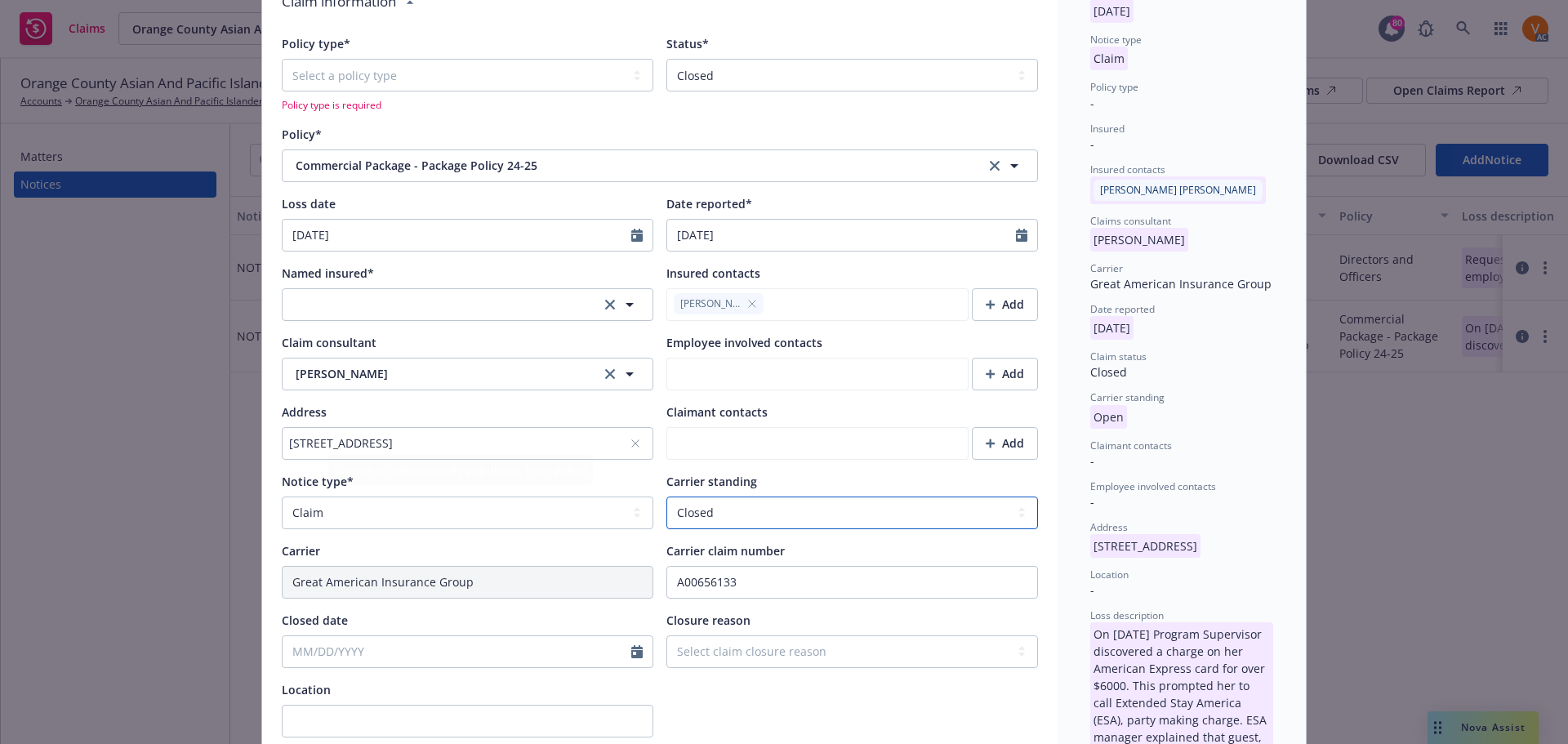
scroll to position [245, 0]
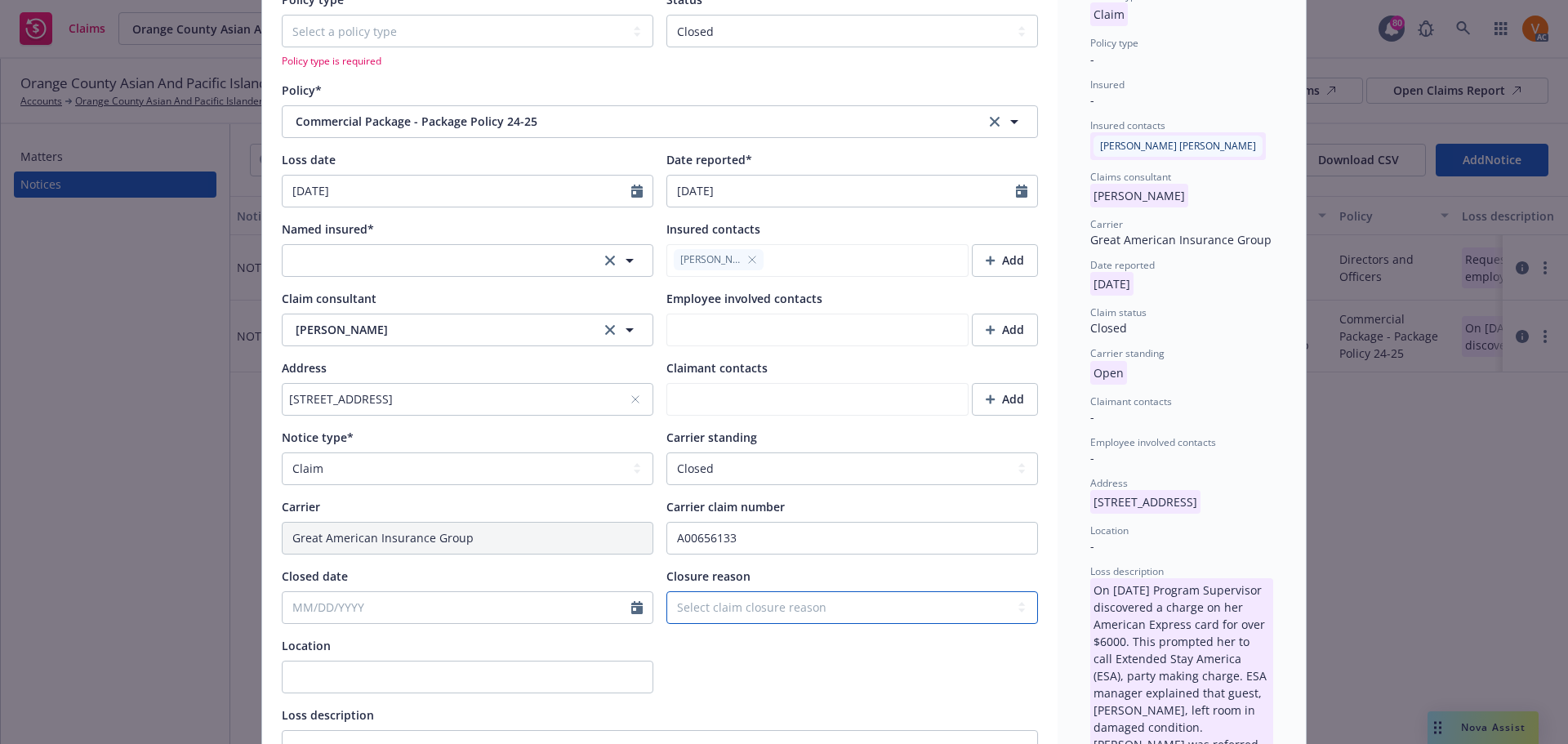
click at [775, 592] on select "Select claim closure reason Administrative closure Closed Closed no liability f…" at bounding box center [852, 608] width 372 height 32
select select "denied"
click at [667, 592] on select "Select claim closure reason Administrative closure Closed Closed no liability f…" at bounding box center [852, 608] width 372 height 32
type textarea "x"
click at [469, 593] on input "Closed date" at bounding box center [457, 608] width 349 height 31
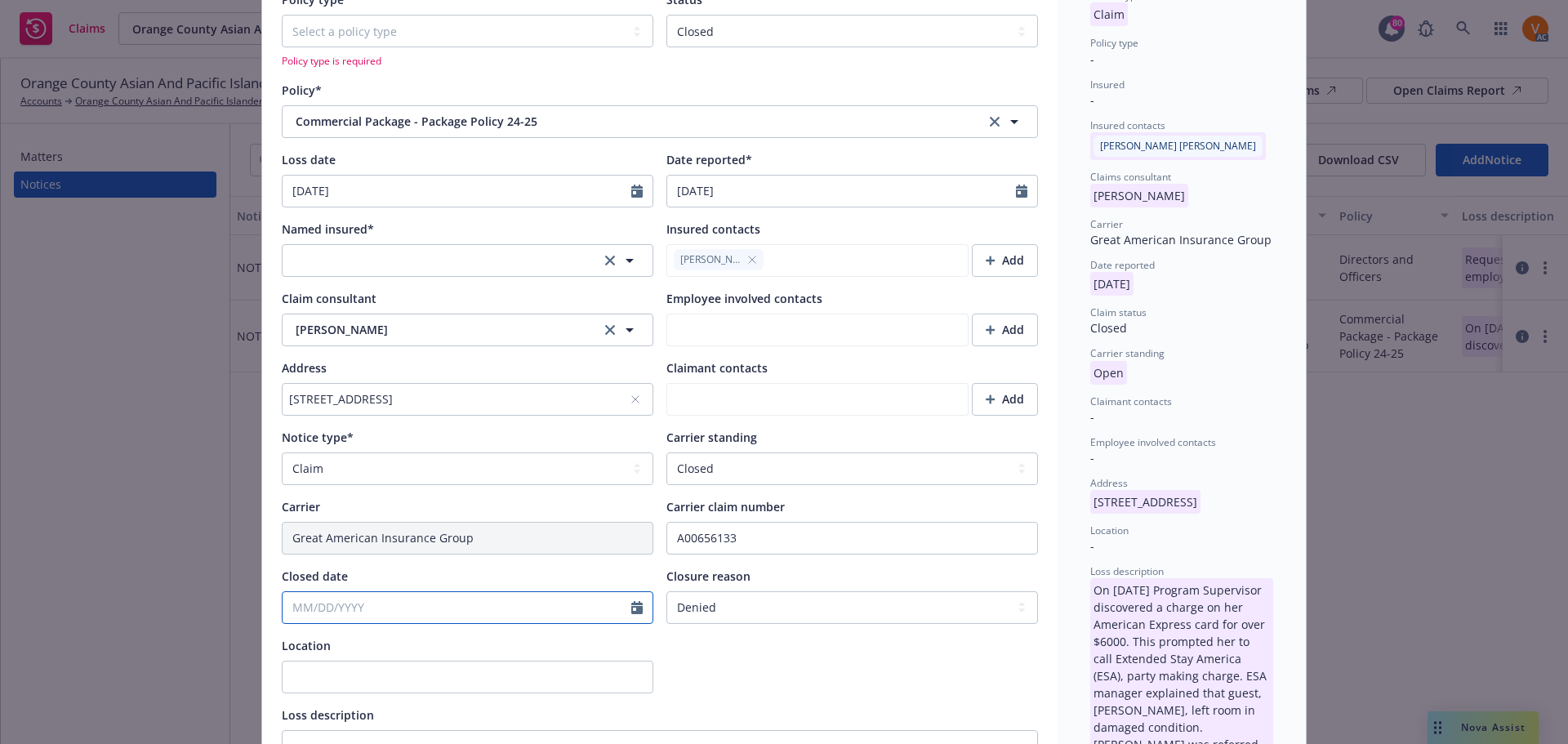
select select "9"
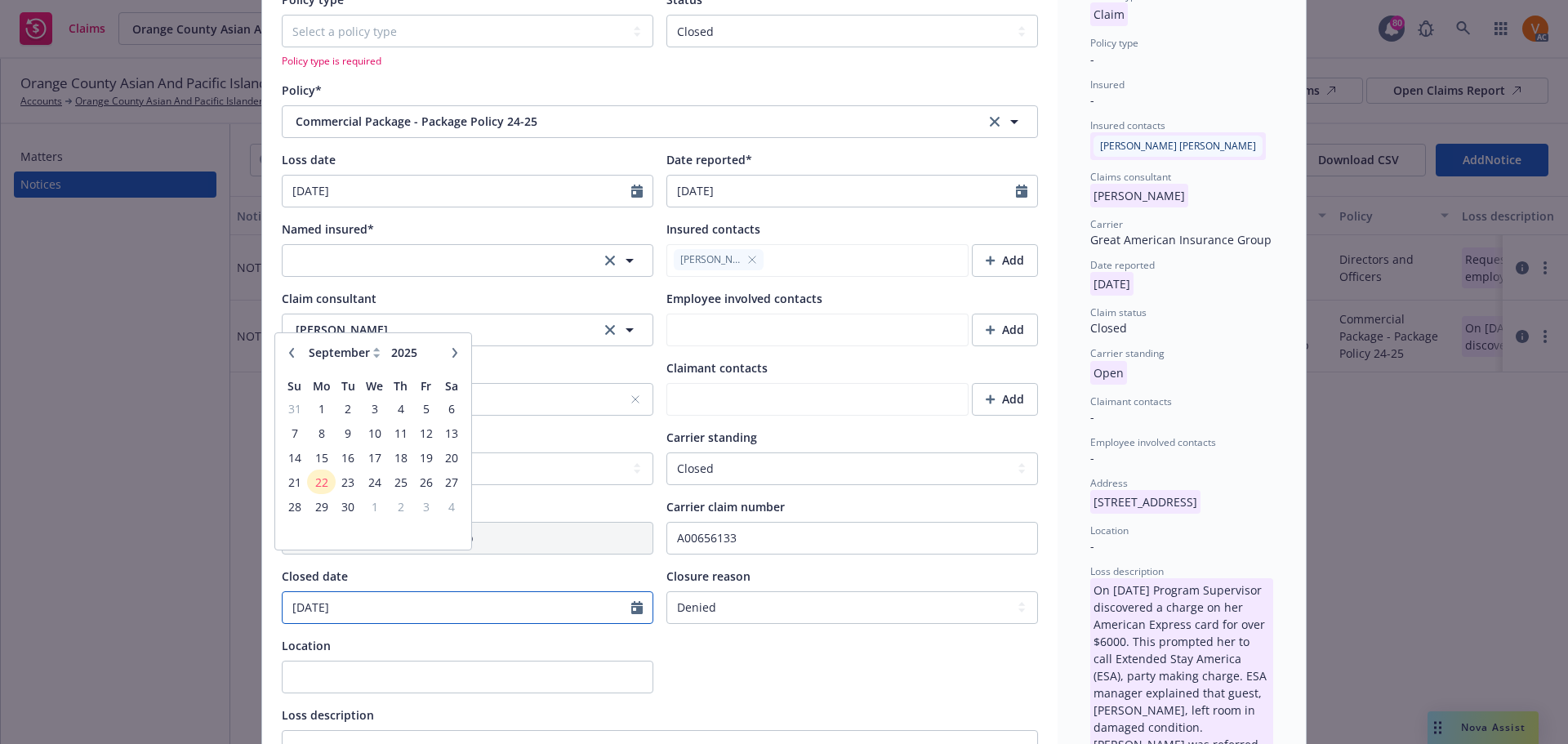
type input "[DATE]"
click at [689, 637] on div at bounding box center [852, 665] width 372 height 56
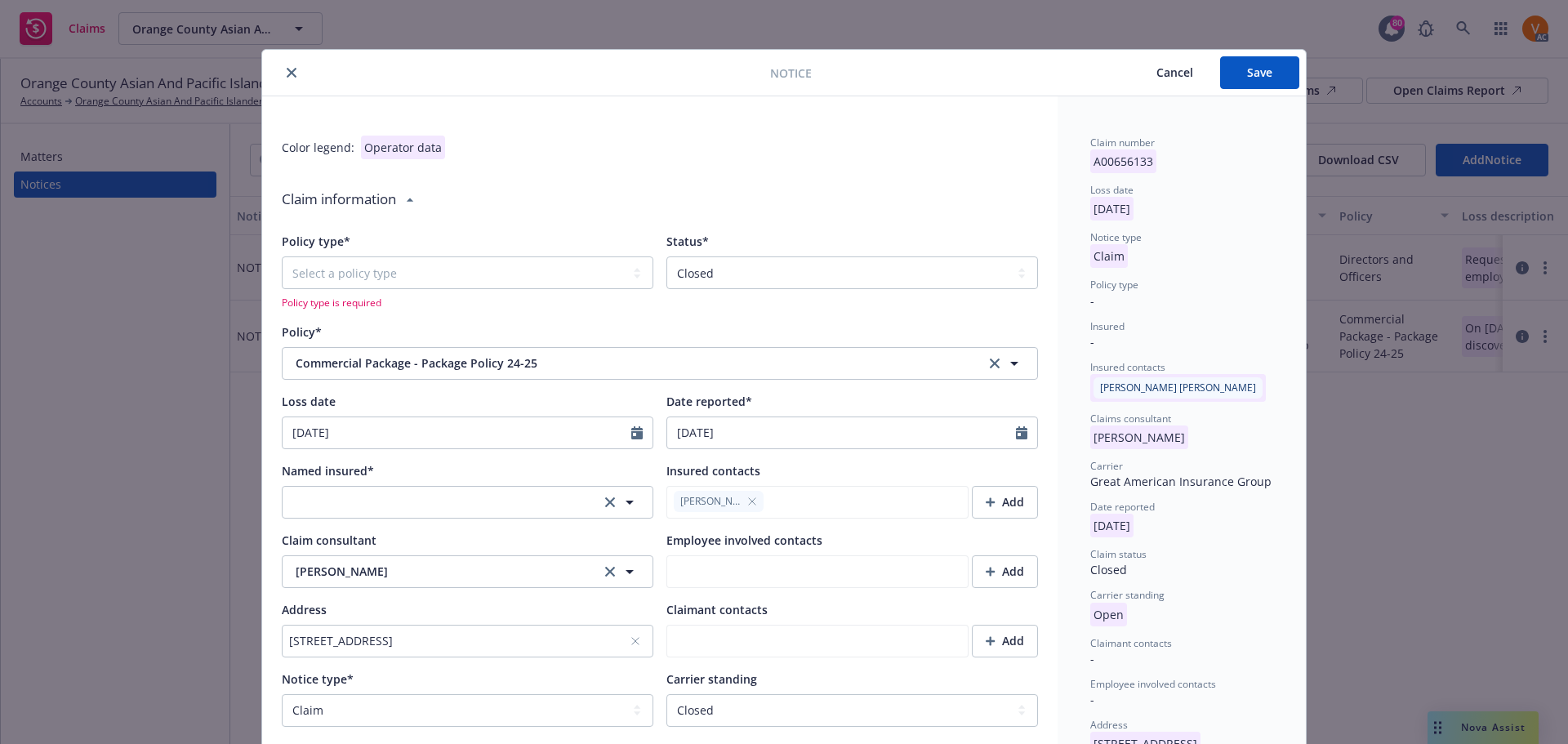
scroll to position [0, 0]
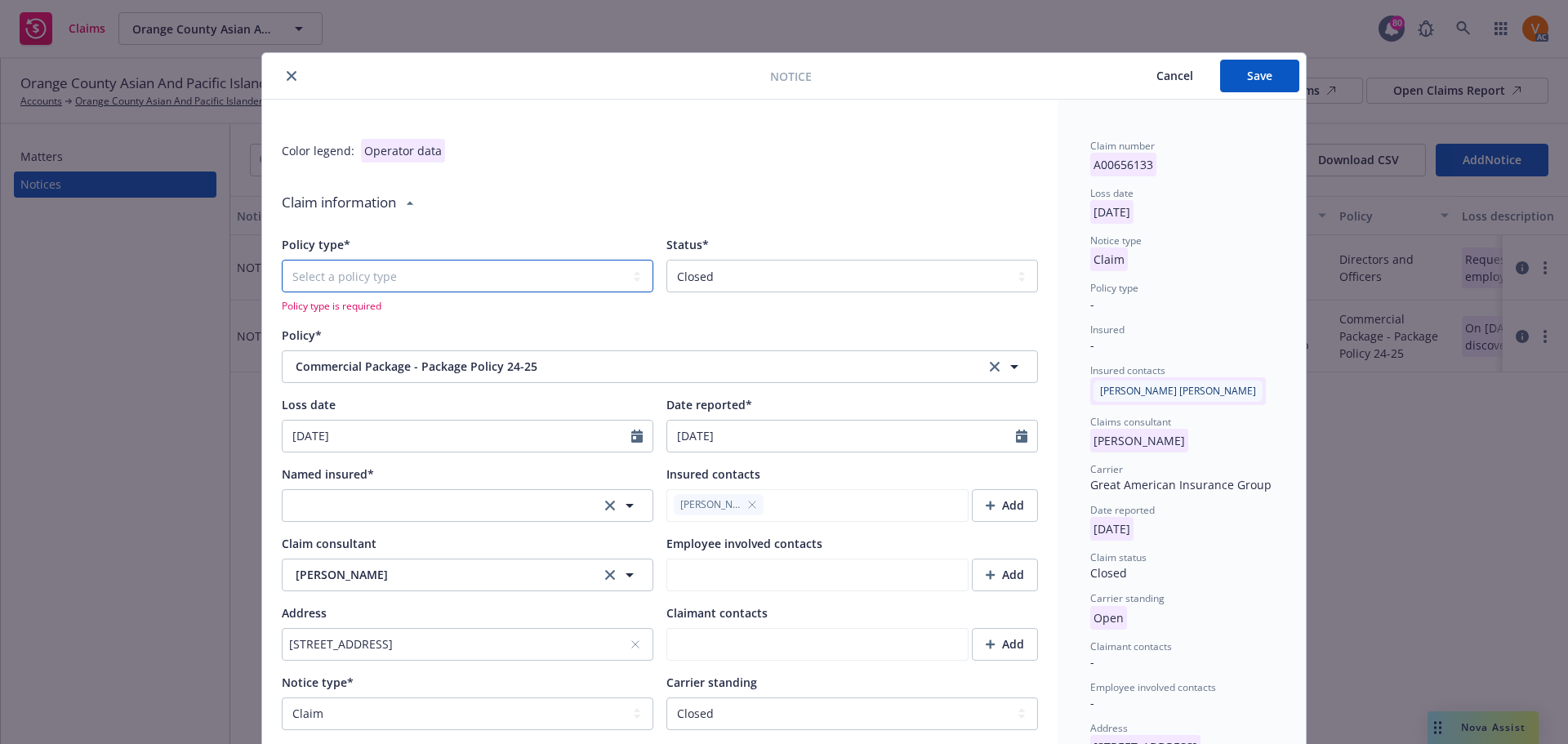
click at [503, 265] on select "Select a policy type Auto Auto physical damage BTA Builders risk Business auto …" at bounding box center [468, 276] width 372 height 32
drag, startPoint x: 380, startPoint y: 253, endPoint x: 383, endPoint y: 266, distance: 13.3
click at [380, 260] on select "Select a policy type Auto Auto physical damage BTA Builders risk Business auto …" at bounding box center [468, 276] width 372 height 32
type textarea "x"
select select "GENERAL_LIABILITY"
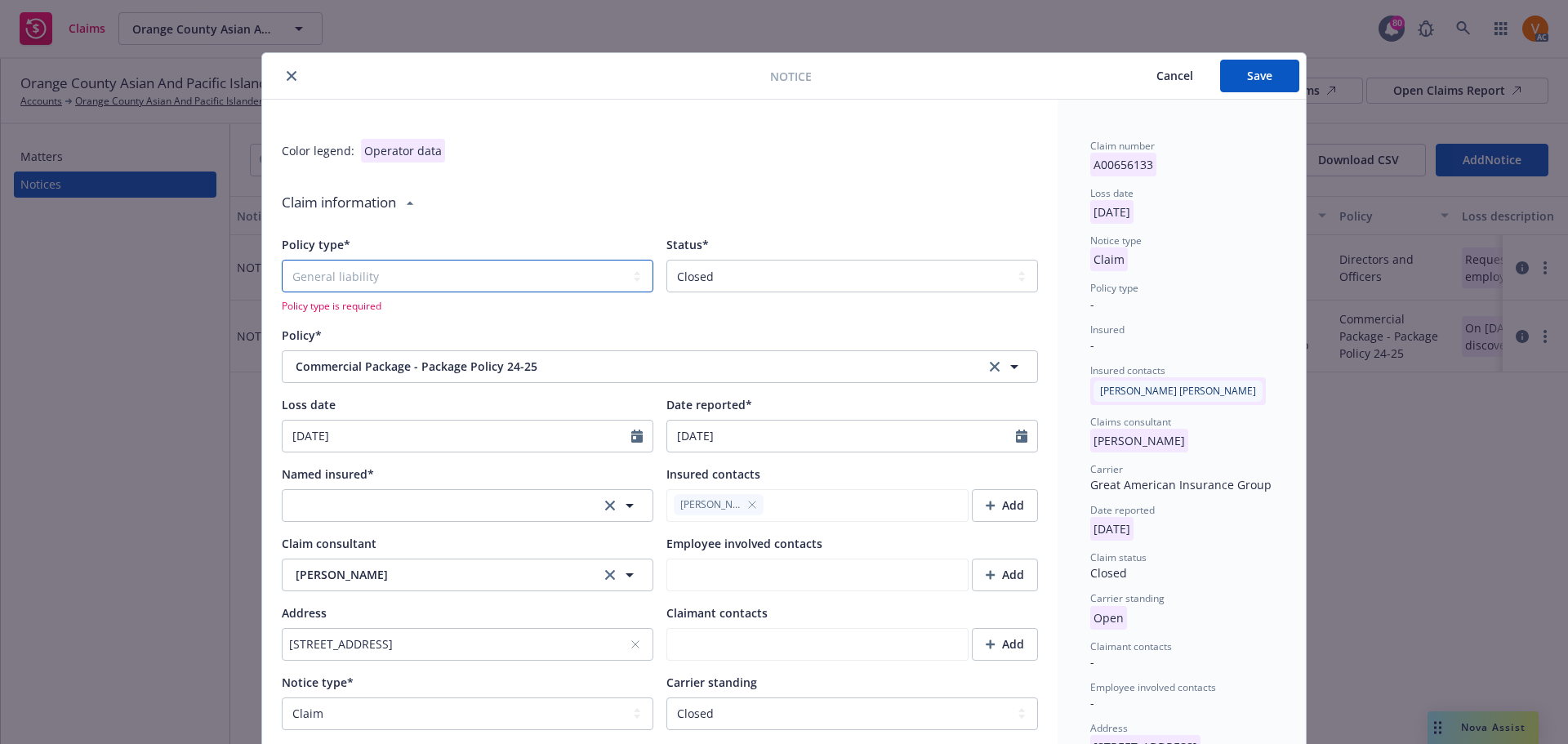
click at [282, 260] on select "Select a policy type Auto Auto physical damage BTA Builders risk Business auto …" at bounding box center [468, 276] width 372 height 32
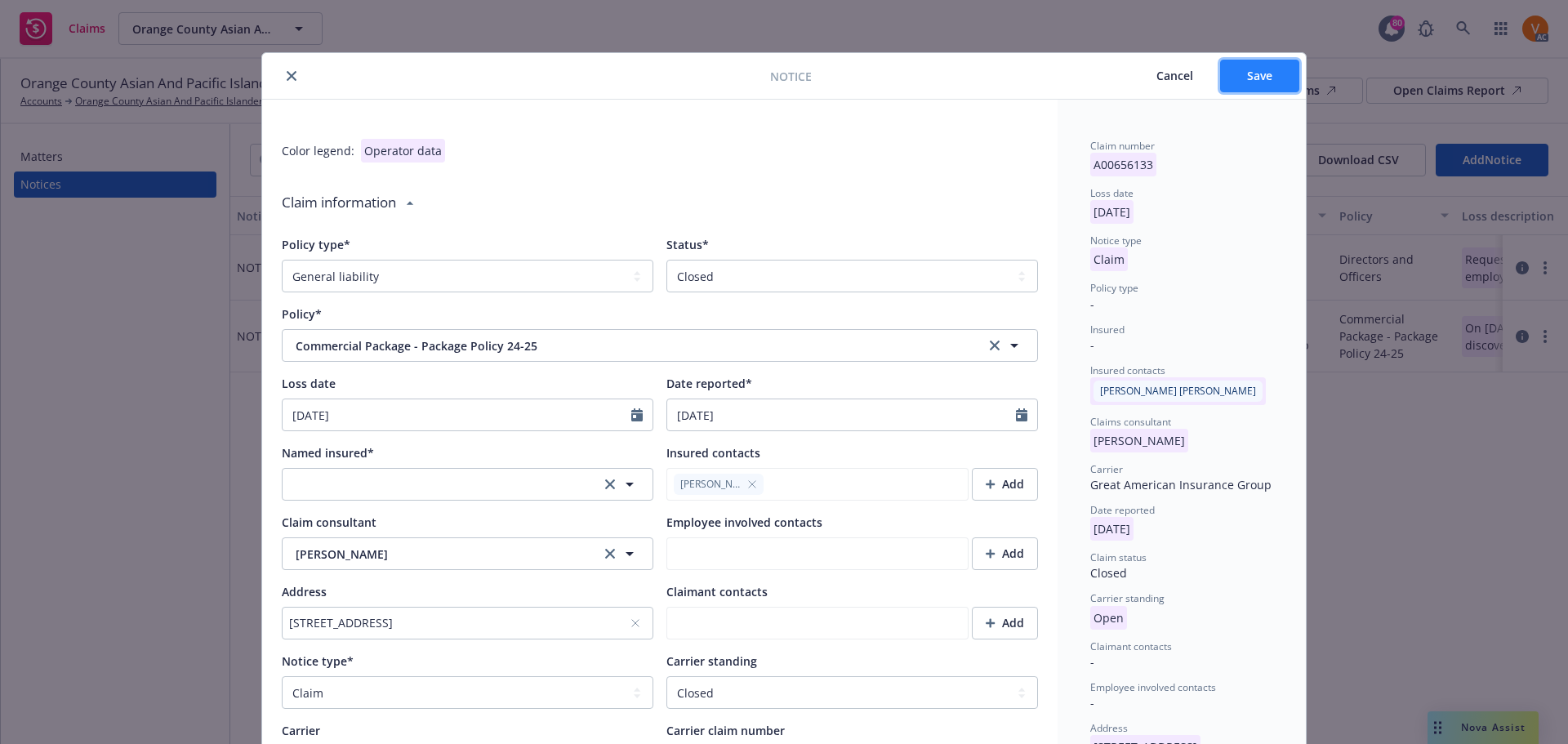
click at [1253, 62] on button "Save" at bounding box center [1259, 76] width 80 height 32
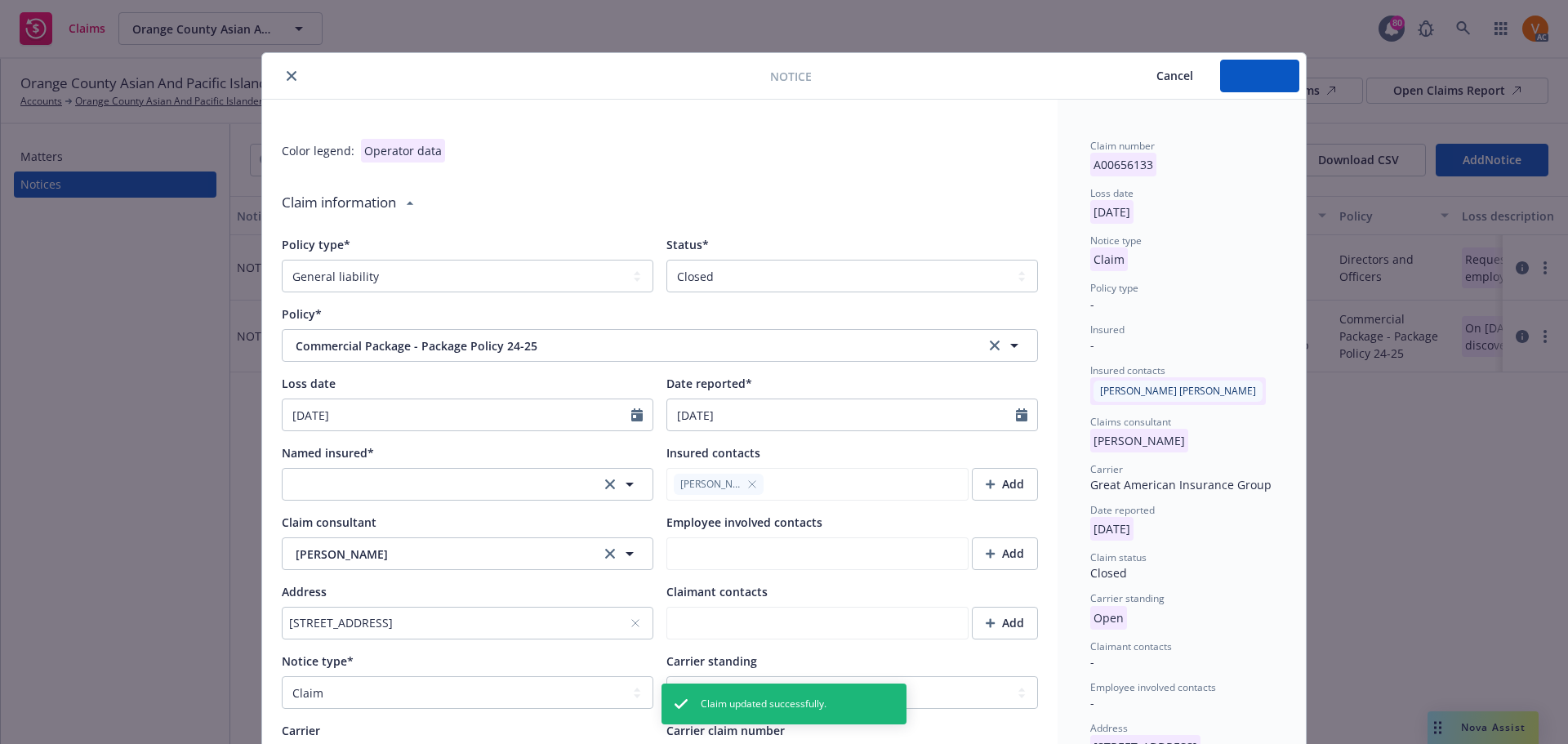
type textarea "x"
